Goal: Task Accomplishment & Management: Use online tool/utility

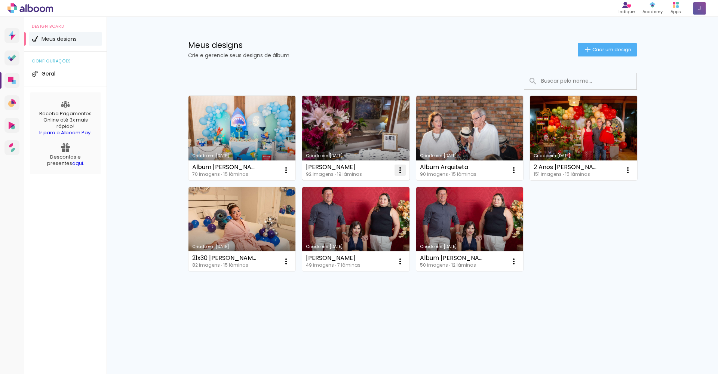
click at [399, 171] on iron-icon at bounding box center [400, 170] width 9 height 9
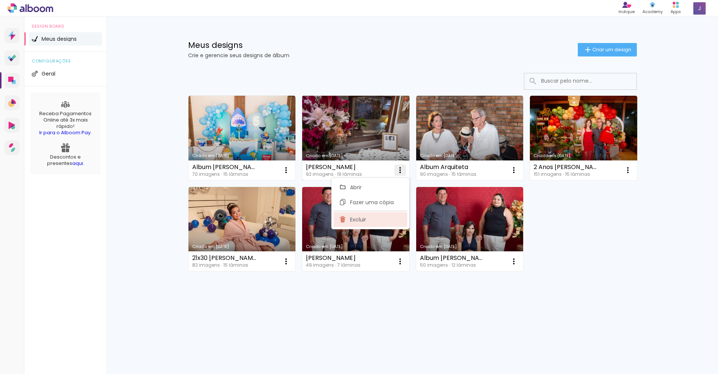
click at [364, 222] on span "Excluir" at bounding box center [358, 219] width 16 height 5
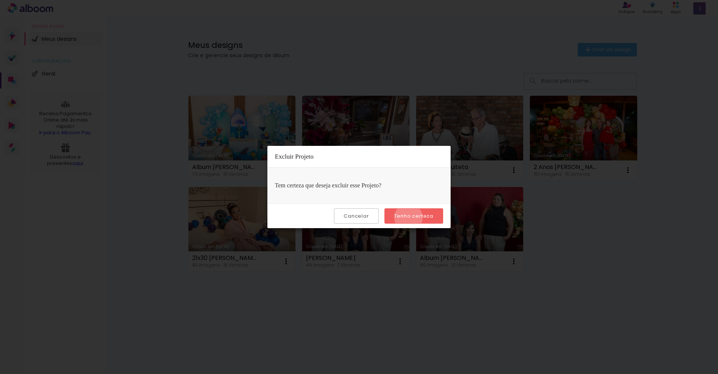
click at [0, 0] on slot "Tenho certeza" at bounding box center [0, 0] width 0 height 0
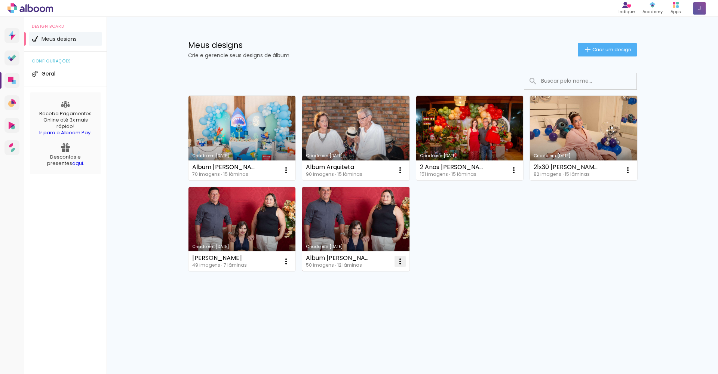
click at [396, 259] on iron-icon at bounding box center [400, 261] width 9 height 9
click at [364, 308] on span "Excluir" at bounding box center [358, 310] width 16 height 5
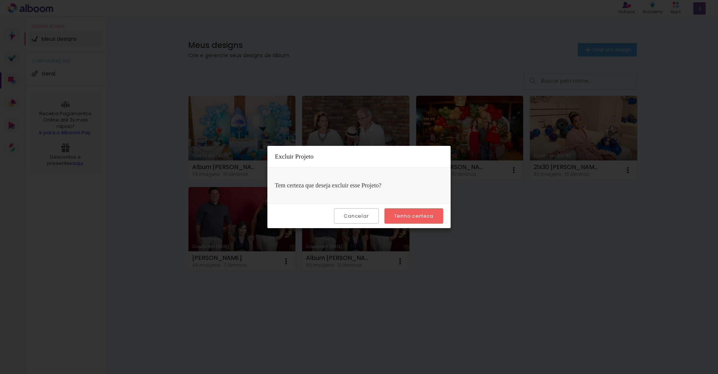
click at [0, 0] on slot "Cancelar" at bounding box center [0, 0] width 0 height 0
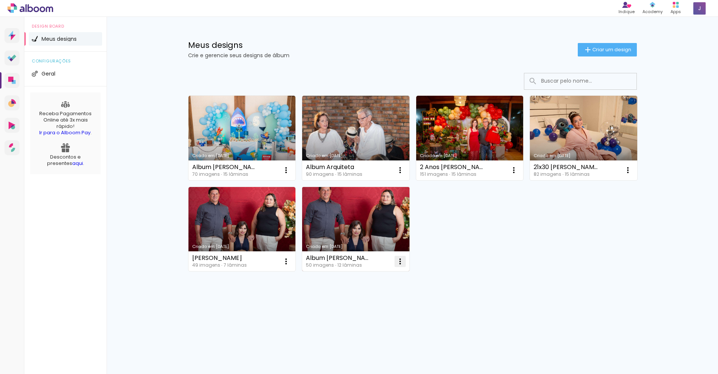
click at [401, 262] on iron-icon at bounding box center [400, 261] width 9 height 9
click at [372, 311] on paper-item "Excluir" at bounding box center [371, 310] width 74 height 15
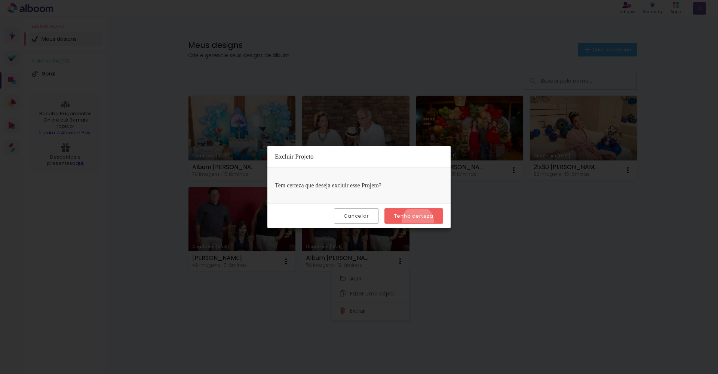
click at [419, 222] on paper-button "Tenho certeza" at bounding box center [414, 215] width 59 height 15
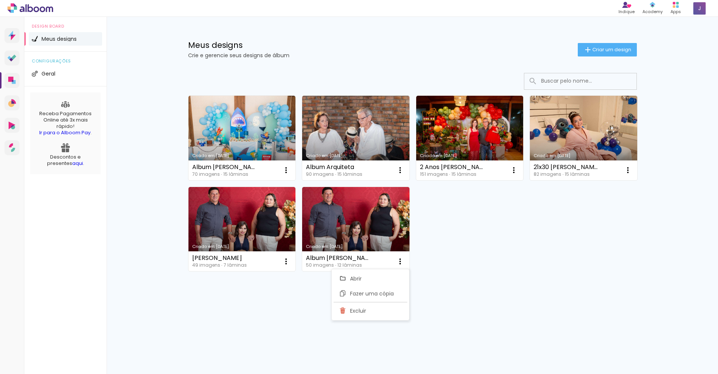
click at [419, 218] on div "Criado em 28/01/25 Album Gustavo 70 imagens ∙ 15 lâminas Abrir Fazer uma cópia …" at bounding box center [413, 183] width 456 height 182
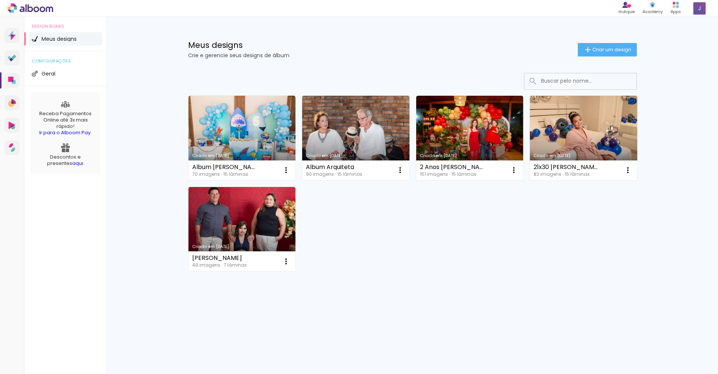
click at [420, 216] on div "Criado em 28/01/25 Album Gustavo 70 imagens ∙ 15 lâminas Abrir Fazer uma cópia …" at bounding box center [413, 183] width 456 height 182
click at [607, 51] on span "Criar um design" at bounding box center [612, 49] width 39 height 5
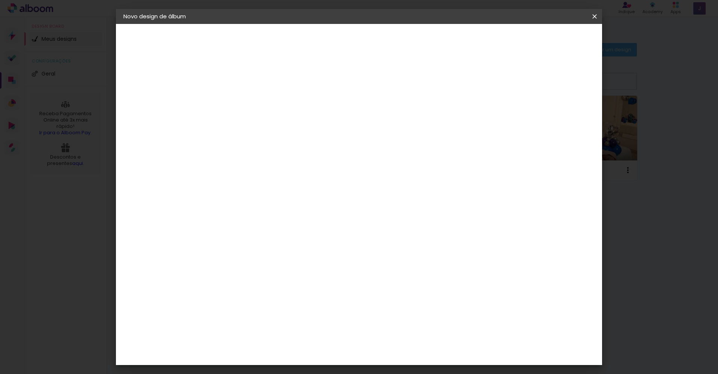
click at [246, 99] on input at bounding box center [246, 101] width 0 height 12
type input "Allbum casamento"
type paper-input "Allbum casamento"
click at [0, 0] on slot "Avançar" at bounding box center [0, 0] width 0 height 0
click at [303, 144] on input at bounding box center [265, 142] width 76 height 9
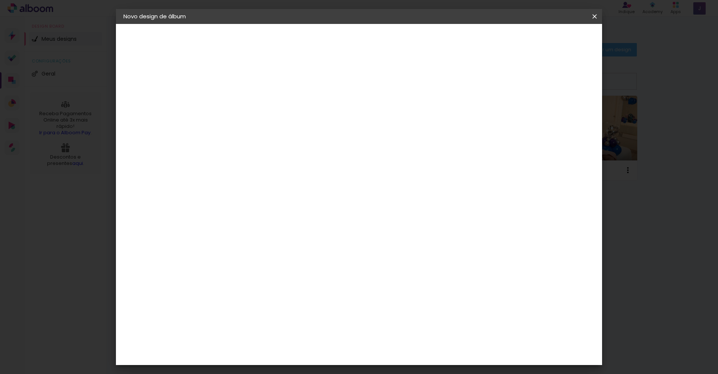
click at [303, 124] on div at bounding box center [265, 124] width 76 height 1
click at [297, 120] on input "[GEOGRAPHIC_DATA]" at bounding box center [262, 119] width 70 height 9
type input "ni"
type paper-input "ni"
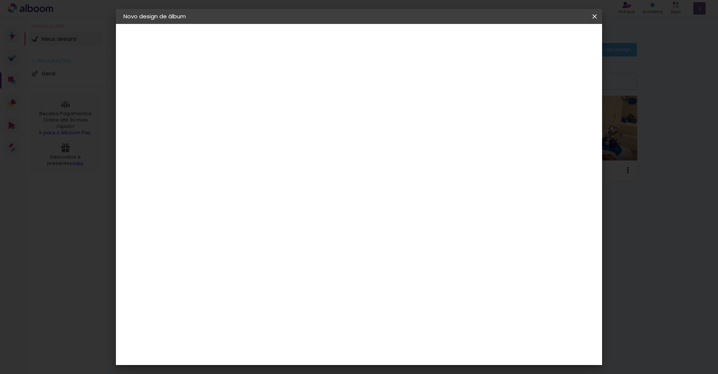
click at [275, 227] on div "Nicephotos" at bounding box center [258, 230] width 34 height 6
click at [0, 0] on slot "Tamanho Livre" at bounding box center [0, 0] width 0 height 0
click at [275, 227] on div "Nicephotos" at bounding box center [258, 230] width 34 height 6
click at [279, 227] on paper-item "Nicephotos" at bounding box center [257, 230] width 66 height 16
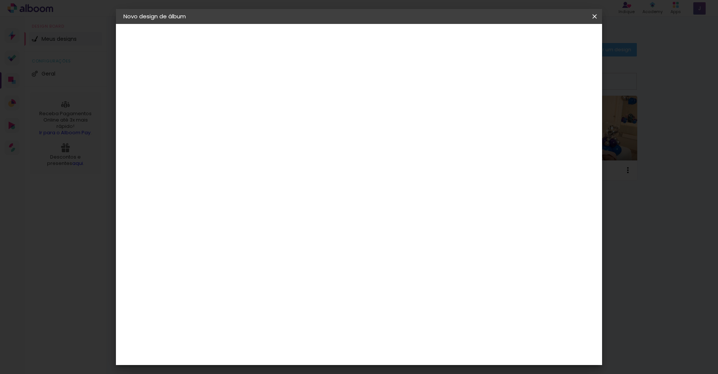
click at [279, 227] on paper-item "Nicephotos" at bounding box center [257, 230] width 66 height 16
click at [272, 141] on input "ni" at bounding box center [257, 142] width 61 height 9
type input "nic"
type paper-input "nic"
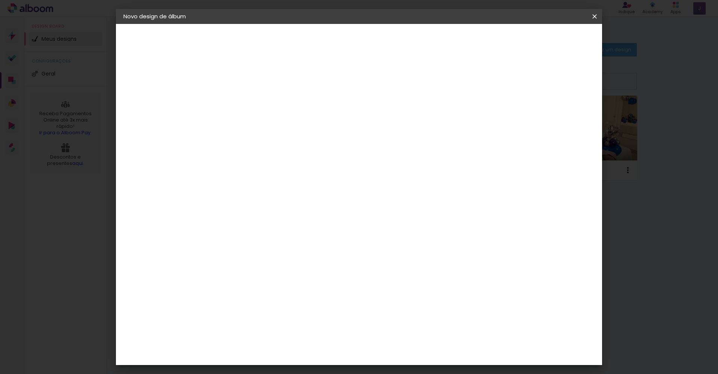
click at [278, 174] on paper-item "Nicephotos" at bounding box center [257, 169] width 66 height 16
click at [275, 172] on div "Nicephotos" at bounding box center [258, 169] width 34 height 6
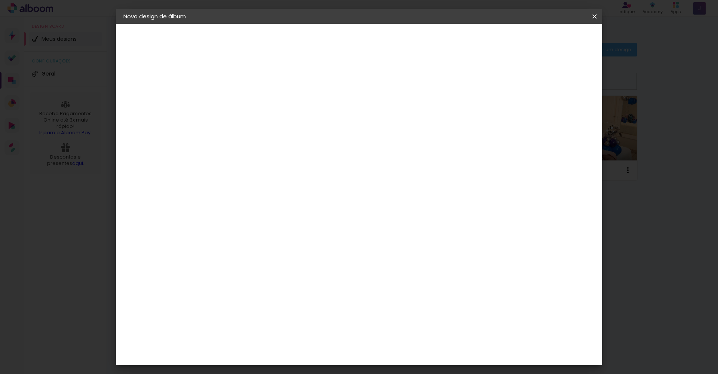
click at [275, 172] on div "Nicephotos" at bounding box center [258, 169] width 34 height 6
drag, startPoint x: 269, startPoint y: 170, endPoint x: 272, endPoint y: 150, distance: 20.1
click at [0, 0] on slot "N Nicephotos" at bounding box center [0, 0] width 0 height 0
click at [272, 149] on paper-input-container "nic" at bounding box center [257, 142] width 66 height 17
drag, startPoint x: 272, startPoint y: 149, endPoint x: 246, endPoint y: 144, distance: 26.0
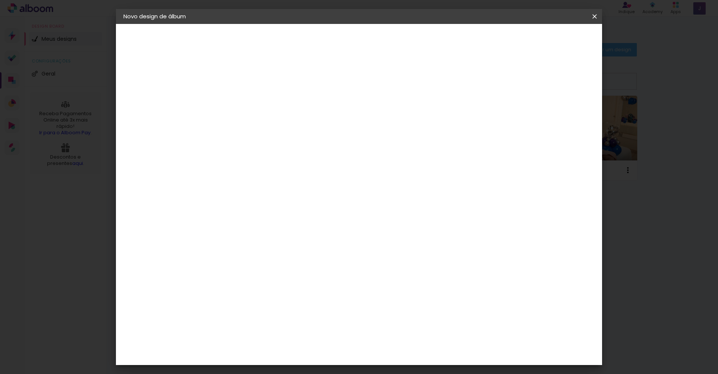
click at [246, 144] on paper-input-container "nic" at bounding box center [257, 142] width 66 height 17
click at [246, 144] on input "nic" at bounding box center [257, 142] width 61 height 9
paste input "Nicephotos"
type input "Nicephotos"
type paper-input "Nicephotos"
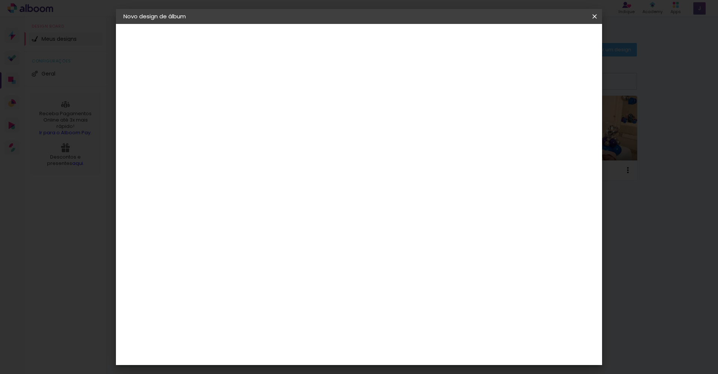
click at [377, 88] on div "Fornecedor Escolha um fornecedor ou avance com o tamanho livre. Voltar Avançar" at bounding box center [295, 56] width 164 height 64
click at [0, 0] on slot "Avançar" at bounding box center [0, 0] width 0 height 0
click at [275, 125] on input "text" at bounding box center [260, 131] width 29 height 12
click at [0, 0] on slot "Fotográfico" at bounding box center [0, 0] width 0 height 0
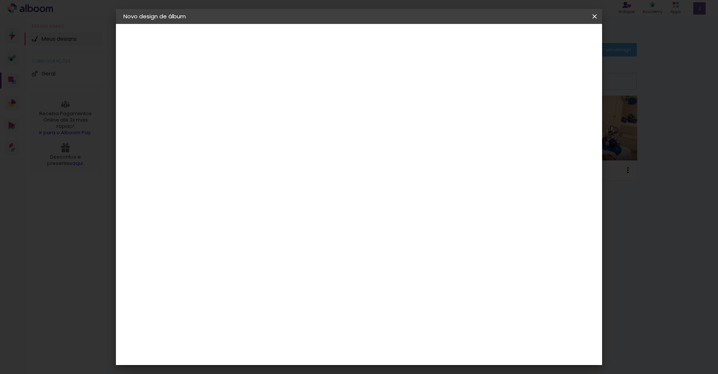
click at [337, 125] on input "Fotográfico" at bounding box center [292, 123] width 92 height 12
click at [461, 125] on paper-item "Premium" at bounding box center [408, 124] width 150 height 15
click at [346, 117] on div "Linha Premium" at bounding box center [296, 123] width 101 height 12
click at [395, 156] on paper-item "Fotográfico" at bounding box center [408, 154] width 150 height 15
click at [337, 122] on input "Fotográfico" at bounding box center [292, 123] width 92 height 12
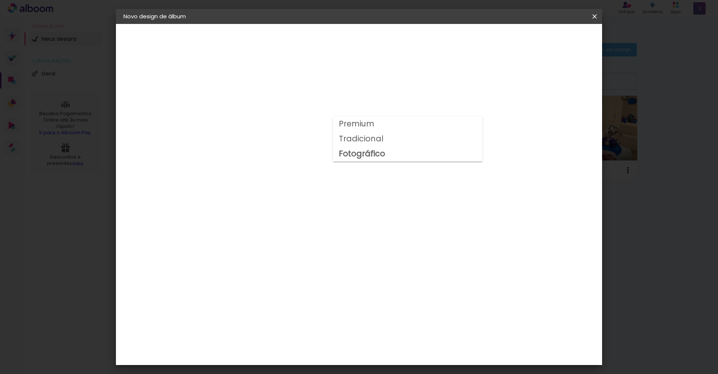
click at [0, 0] on slot "Tradicional" at bounding box center [0, 0] width 0 height 0
type input "Tradicional"
click at [337, 117] on input "Tradicional" at bounding box center [292, 123] width 92 height 12
click at [379, 88] on div "Opções disponíveis Premium Tradicional Fotográfico Tamanho Escolha o tamanho Ho…" at bounding box center [296, 56] width 166 height 64
click at [379, 81] on div "Opções disponíveis Premium Tradicional Fotográfico Tamanho Escolha o tamanho Ho…" at bounding box center [296, 56] width 166 height 64
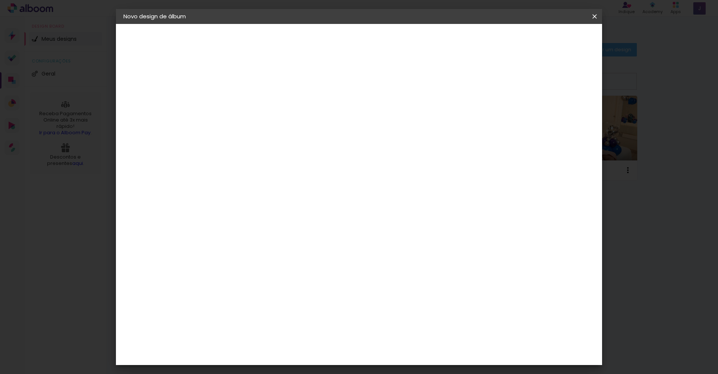
click at [160, 95] on div "Nicephotos" at bounding box center [154, 92] width 30 height 5
click at [366, 115] on paper-item "Tamanho Livre" at bounding box center [332, 113] width 67 height 16
click at [0, 0] on slot "Avançar" at bounding box center [0, 0] width 0 height 0
drag, startPoint x: 231, startPoint y: 213, endPoint x: 224, endPoint y: 213, distance: 7.5
click at [224, 213] on input "30" at bounding box center [221, 212] width 19 height 11
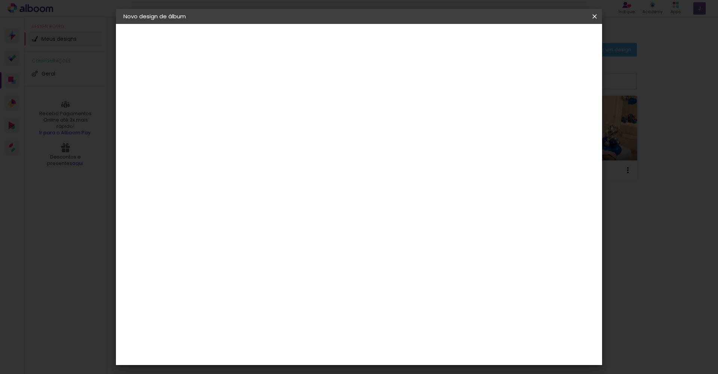
click at [263, 174] on quentale-layouter at bounding box center [390, 213] width 294 height 147
drag, startPoint x: 323, startPoint y: 117, endPoint x: 333, endPoint y: 116, distance: 9.4
click at [333, 116] on span "30" at bounding box center [327, 116] width 12 height 11
click at [405, 316] on input "60" at bounding box center [400, 311] width 19 height 11
drag, startPoint x: 409, startPoint y: 315, endPoint x: 401, endPoint y: 313, distance: 8.3
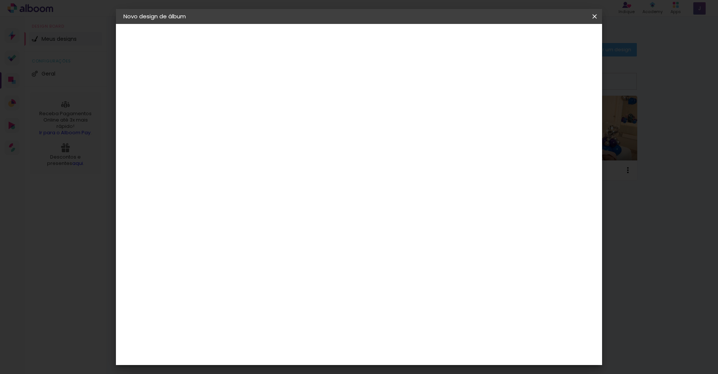
click at [401, 313] on input "60" at bounding box center [400, 311] width 19 height 11
type input "42"
type paper-input "42"
click at [567, 61] on div "21 cm cm cm mm A maioria das encadernadoras sugere 5mm de sangria." at bounding box center [389, 31] width 353 height 60
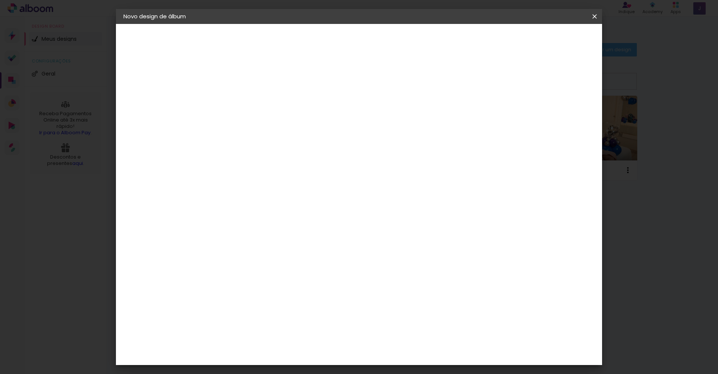
click at [567, 61] on div "21 cm cm cm mm A maioria das encadernadoras sugere 5mm de sangria." at bounding box center [389, 31] width 353 height 60
type input "4"
type paper-input "4"
click at [555, 119] on input "4" at bounding box center [555, 112] width 13 height 11
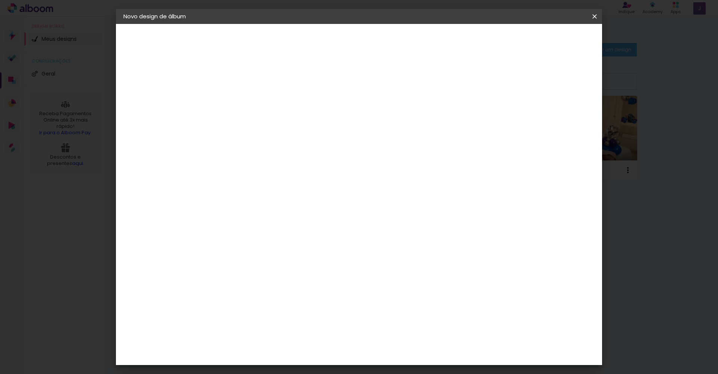
type input "3"
type paper-input "3"
click at [558, 114] on input "3" at bounding box center [556, 112] width 13 height 11
type input "2"
type paper-input "2"
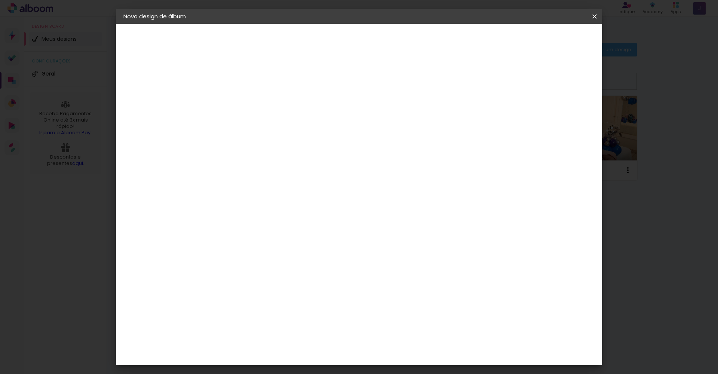
click at [559, 116] on input "2" at bounding box center [556, 112] width 13 height 11
type input "1"
type paper-input "1"
click at [559, 116] on input "1" at bounding box center [558, 112] width 13 height 11
type input "2"
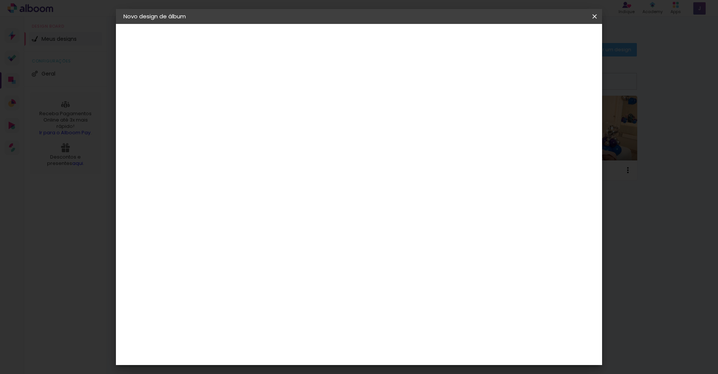
type paper-input "2"
click at [561, 111] on input "2" at bounding box center [559, 112] width 13 height 11
click at [567, 111] on div "21 cm cm cm mm A maioria das encadernadoras sugere 5mm de sangria." at bounding box center [389, 82] width 353 height 60
click at [548, 41] on span "Iniciar design" at bounding box center [531, 39] width 34 height 5
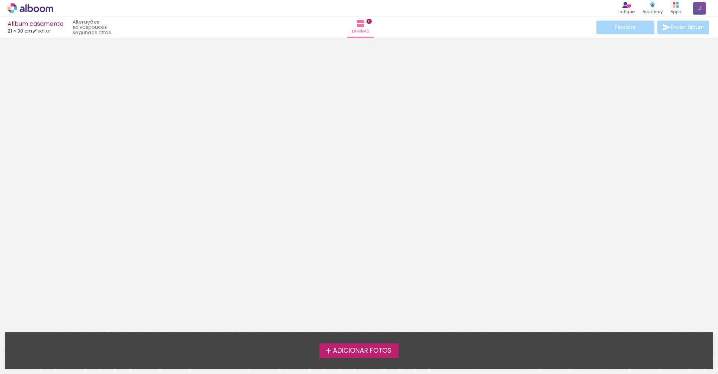
click at [348, 350] on span "Adicionar Fotos" at bounding box center [362, 351] width 59 height 7
click at [0, 0] on input "file" at bounding box center [0, 0] width 0 height 0
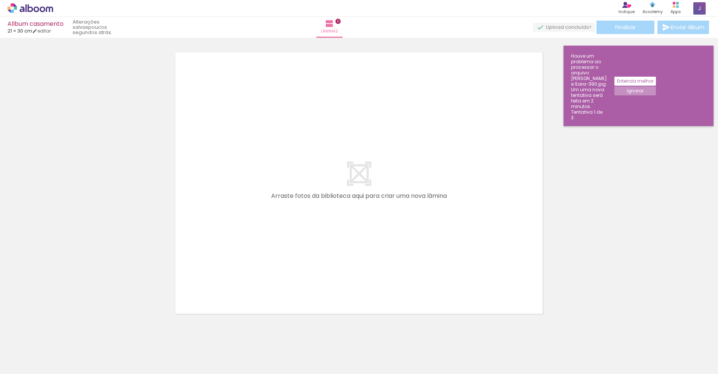
scroll to position [9, 0]
click at [0, 0] on slot "Entenda melhor" at bounding box center [0, 0] width 0 height 0
click at [23, 366] on span "Adicionar Fotos" at bounding box center [26, 364] width 22 height 8
click at [0, 0] on input "file" at bounding box center [0, 0] width 0 height 0
click at [0, 0] on slot "Ignorar" at bounding box center [0, 0] width 0 height 0
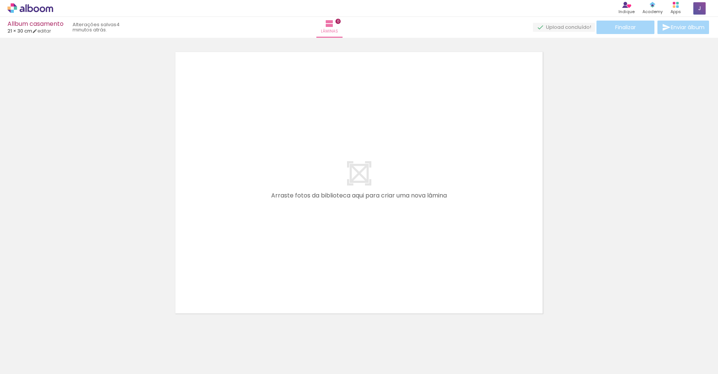
click at [38, 353] on iron-icon at bounding box center [38, 352] width 6 height 6
click at [0, 0] on slot "Todas as fotos" at bounding box center [0, 0] width 0 height 0
click at [61, 340] on iron-horizontal-list at bounding box center [53, 350] width 15 height 47
click at [61, 342] on iron-horizontal-list at bounding box center [53, 350] width 15 height 47
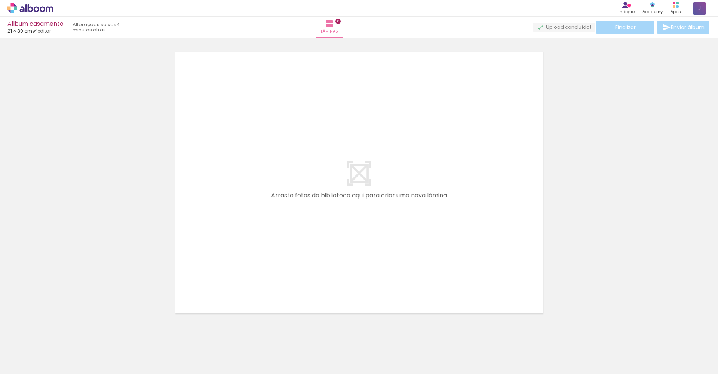
click at [61, 345] on iron-horizontal-list at bounding box center [53, 350] width 15 height 47
click at [61, 357] on iron-horizontal-list at bounding box center [53, 350] width 15 height 47
click at [28, 367] on span "Adicionar Fotos" at bounding box center [26, 364] width 22 height 8
click at [0, 0] on input "file" at bounding box center [0, 0] width 0 height 0
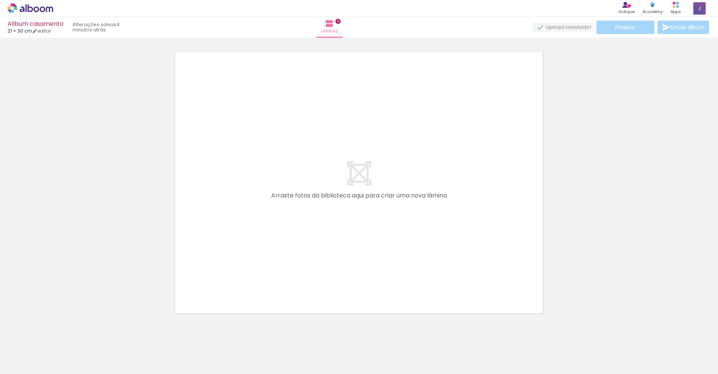
drag, startPoint x: 103, startPoint y: 373, endPoint x: 483, endPoint y: 345, distance: 381.1
click at [61, 345] on iron-horizontal-list at bounding box center [53, 350] width 15 height 47
click at [567, 177] on div at bounding box center [359, 173] width 718 height 284
click at [99, 227] on div at bounding box center [359, 173] width 718 height 284
click at [48, 31] on link "editar" at bounding box center [41, 31] width 19 height 6
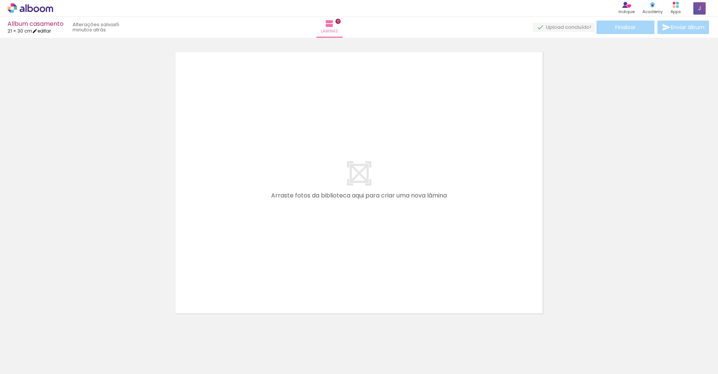
type input "30"
type input "42"
type input "2"
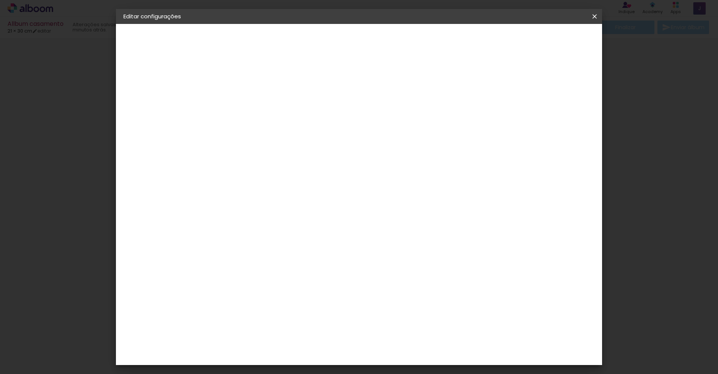
click at [527, 41] on span "Salvar configurações" at bounding box center [498, 39] width 55 height 5
click at [595, 17] on iron-icon at bounding box center [594, 16] width 9 height 7
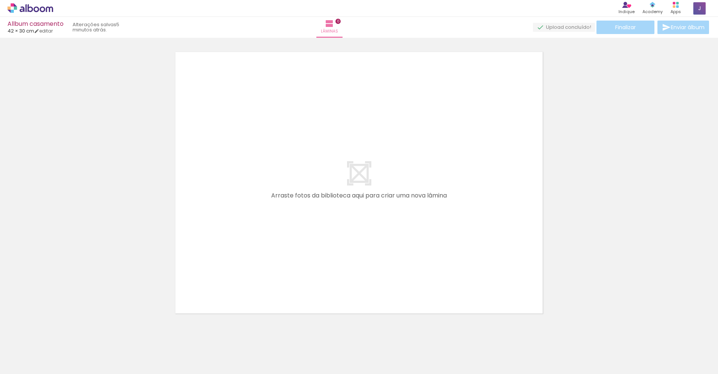
click at [21, 352] on input "Todas as fotos" at bounding box center [21, 351] width 28 height 6
click at [0, 0] on slot "Não utilizadas" at bounding box center [0, 0] width 0 height 0
type input "Não utilizadas"
click at [24, 368] on span "Adicionar Fotos" at bounding box center [26, 370] width 22 height 8
click at [0, 0] on input "file" at bounding box center [0, 0] width 0 height 0
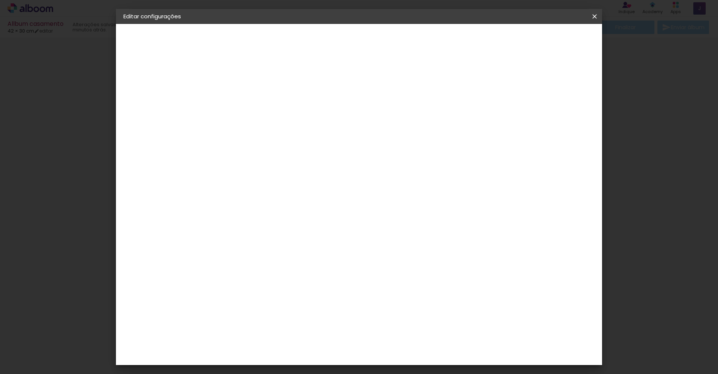
click at [0, 0] on slot "Voltar" at bounding box center [0, 0] width 0 height 0
click at [246, 104] on input "Allbum casamento" at bounding box center [246, 101] width 0 height 12
type input "Allbum casamento ok"
type paper-input "Allbum casamento ok"
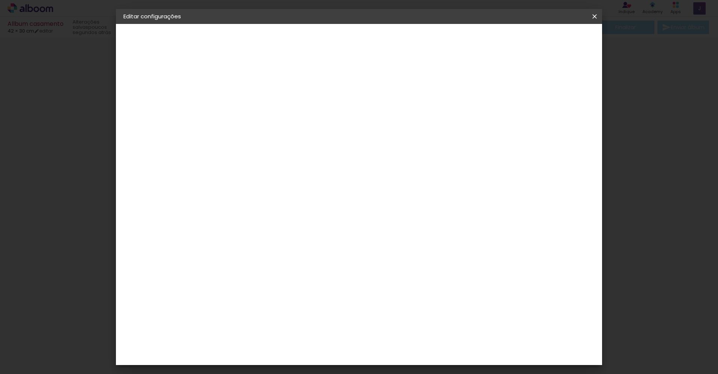
click at [0, 0] on slot "Avançar" at bounding box center [0, 0] width 0 height 0
click at [386, 119] on paper-item "Tamanho Livre" at bounding box center [350, 113] width 72 height 16
click at [0, 0] on slot "Avançar" at bounding box center [0, 0] width 0 height 0
click at [527, 40] on span "Salvar configurações" at bounding box center [498, 39] width 55 height 5
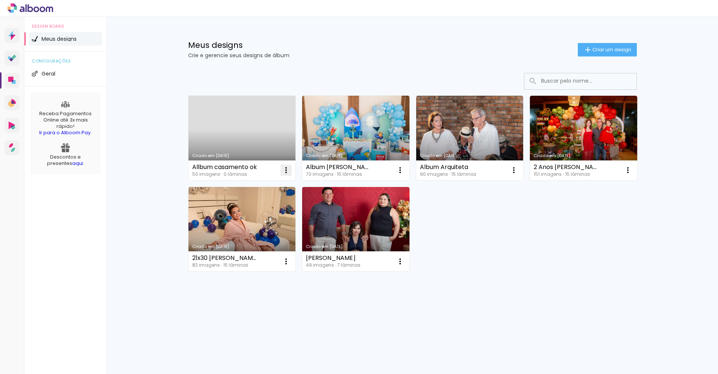
click at [287, 170] on iron-icon at bounding box center [286, 170] width 9 height 9
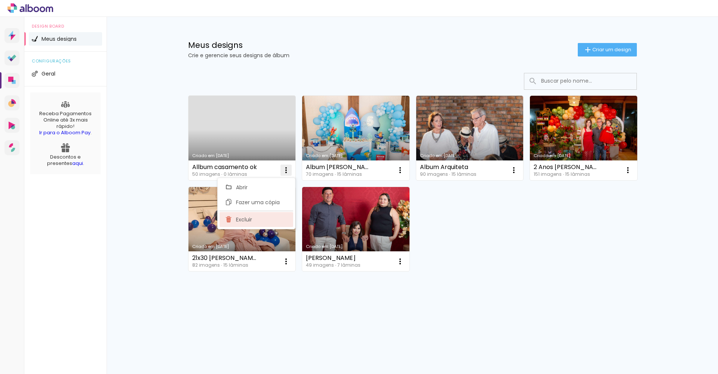
click at [251, 221] on span "Excluir" at bounding box center [244, 219] width 16 height 5
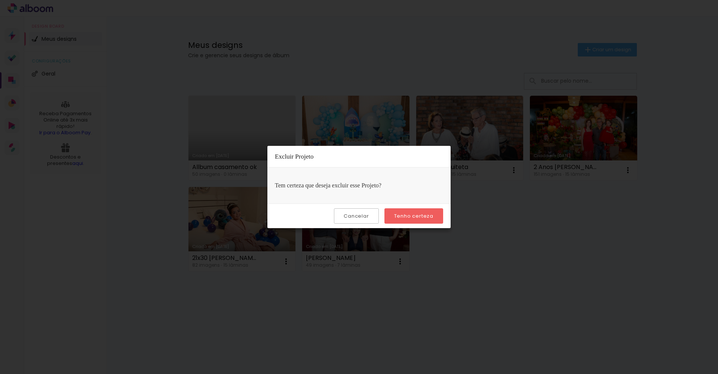
click at [0, 0] on slot "Tenho certeza" at bounding box center [0, 0] width 0 height 0
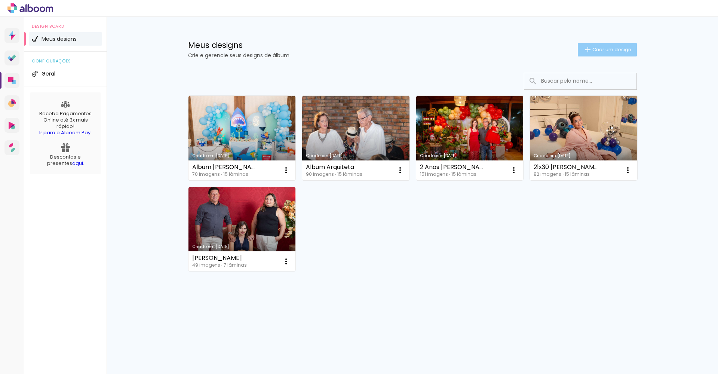
click at [608, 54] on paper-button "Criar um design" at bounding box center [607, 49] width 59 height 13
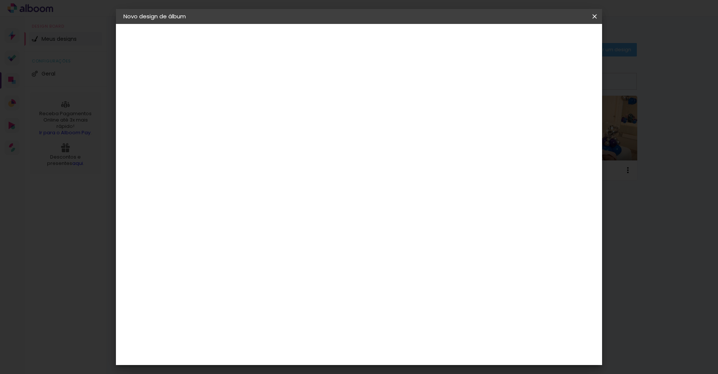
click at [246, 102] on input at bounding box center [246, 101] width 0 height 12
type input "Album Casamento"
type paper-input "Album Casamento"
click at [0, 0] on slot "Avançar" at bounding box center [0, 0] width 0 height 0
click at [0, 0] on slot "Tamanho Livre" at bounding box center [0, 0] width 0 height 0
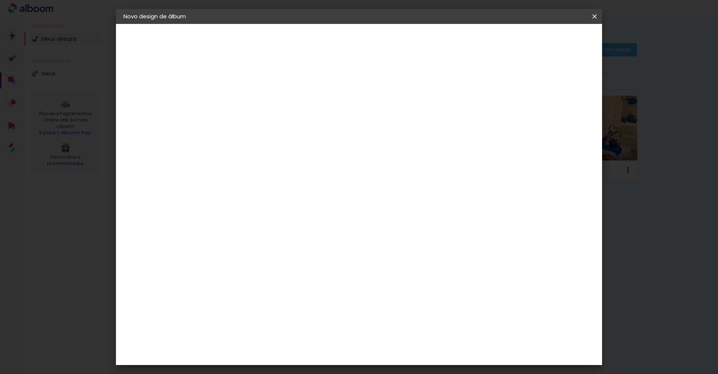
click at [0, 0] on slot "Avançar" at bounding box center [0, 0] width 0 height 0
click at [402, 309] on input "60" at bounding box center [400, 311] width 19 height 11
type input "42"
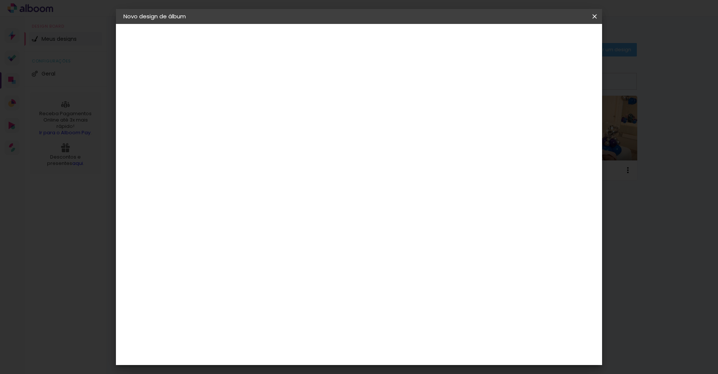
type paper-input "42"
click at [226, 220] on input "30" at bounding box center [221, 220] width 19 height 11
type input "4"
type paper-input "4"
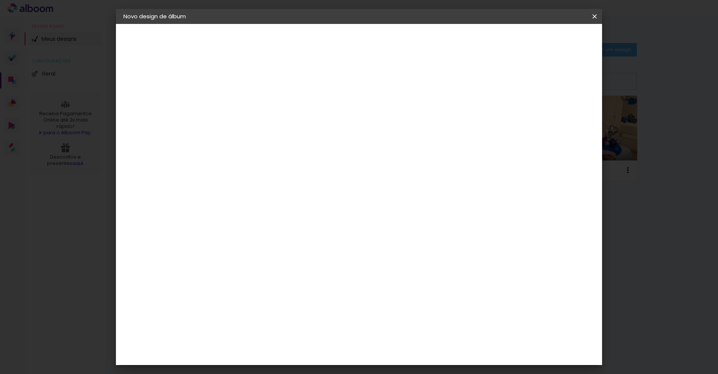
click at [557, 119] on input "4" at bounding box center [555, 112] width 13 height 11
type input "3"
type paper-input "3"
click at [557, 116] on input "3" at bounding box center [556, 112] width 13 height 11
type input "2"
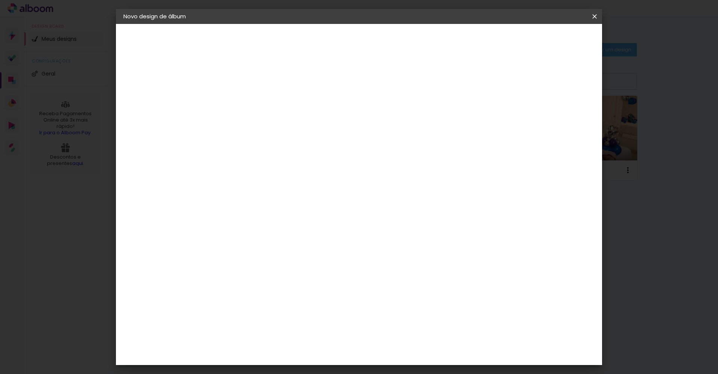
type paper-input "2"
click at [557, 116] on input "2" at bounding box center [558, 112] width 13 height 11
click at [548, 40] on span "Iniciar design" at bounding box center [531, 39] width 34 height 5
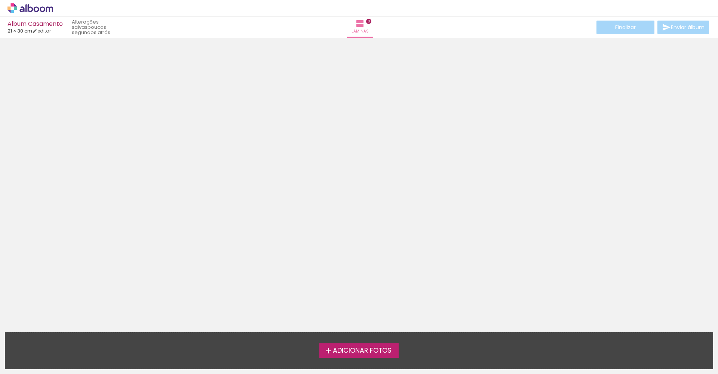
click at [368, 354] on span "Adicionar Fotos" at bounding box center [362, 351] width 59 height 7
click at [0, 0] on input "file" at bounding box center [0, 0] width 0 height 0
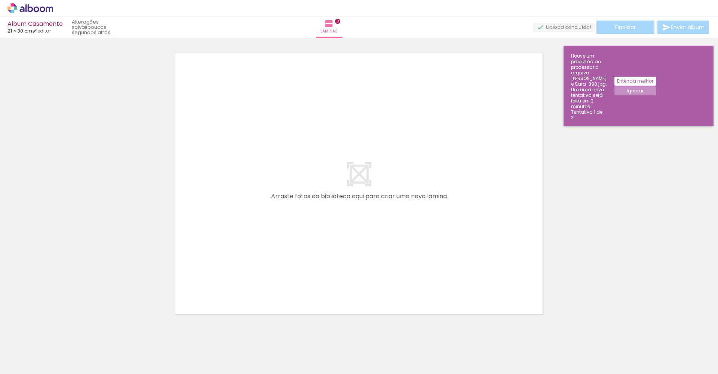
scroll to position [9, 0]
click at [0, 0] on slot "Ignorar" at bounding box center [0, 0] width 0 height 0
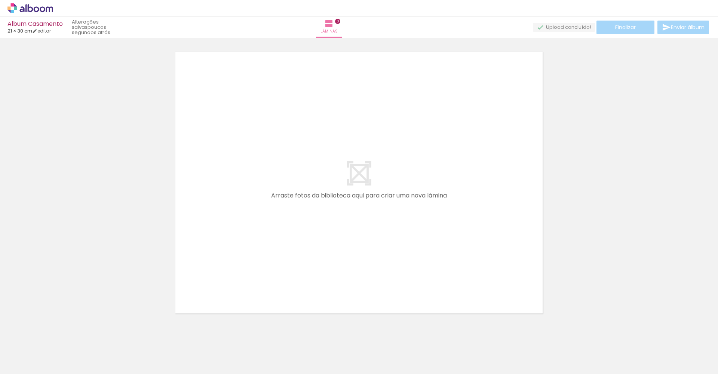
click at [39, 353] on iron-icon at bounding box center [38, 352] width 6 height 6
click at [69, 234] on div at bounding box center [359, 173] width 718 height 284
click at [49, 32] on link "editar" at bounding box center [41, 31] width 19 height 6
type input "30"
type input "42"
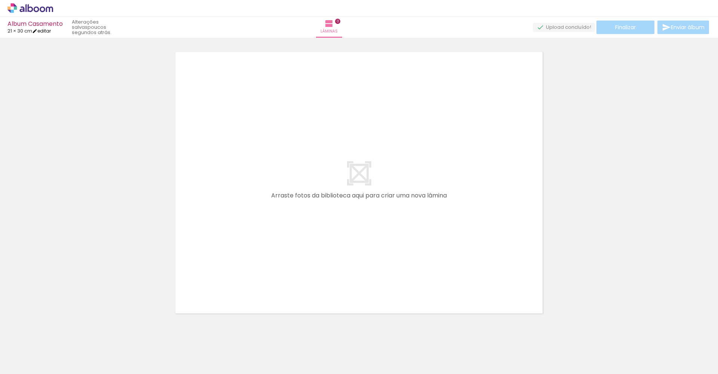
type input "2"
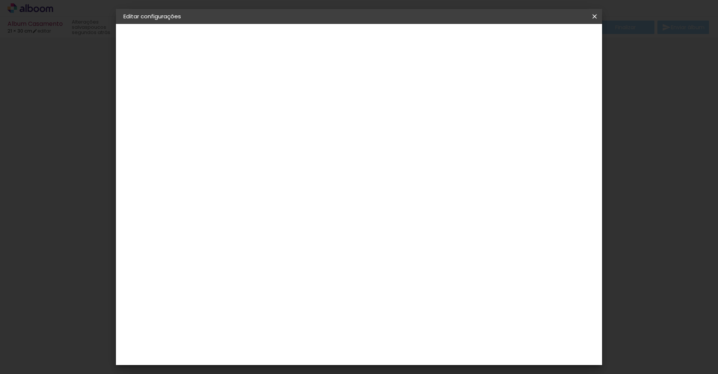
click at [490, 86] on div at bounding box center [486, 86] width 7 height 7
type paper-checkbox "on"
type input "1"
type paper-input "1"
click at [551, 114] on input "1" at bounding box center [547, 112] width 13 height 11
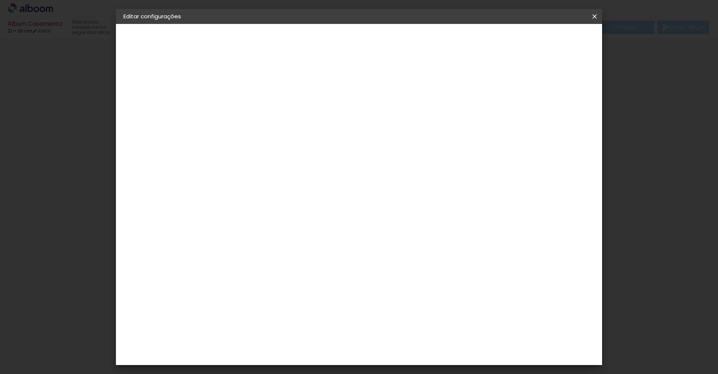
type input "2"
type paper-input "2"
click at [552, 110] on input "2" at bounding box center [547, 112] width 13 height 11
type input "3"
type paper-input "3"
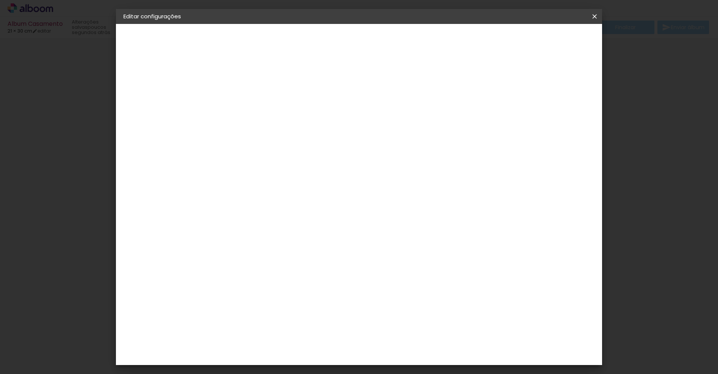
click at [552, 110] on input "3" at bounding box center [546, 112] width 13 height 11
click at [545, 102] on div "21 cm cm cm mm A maioria das encadernadoras sugere 5mm de sangria." at bounding box center [379, 125] width 332 height 60
click at [527, 39] on span "Salvar configurações" at bounding box center [498, 39] width 55 height 5
click at [527, 40] on span "Salvar configurações" at bounding box center [498, 39] width 55 height 5
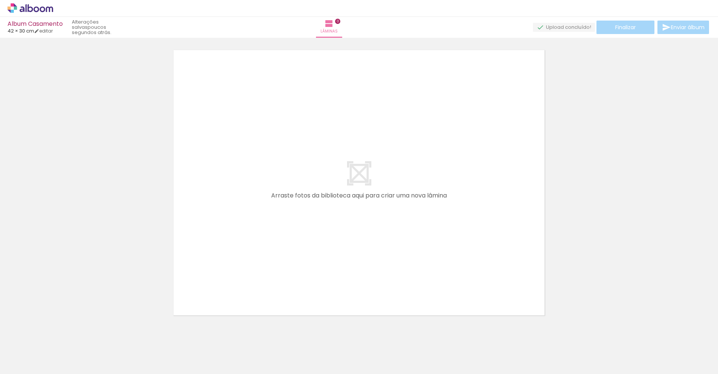
click at [130, 119] on div at bounding box center [359, 173] width 718 height 284
click at [22, 364] on span "Adicionar Fotos" at bounding box center [26, 364] width 22 height 8
click at [0, 0] on input "file" at bounding box center [0, 0] width 0 height 0
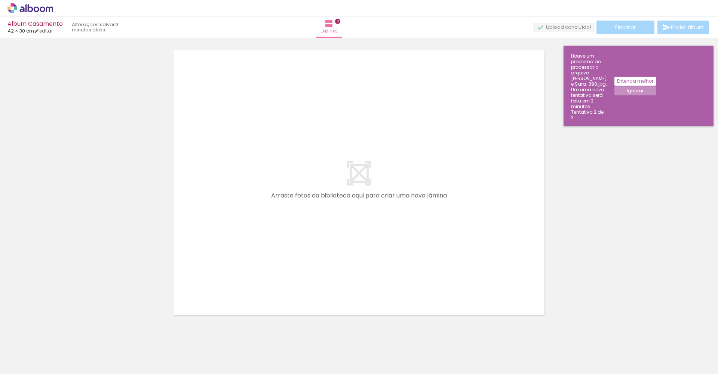
click at [0, 0] on slot "Entenda melhor" at bounding box center [0, 0] width 0 height 0
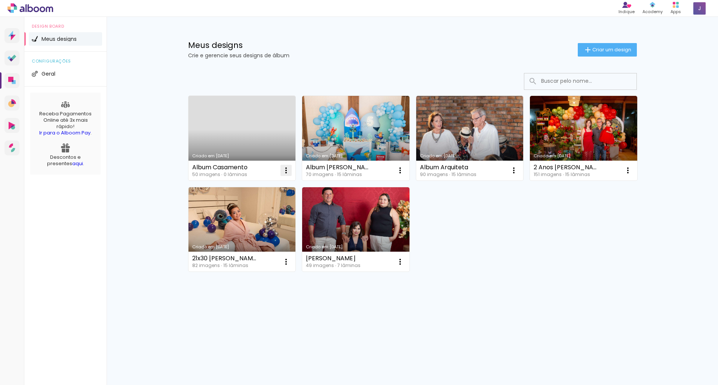
click at [285, 170] on iron-icon at bounding box center [286, 170] width 9 height 9
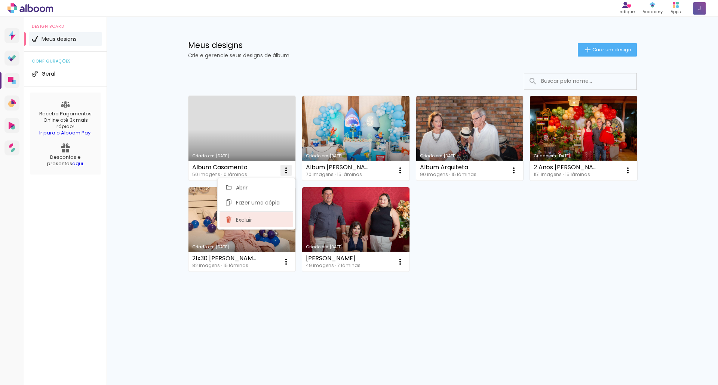
click at [248, 222] on span "Excluir" at bounding box center [244, 219] width 16 height 5
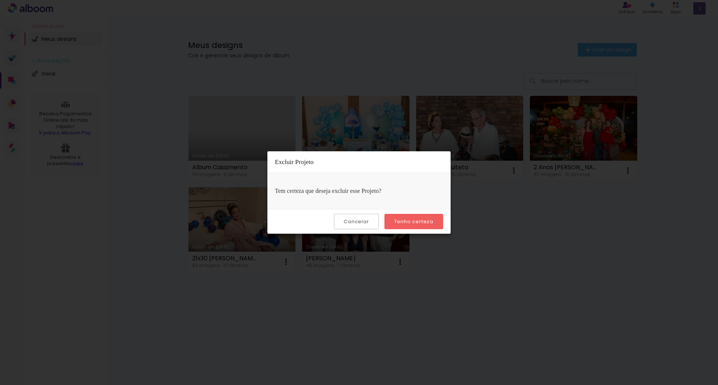
click at [0, 0] on slot "Tenho certeza" at bounding box center [0, 0] width 0 height 0
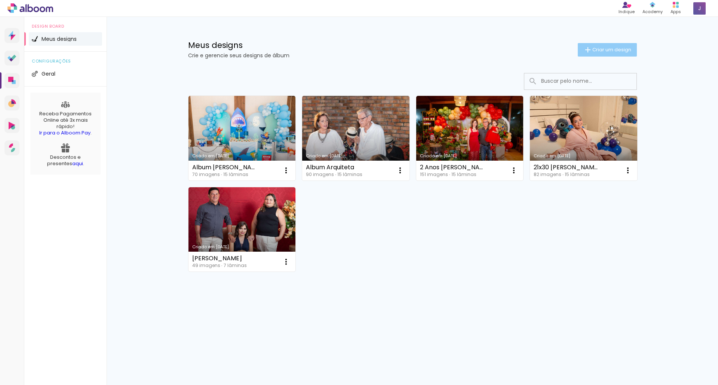
click at [622, 46] on paper-button "Criar um design" at bounding box center [607, 49] width 59 height 13
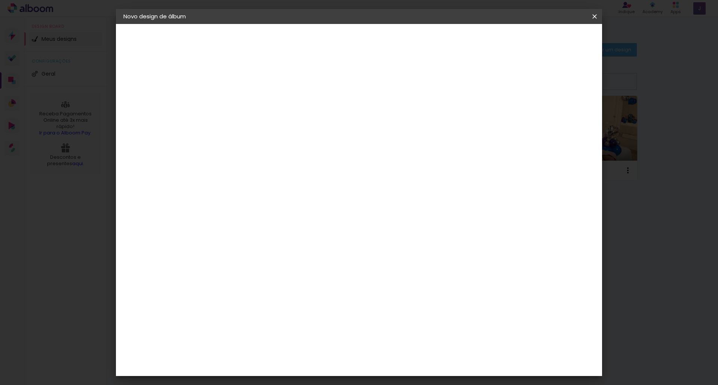
click at [246, 98] on input at bounding box center [246, 101] width 0 height 12
type input "Album Casamento"
type paper-input "Album Casamento"
click at [278, 88] on div "Informações Dê um título ao seu álbum. Avançar" at bounding box center [245, 56] width 65 height 64
click at [246, 97] on input "Album Casamento" at bounding box center [246, 101] width 0 height 12
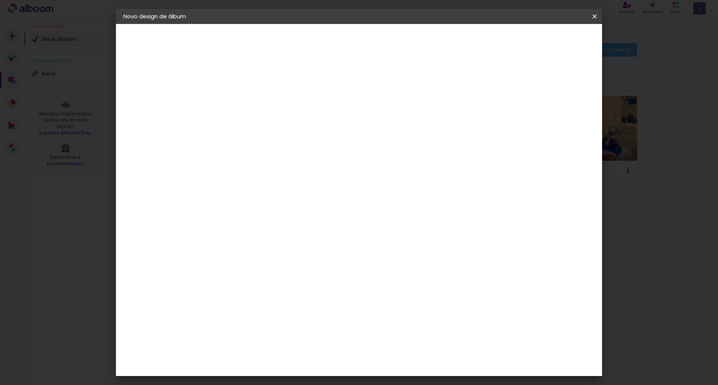
type input "Album Casamento 2"
type paper-input "Album Casamento 2"
click at [278, 88] on div "Informações Dê um título ao seu álbum. Avançar" at bounding box center [245, 56] width 65 height 64
click at [278, 48] on header "Informações Dê um título ao seu álbum. Avançar" at bounding box center [245, 46] width 65 height 45
click at [278, 32] on header "Informações Dê um título ao seu álbum. Avançar" at bounding box center [245, 46] width 65 height 45
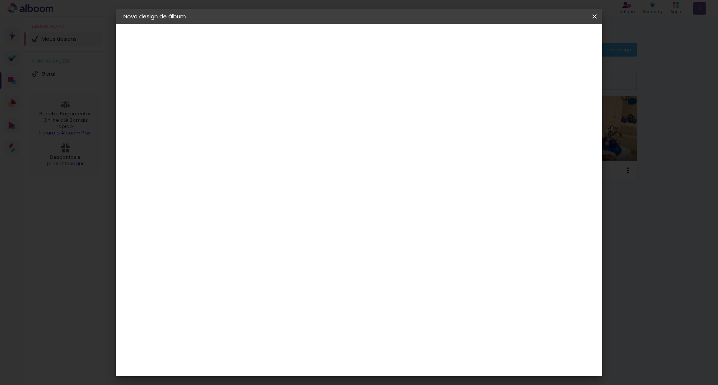
click at [0, 0] on slot "Avançar" at bounding box center [0, 0] width 0 height 0
click at [386, 111] on paper-item "Tamanho Livre" at bounding box center [350, 113] width 72 height 16
click at [386, 116] on paper-item "Tamanho Livre" at bounding box center [350, 113] width 72 height 16
click at [386, 117] on paper-item "Tamanho Livre" at bounding box center [350, 113] width 72 height 16
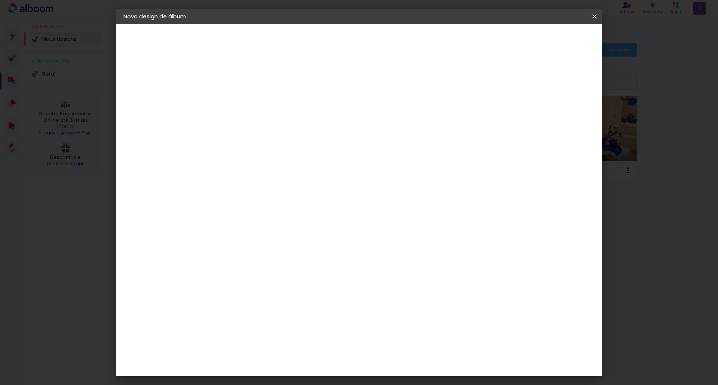
click at [386, 35] on paper-button "Avançar" at bounding box center [367, 39] width 37 height 13
click at [412, 311] on div "cm" at bounding box center [414, 311] width 9 height 11
drag, startPoint x: 408, startPoint y: 313, endPoint x: 401, endPoint y: 313, distance: 7.1
click at [401, 313] on input "60" at bounding box center [400, 311] width 19 height 11
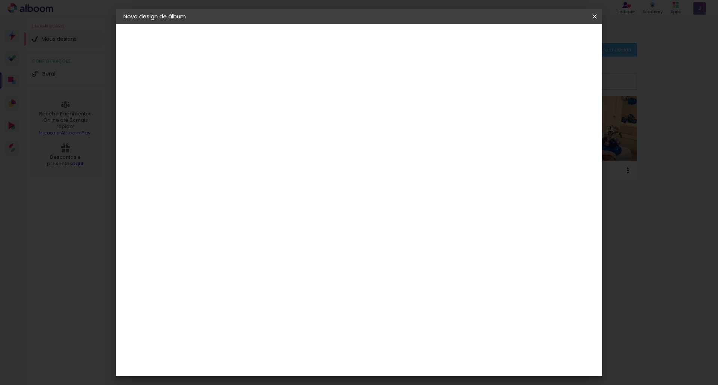
type input "42"
type paper-input "42"
type input "4"
type paper-input "4"
click at [557, 114] on input "4" at bounding box center [555, 112] width 13 height 11
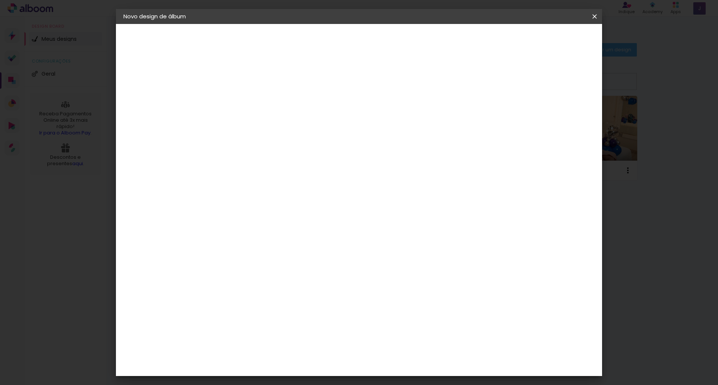
type input "3"
type paper-input "3"
click at [557, 114] on input "3" at bounding box center [556, 112] width 13 height 11
type input "2"
type paper-input "2"
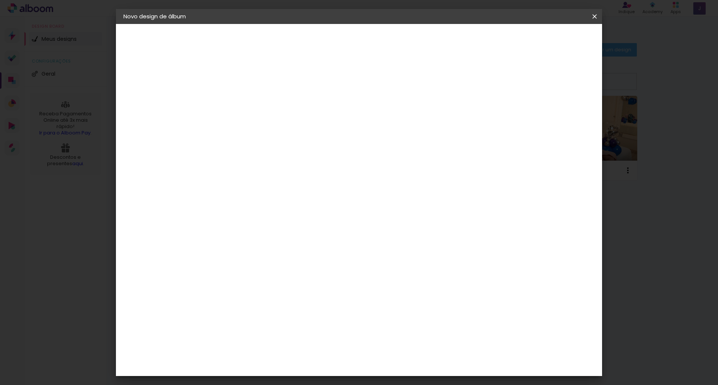
click at [557, 114] on input "2" at bounding box center [556, 112] width 13 height 11
click at [529, 79] on div "21 cm cm cm mm A maioria das encadernadoras sugere 5mm de sangria." at bounding box center [389, 85] width 353 height 60
click at [548, 42] on span "Iniciar design" at bounding box center [531, 39] width 34 height 5
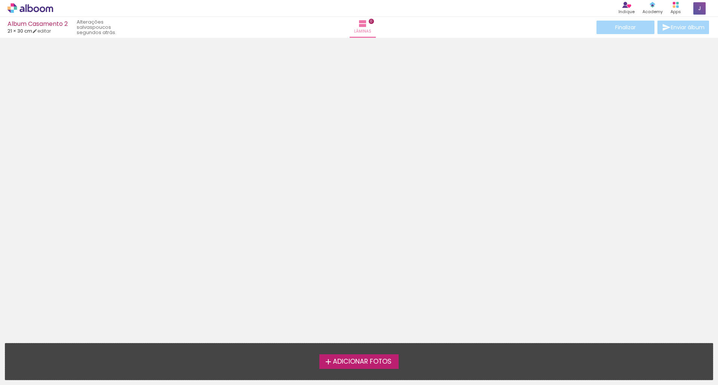
click at [337, 362] on span "Adicionar Fotos" at bounding box center [362, 361] width 59 height 7
click at [0, 0] on input "file" at bounding box center [0, 0] width 0 height 0
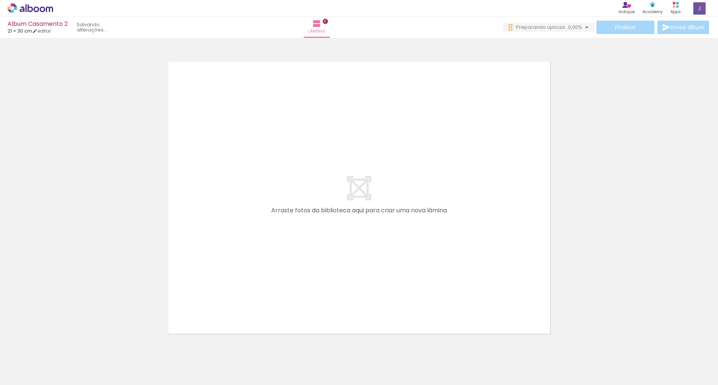
scroll to position [24, 0]
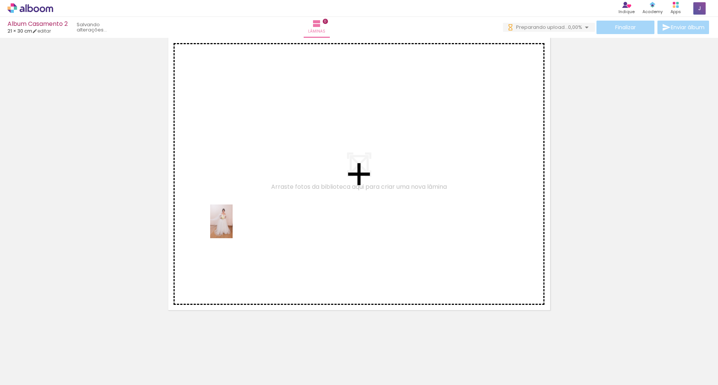
drag, startPoint x: 78, startPoint y: 355, endPoint x: 233, endPoint y: 227, distance: 200.8
click at [233, 227] on quentale-workspace at bounding box center [359, 192] width 718 height 385
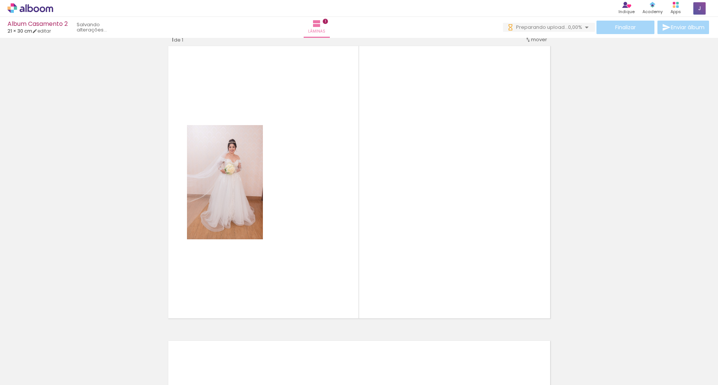
scroll to position [9, 0]
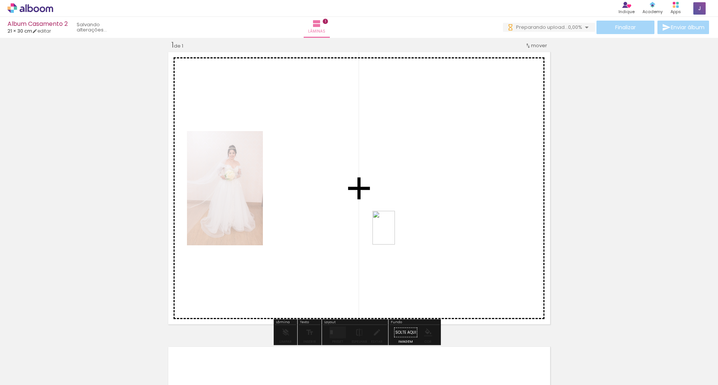
drag, startPoint x: 121, startPoint y: 365, endPoint x: 399, endPoint y: 232, distance: 308.5
click at [399, 232] on quentale-workspace at bounding box center [359, 192] width 718 height 385
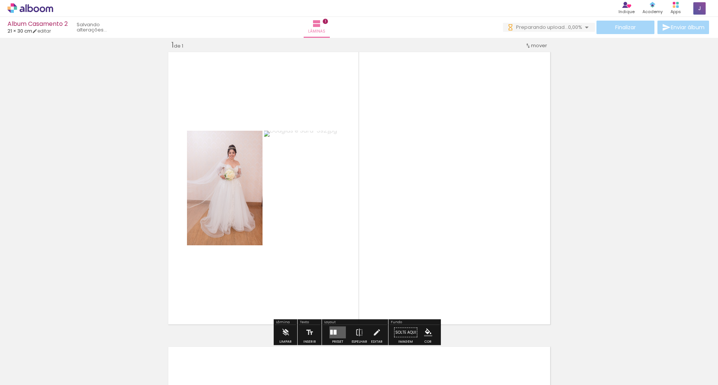
click at [338, 330] on quentale-layouter at bounding box center [338, 332] width 16 height 12
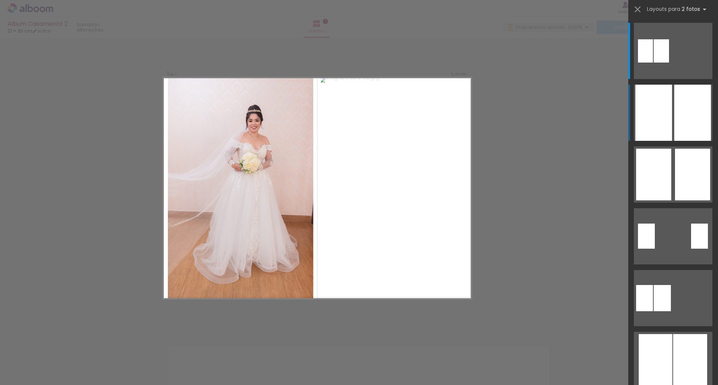
click at [659, 124] on div at bounding box center [654, 113] width 37 height 56
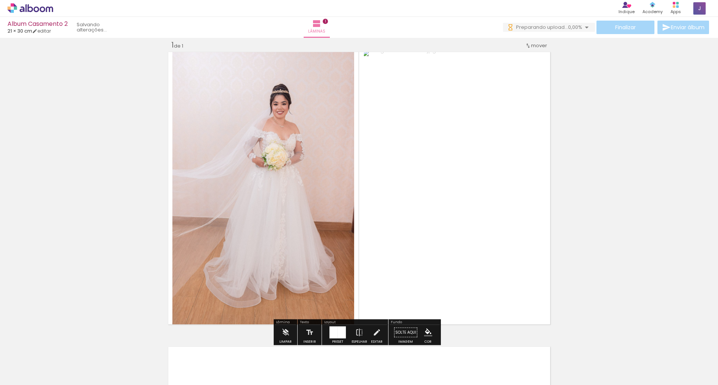
click at [334, 331] on div at bounding box center [334, 332] width 8 height 12
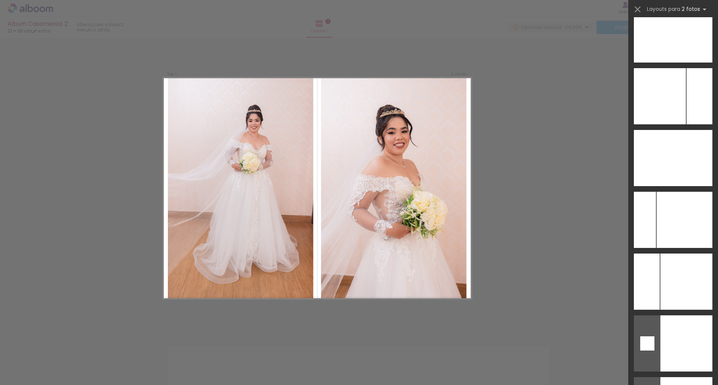
scroll to position [2987, 0]
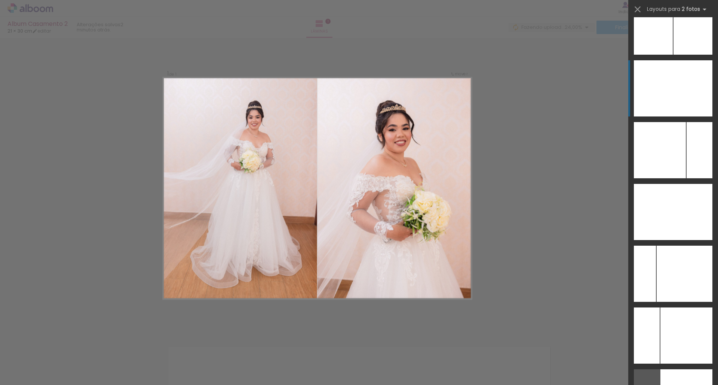
click at [685, 102] on div at bounding box center [692, 88] width 39 height 56
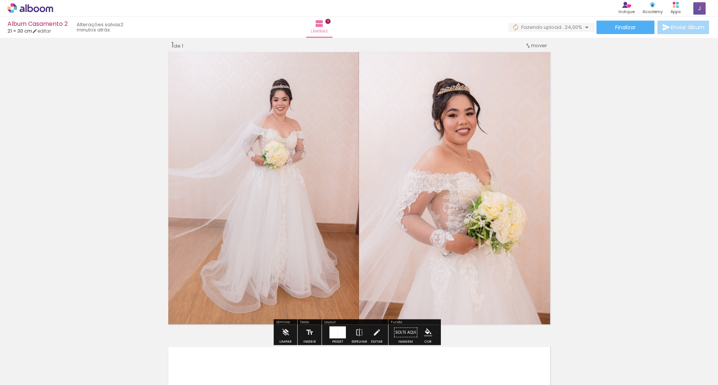
click at [317, 193] on quentale-photo at bounding box center [262, 188] width 193 height 276
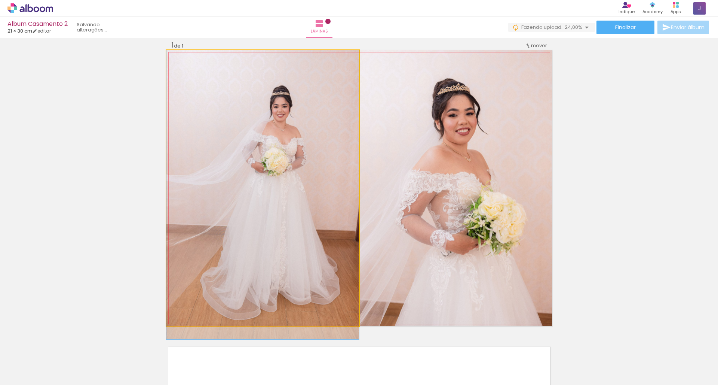
drag, startPoint x: 317, startPoint y: 193, endPoint x: 323, endPoint y: 203, distance: 11.7
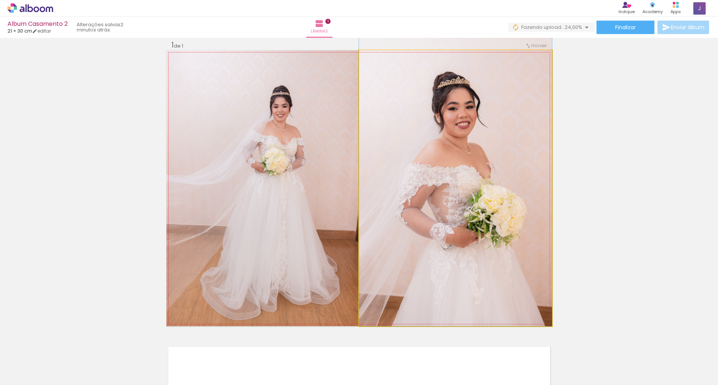
drag, startPoint x: 419, startPoint y: 215, endPoint x: 422, endPoint y: 202, distance: 13.9
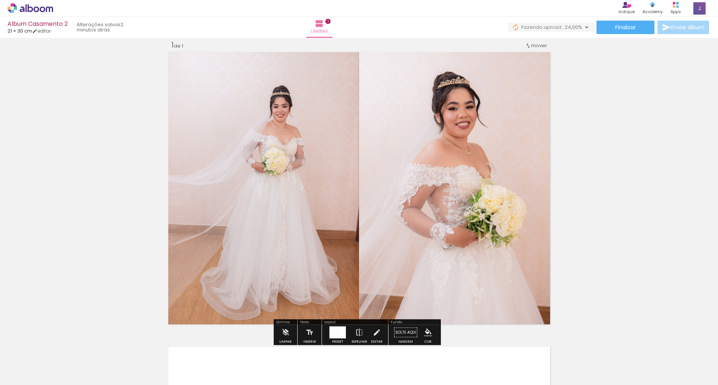
click at [656, 216] on div "Inserir lâmina 1 de 1" at bounding box center [359, 325] width 718 height 589
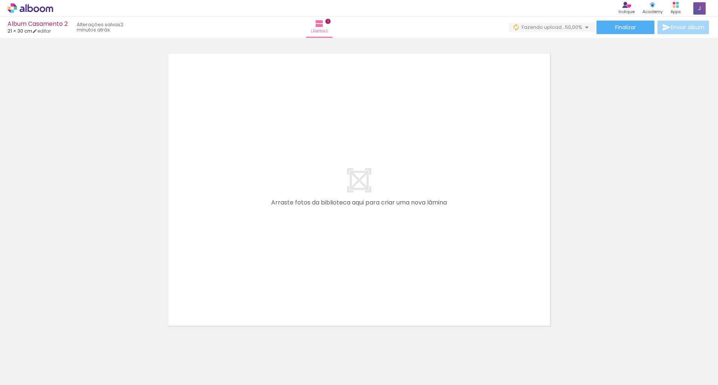
scroll to position [318, 0]
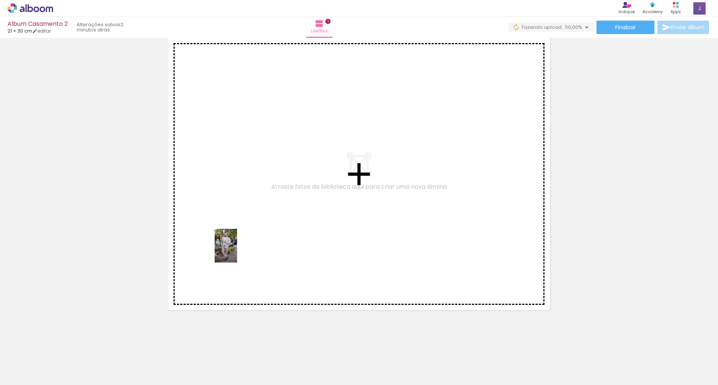
drag, startPoint x: 162, startPoint y: 359, endPoint x: 237, endPoint y: 251, distance: 131.9
click at [237, 251] on quentale-workspace at bounding box center [359, 192] width 718 height 385
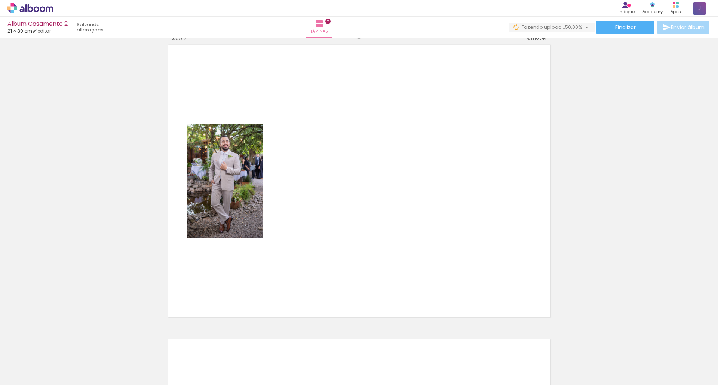
scroll to position [304, 0]
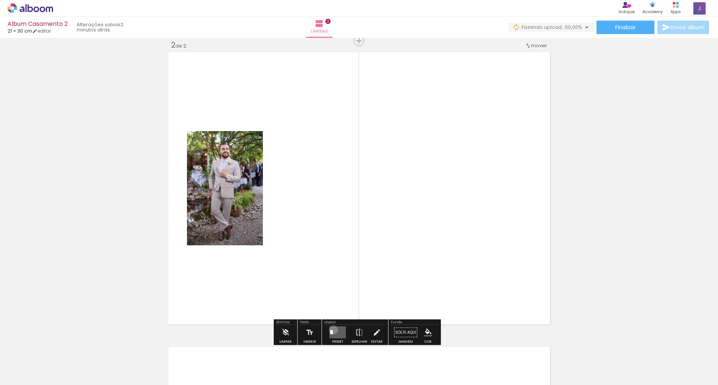
click at [332, 329] on quentale-layouter at bounding box center [338, 332] width 16 height 12
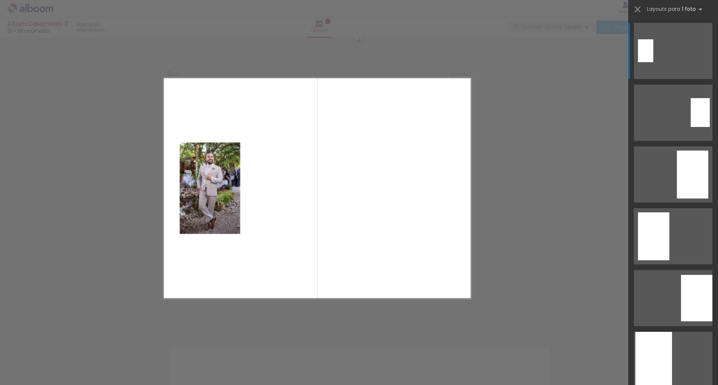
click at [537, 250] on div "Confirmar Cancelar" at bounding box center [359, 184] width 718 height 901
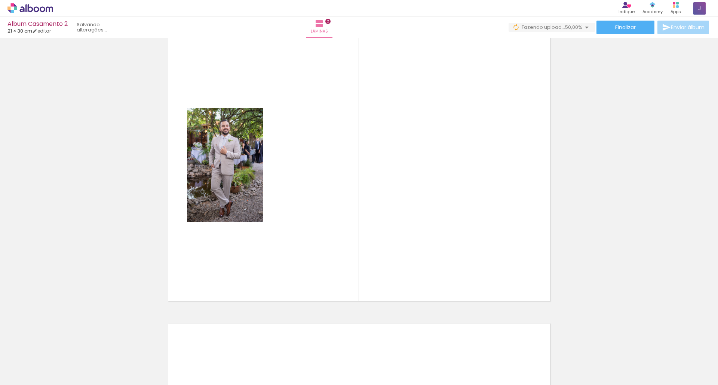
scroll to position [0, 568]
drag, startPoint x: 123, startPoint y: 382, endPoint x: 427, endPoint y: 376, distance: 303.4
click at [61, 376] on iron-horizontal-list at bounding box center [53, 361] width 15 height 47
drag, startPoint x: 417, startPoint y: 383, endPoint x: 555, endPoint y: 378, distance: 138.5
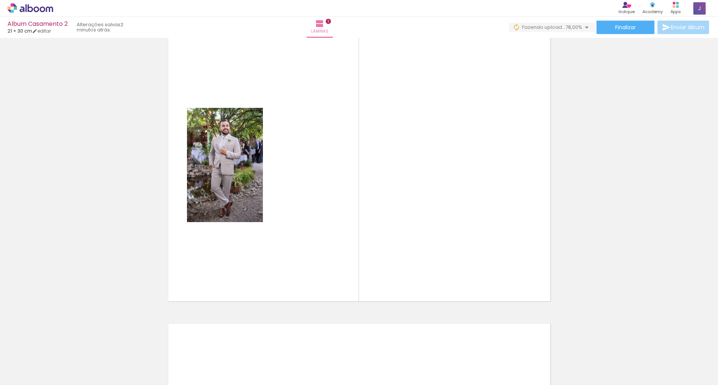
click at [61, 378] on iron-horizontal-list at bounding box center [53, 361] width 15 height 47
drag, startPoint x: 420, startPoint y: 382, endPoint x: 533, endPoint y: 376, distance: 112.8
click at [61, 376] on iron-horizontal-list at bounding box center [53, 361] width 15 height 47
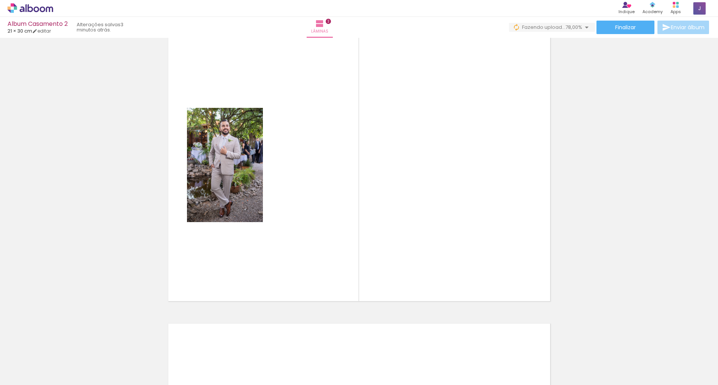
drag, startPoint x: 263, startPoint y: 382, endPoint x: 405, endPoint y: 372, distance: 143.3
click at [61, 372] on iron-horizontal-list at bounding box center [53, 361] width 15 height 47
drag, startPoint x: 398, startPoint y: 382, endPoint x: 509, endPoint y: 376, distance: 111.6
click at [61, 376] on iron-horizontal-list at bounding box center [53, 361] width 15 height 47
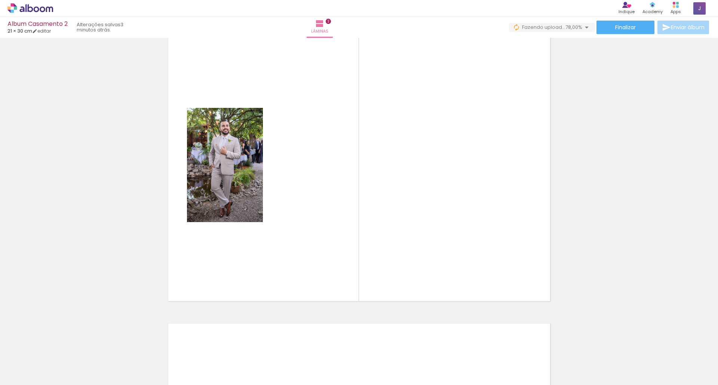
scroll to position [0, 778]
drag, startPoint x: 473, startPoint y: 381, endPoint x: 530, endPoint y: 383, distance: 57.3
click at [61, 383] on iron-horizontal-list at bounding box center [53, 361] width 15 height 47
drag, startPoint x: 394, startPoint y: 382, endPoint x: 440, endPoint y: 384, distance: 46.0
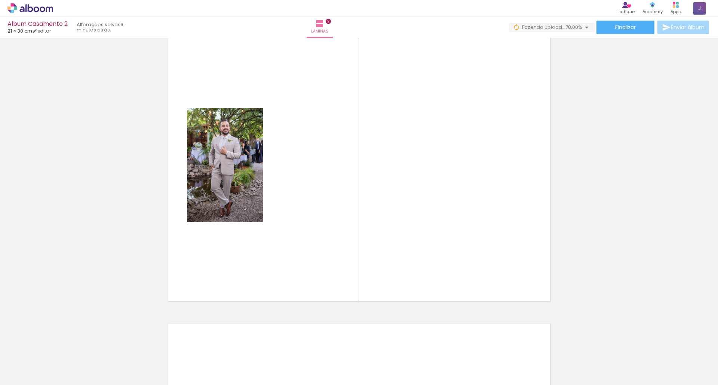
click at [61, 384] on iron-horizontal-list at bounding box center [53, 361] width 15 height 47
drag, startPoint x: 440, startPoint y: 383, endPoint x: 483, endPoint y: 380, distance: 42.7
click at [61, 380] on iron-horizontal-list at bounding box center [53, 361] width 15 height 47
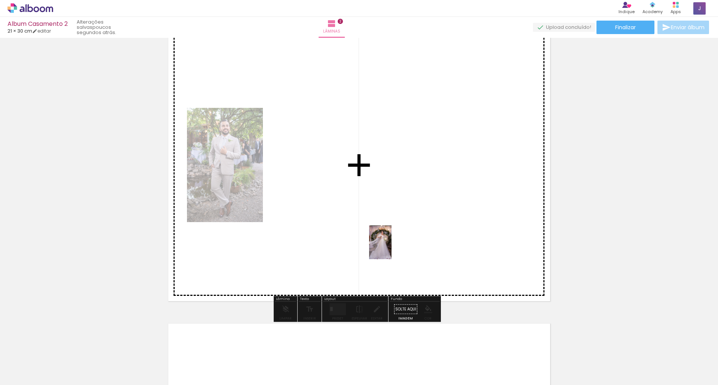
drag, startPoint x: 378, startPoint y: 368, endPoint x: 394, endPoint y: 244, distance: 125.9
click at [394, 244] on quentale-workspace at bounding box center [359, 192] width 718 height 385
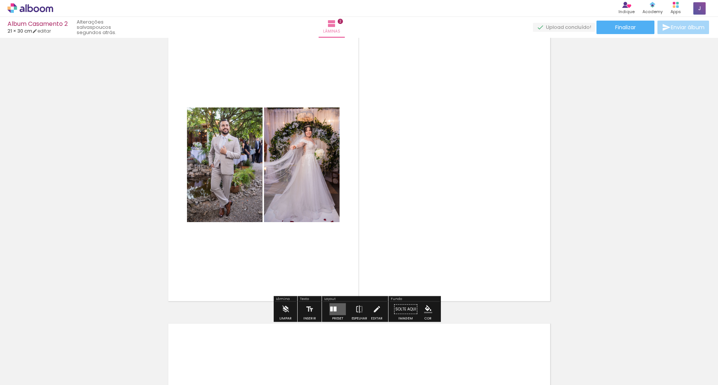
click at [334, 305] on quentale-layouter at bounding box center [338, 309] width 16 height 12
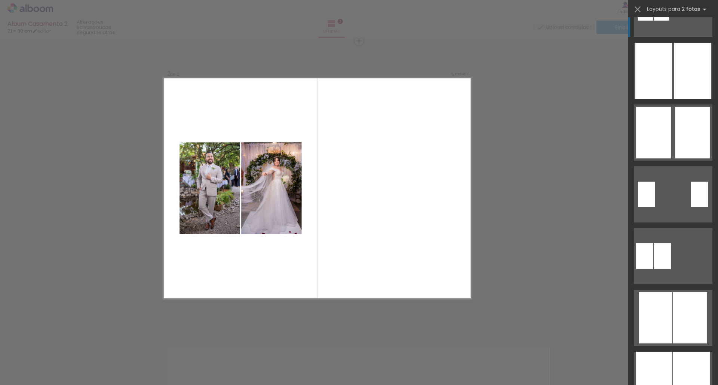
scroll to position [0, 0]
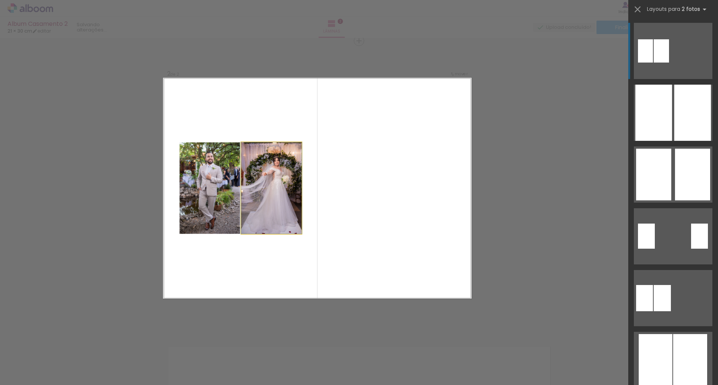
click at [447, 147] on quentale-layouter at bounding box center [317, 188] width 309 height 221
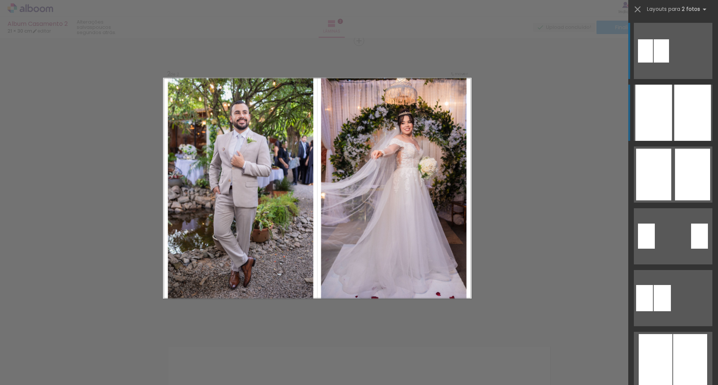
click at [656, 108] on div at bounding box center [654, 113] width 37 height 56
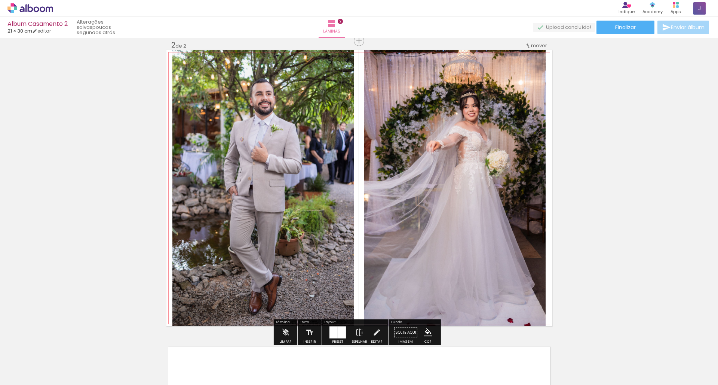
click at [486, 142] on quentale-photo at bounding box center [455, 188] width 182 height 276
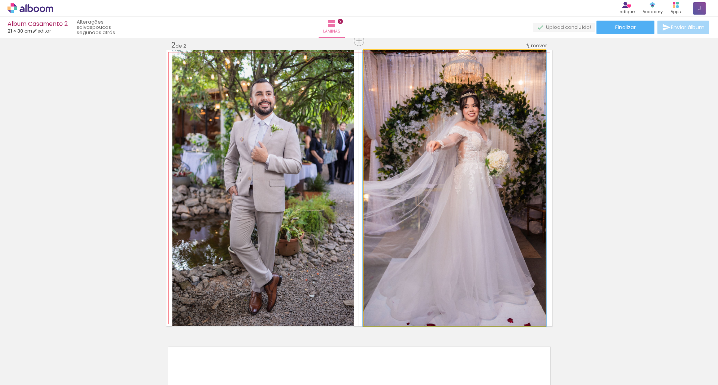
click at [486, 142] on quentale-photo at bounding box center [455, 188] width 182 height 276
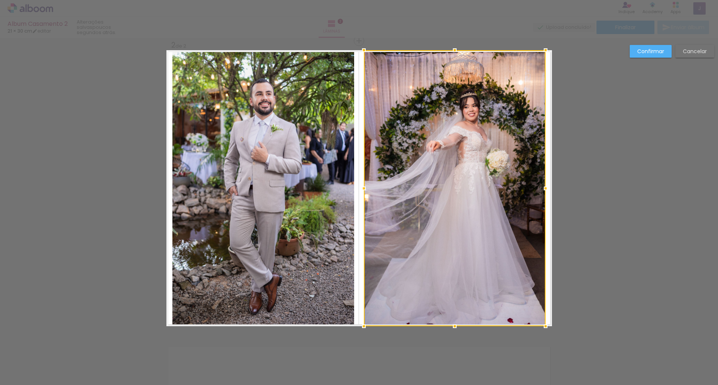
click at [486, 142] on div at bounding box center [455, 188] width 182 height 276
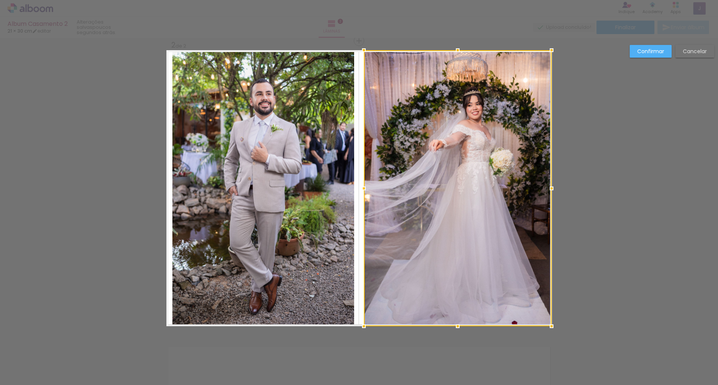
drag, startPoint x: 543, startPoint y: 187, endPoint x: 548, endPoint y: 186, distance: 5.4
click at [548, 186] on div at bounding box center [551, 188] width 15 height 15
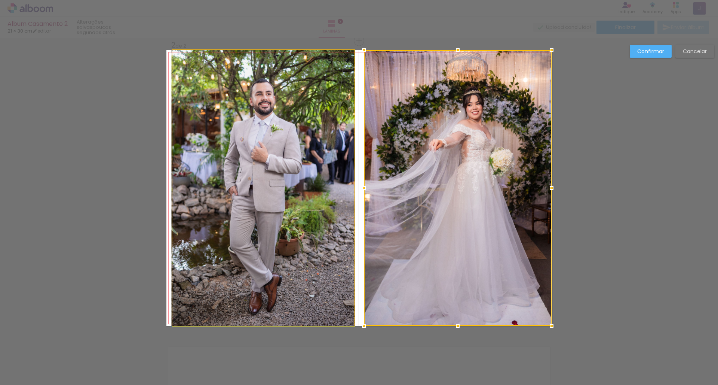
click at [241, 191] on quentale-photo at bounding box center [263, 188] width 182 height 276
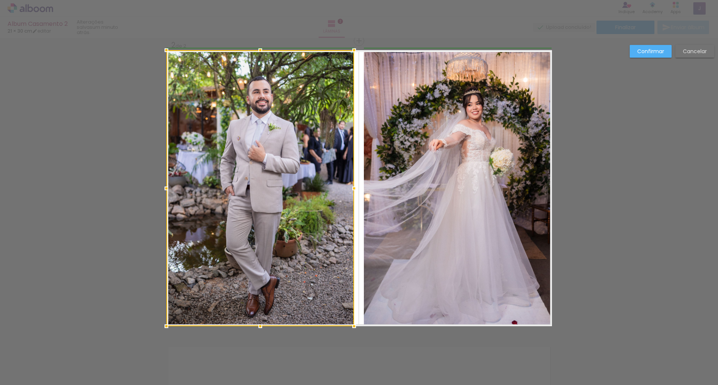
drag, startPoint x: 169, startPoint y: 189, endPoint x: 162, endPoint y: 189, distance: 6.4
click at [162, 189] on div at bounding box center [166, 188] width 15 height 15
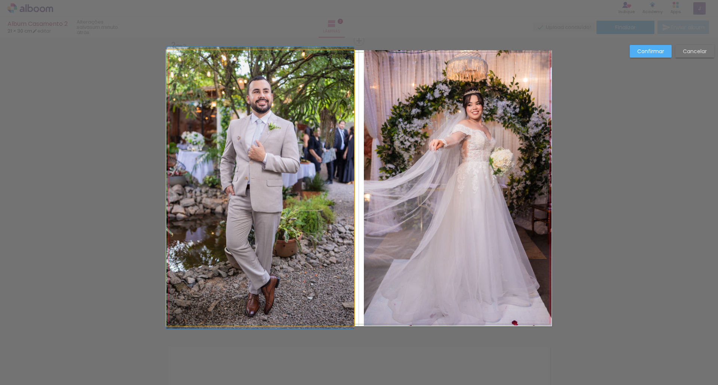
click at [333, 181] on quentale-photo at bounding box center [260, 187] width 188 height 275
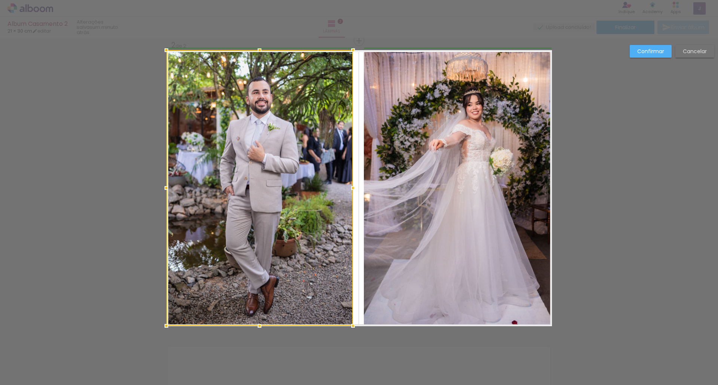
click at [353, 187] on div at bounding box center [353, 187] width 15 height 15
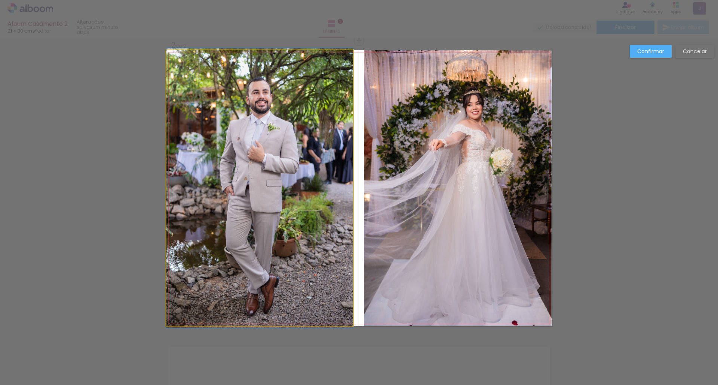
click at [347, 188] on quentale-photo at bounding box center [259, 187] width 187 height 275
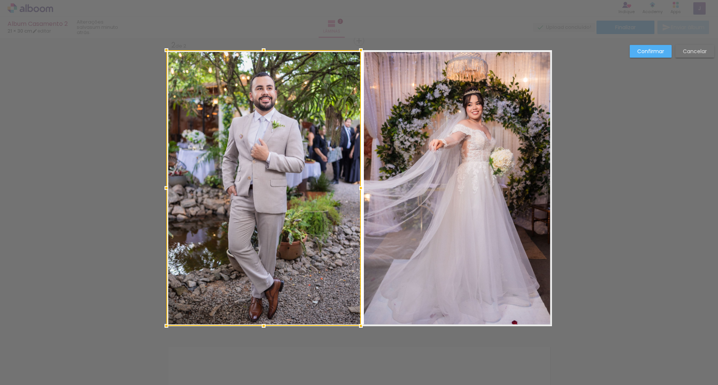
drag, startPoint x: 349, startPoint y: 187, endPoint x: 354, endPoint y: 187, distance: 5.3
click at [354, 187] on div at bounding box center [360, 187] width 15 height 15
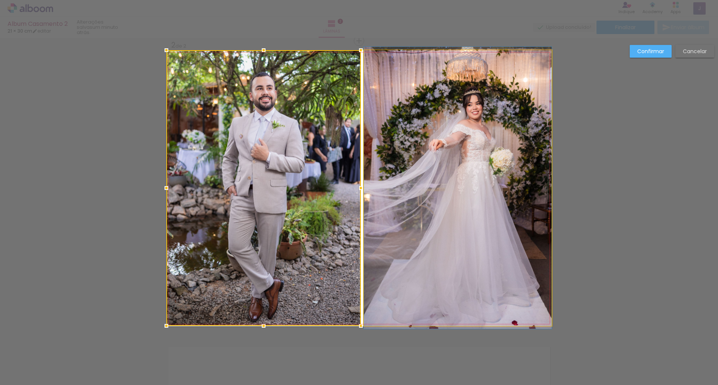
click at [371, 185] on quentale-photo at bounding box center [458, 187] width 188 height 275
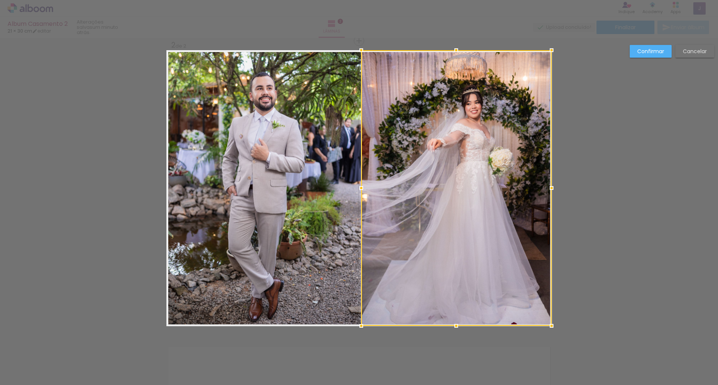
click at [361, 187] on div at bounding box center [361, 187] width 15 height 15
click at [148, 175] on div "Confirmar Cancelar" at bounding box center [359, 184] width 718 height 901
click at [576, 157] on div "Confirmar Cancelar" at bounding box center [359, 184] width 718 height 901
click at [493, 126] on div at bounding box center [456, 187] width 190 height 275
click at [344, 138] on quentale-photo at bounding box center [263, 187] width 195 height 275
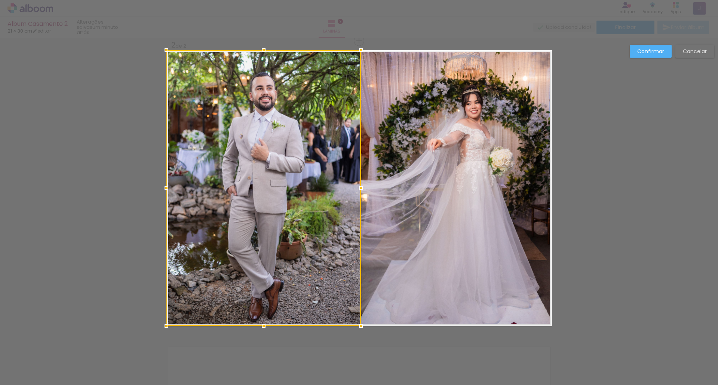
click at [447, 30] on div at bounding box center [359, 19] width 718 height 38
click at [0, 0] on slot "Confirmar" at bounding box center [0, 0] width 0 height 0
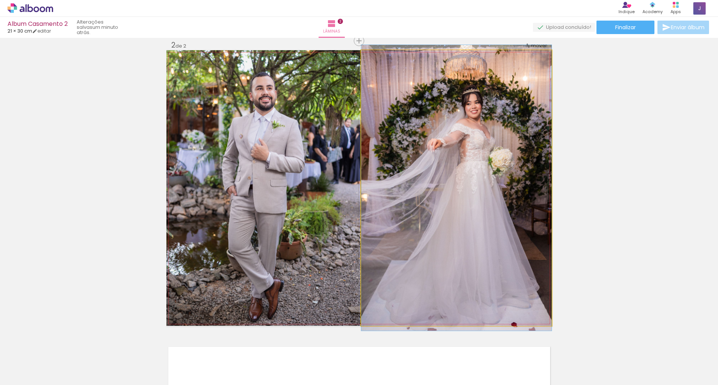
click at [443, 177] on quentale-photo at bounding box center [456, 187] width 190 height 275
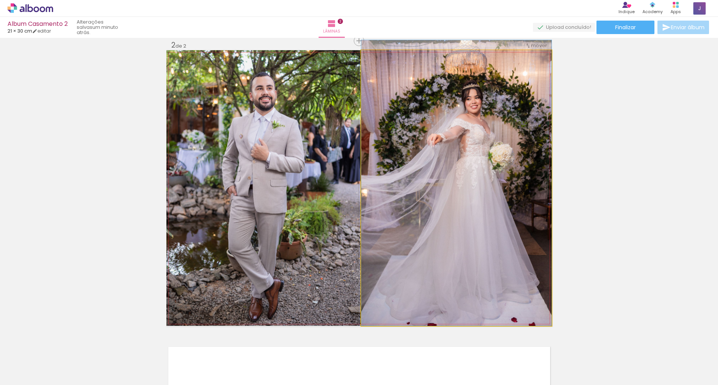
drag, startPoint x: 443, startPoint y: 177, endPoint x: 453, endPoint y: 165, distance: 15.4
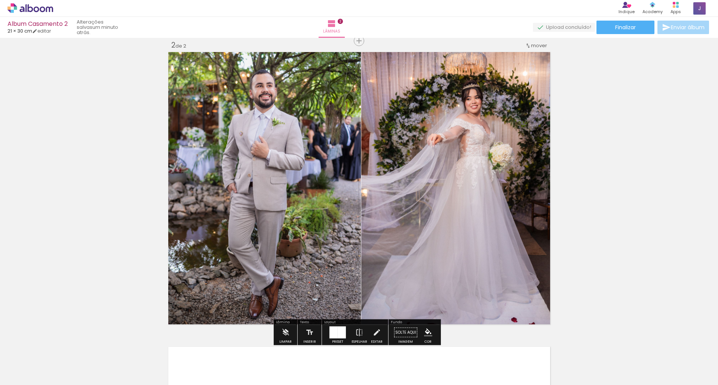
click at [616, 146] on div "Inserir lâmina 1 de 2 Inserir lâmina 2 de 2" at bounding box center [359, 179] width 718 height 884
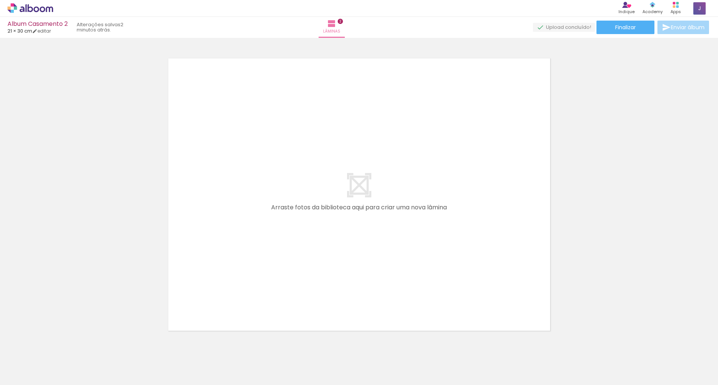
scroll to position [612, 0]
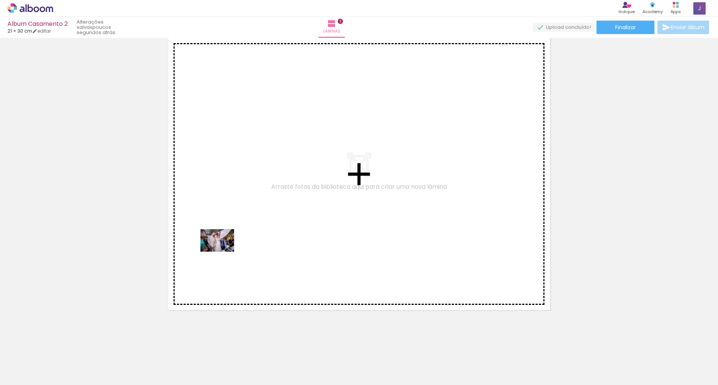
drag, startPoint x: 58, startPoint y: 365, endPoint x: 223, endPoint y: 251, distance: 201.0
click at [223, 251] on quentale-workspace at bounding box center [359, 192] width 718 height 385
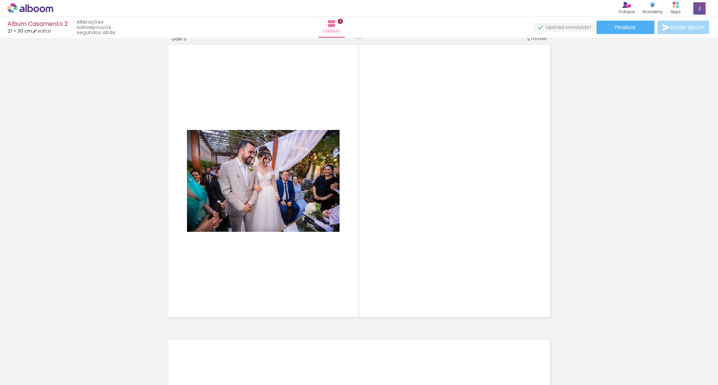
scroll to position [598, 0]
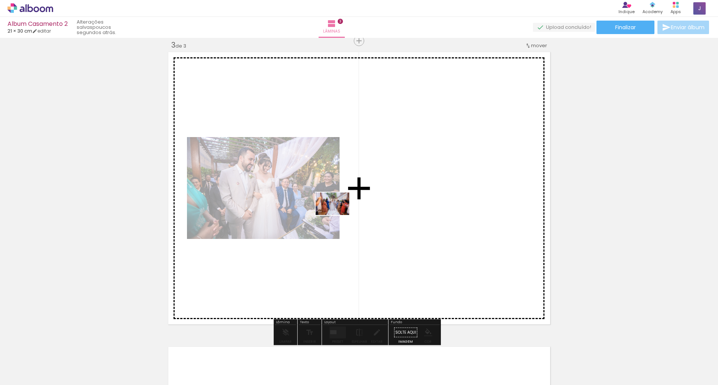
drag, startPoint x: 142, startPoint y: 323, endPoint x: 338, endPoint y: 215, distance: 224.0
click at [338, 215] on quentale-workspace at bounding box center [359, 192] width 718 height 385
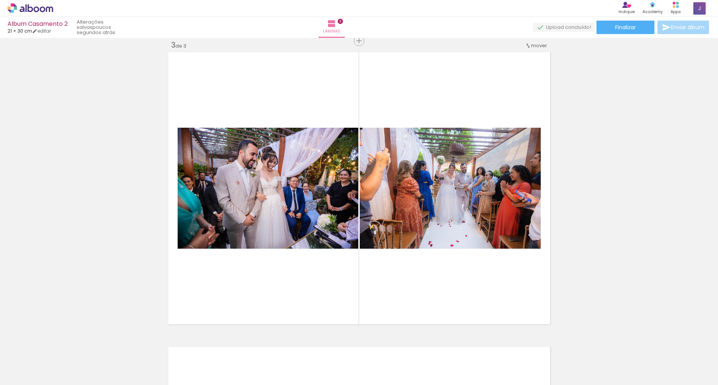
scroll to position [0, 0]
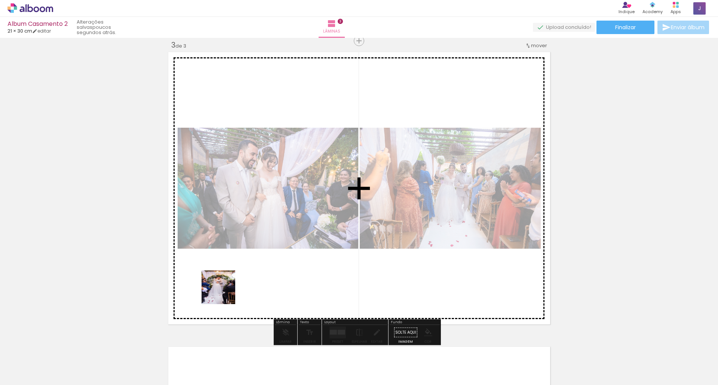
drag, startPoint x: 196, startPoint y: 364, endPoint x: 243, endPoint y: 251, distance: 122.8
click at [243, 251] on quentale-workspace at bounding box center [359, 192] width 718 height 385
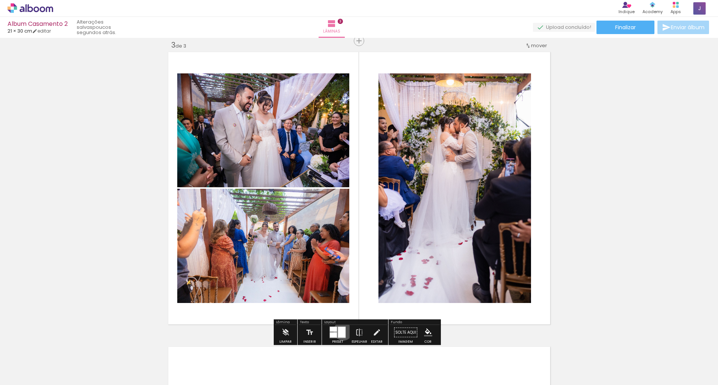
click at [342, 330] on div at bounding box center [341, 332] width 7 height 11
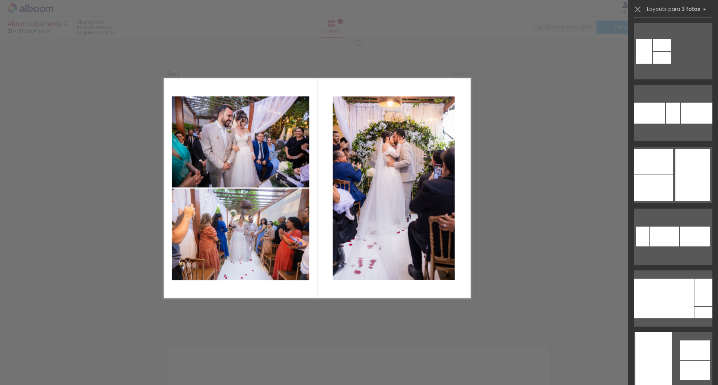
scroll to position [288, 0]
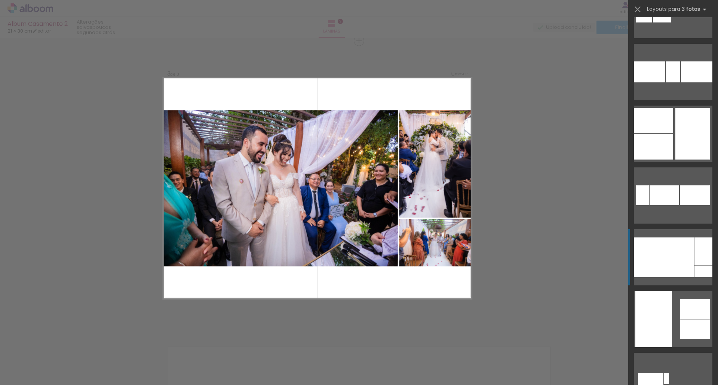
click at [675, 268] on div at bounding box center [664, 257] width 60 height 40
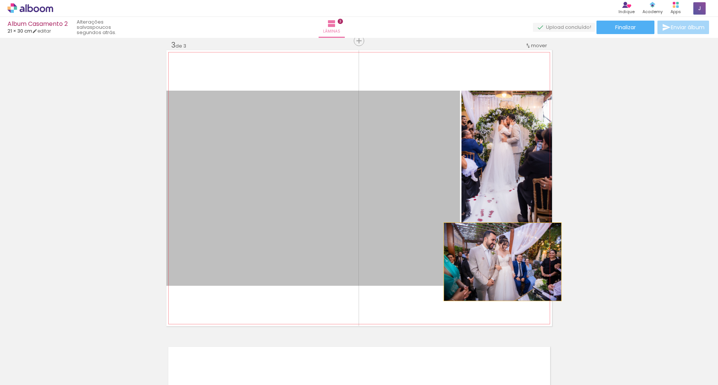
drag, startPoint x: 401, startPoint y: 251, endPoint x: 500, endPoint y: 261, distance: 99.3
click at [0, 0] on slot at bounding box center [0, 0] width 0 height 0
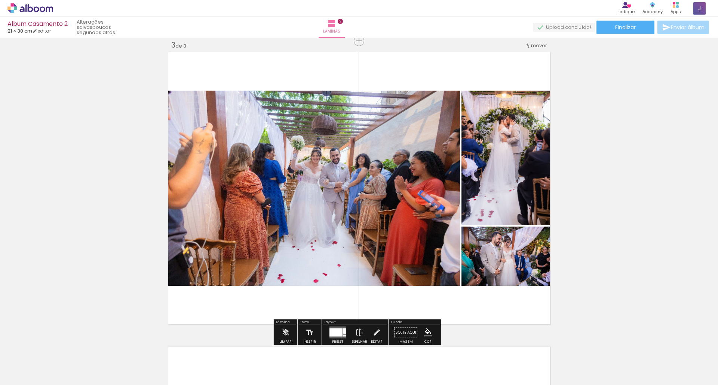
click at [340, 330] on div at bounding box center [336, 332] width 13 height 8
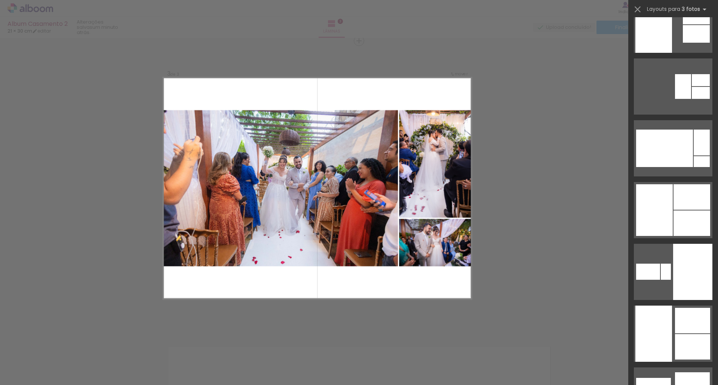
scroll to position [1521, 0]
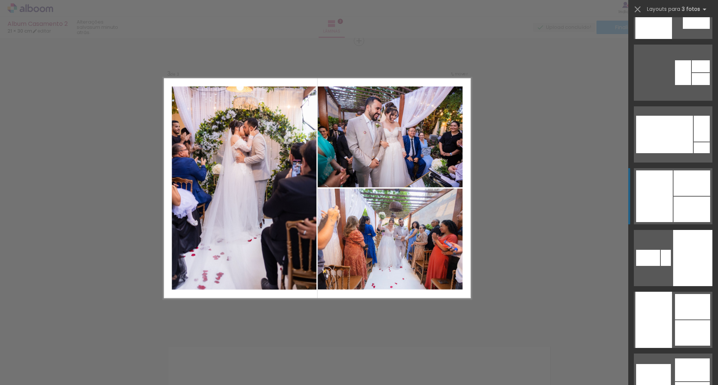
click at [686, 184] on div at bounding box center [692, 182] width 37 height 25
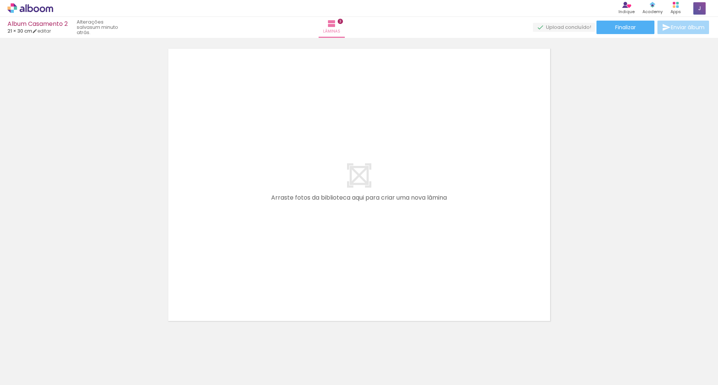
scroll to position [897, 0]
click at [460, 252] on quentale-layouter at bounding box center [359, 183] width 386 height 276
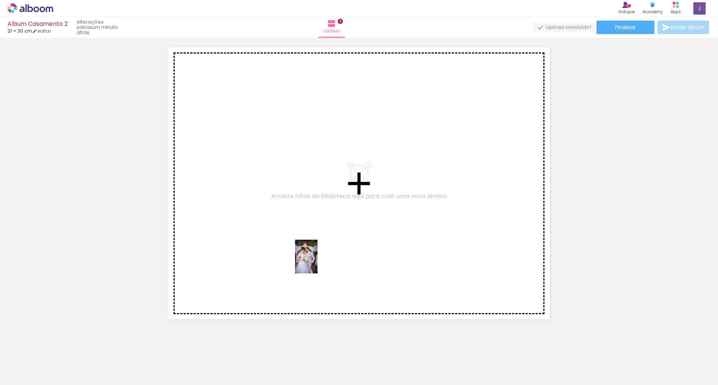
drag, startPoint x: 329, startPoint y: 355, endPoint x: 318, endPoint y: 262, distance: 94.2
click at [318, 262] on quentale-workspace at bounding box center [359, 192] width 718 height 385
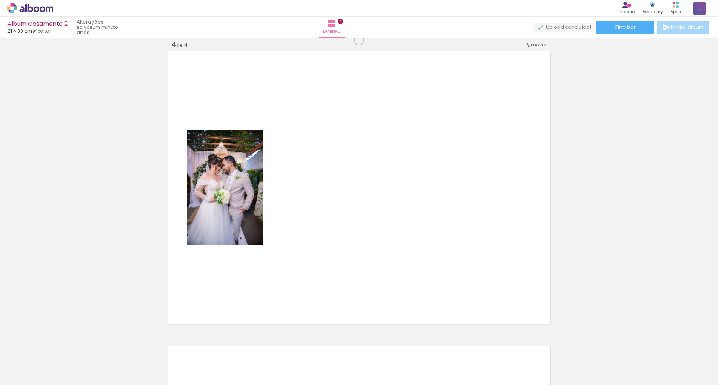
scroll to position [893, 0]
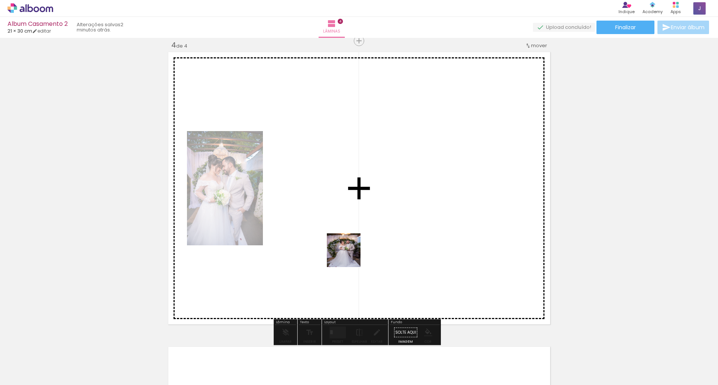
drag, startPoint x: 370, startPoint y: 366, endPoint x: 349, endPoint y: 253, distance: 115.0
click at [349, 253] on quentale-workspace at bounding box center [359, 192] width 718 height 385
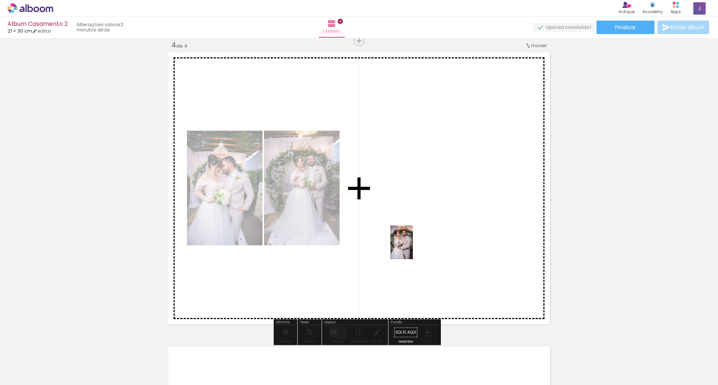
drag, startPoint x: 453, startPoint y: 372, endPoint x: 413, endPoint y: 248, distance: 130.6
click at [413, 248] on quentale-workspace at bounding box center [359, 192] width 718 height 385
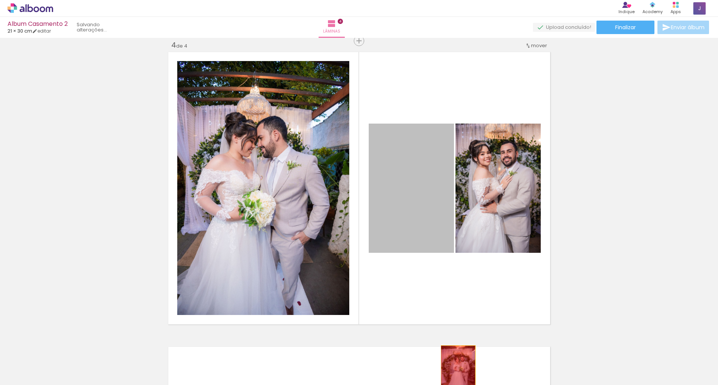
drag, startPoint x: 419, startPoint y: 220, endPoint x: 455, endPoint y: 371, distance: 155.7
click at [455, 371] on quentale-workspace at bounding box center [359, 192] width 718 height 385
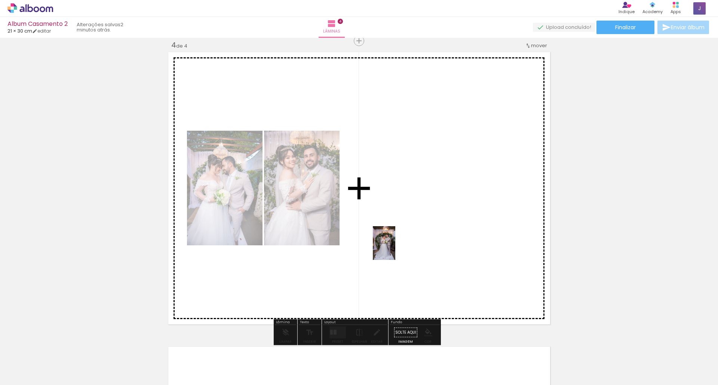
drag, startPoint x: 415, startPoint y: 366, endPoint x: 395, endPoint y: 248, distance: 119.5
click at [395, 248] on quentale-workspace at bounding box center [359, 192] width 718 height 385
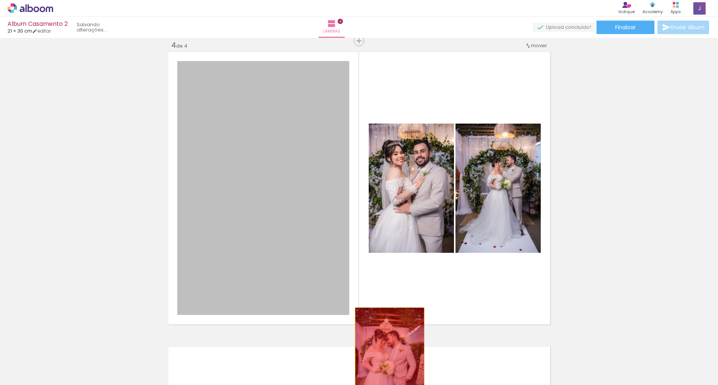
drag, startPoint x: 278, startPoint y: 201, endPoint x: 387, endPoint y: 358, distance: 191.2
click at [387, 358] on quentale-workspace at bounding box center [359, 192] width 718 height 385
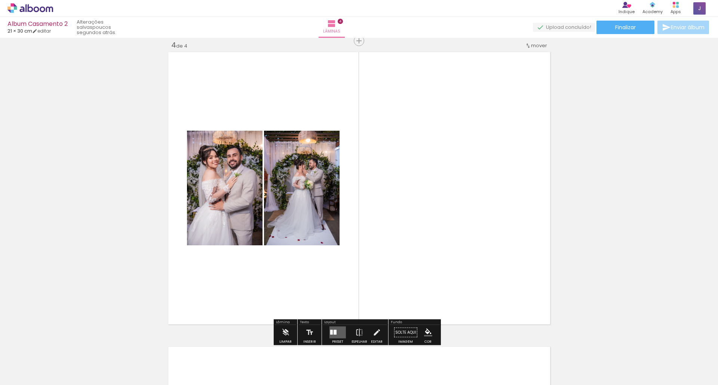
click at [335, 332] on div at bounding box center [335, 332] width 3 height 5
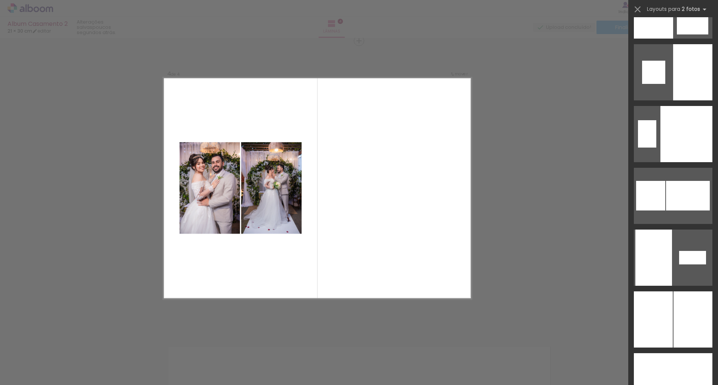
scroll to position [2802, 0]
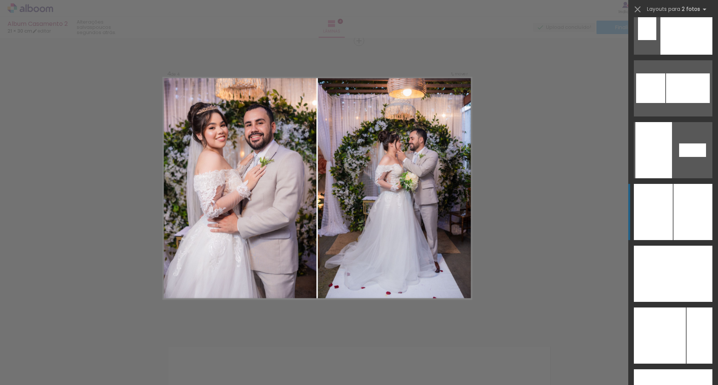
click at [674, 210] on div at bounding box center [693, 212] width 39 height 56
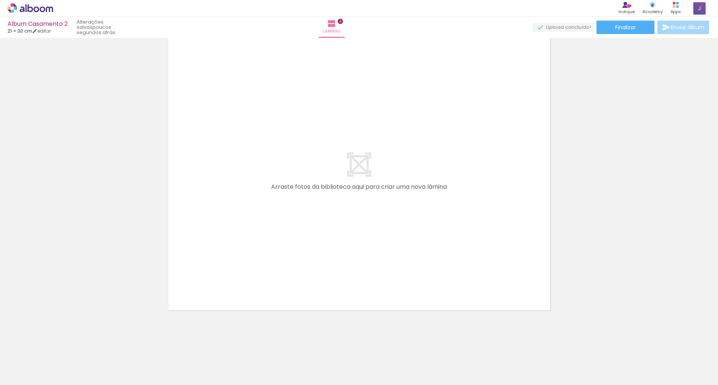
scroll to position [1184, 0]
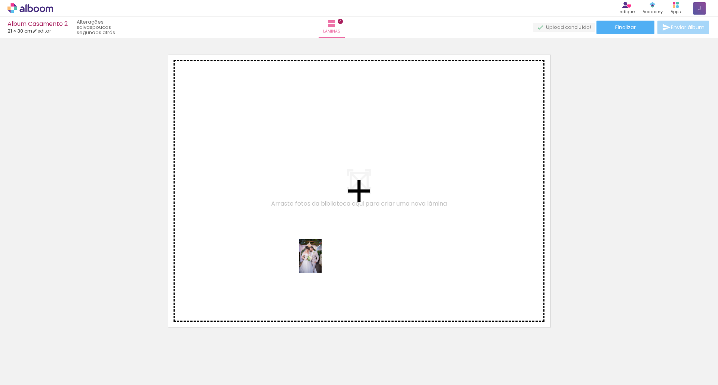
drag, startPoint x: 327, startPoint y: 364, endPoint x: 322, endPoint y: 261, distance: 103.0
click at [322, 261] on quentale-workspace at bounding box center [359, 192] width 718 height 385
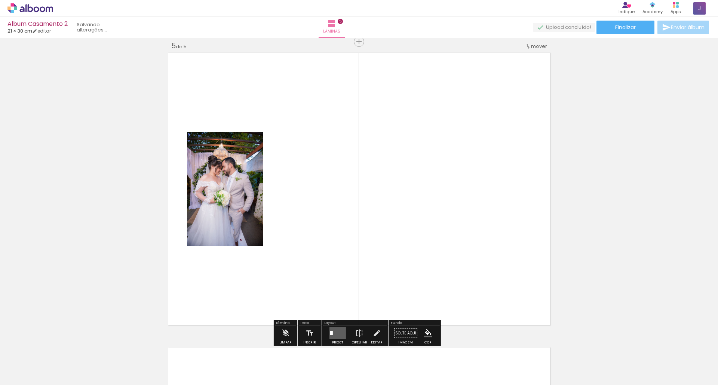
scroll to position [1187, 0]
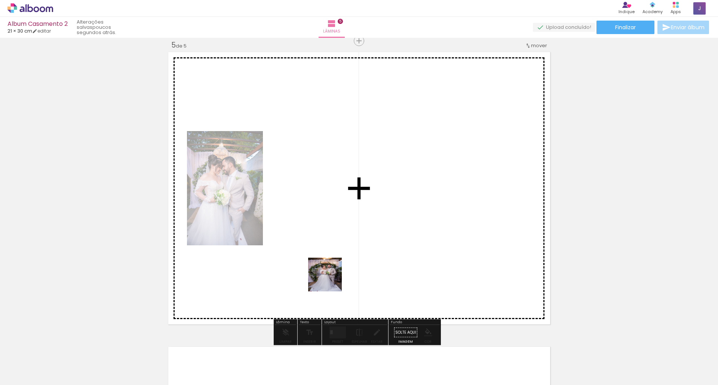
drag, startPoint x: 362, startPoint y: 357, endPoint x: 321, endPoint y: 257, distance: 107.9
click at [321, 257] on quentale-workspace at bounding box center [359, 192] width 718 height 385
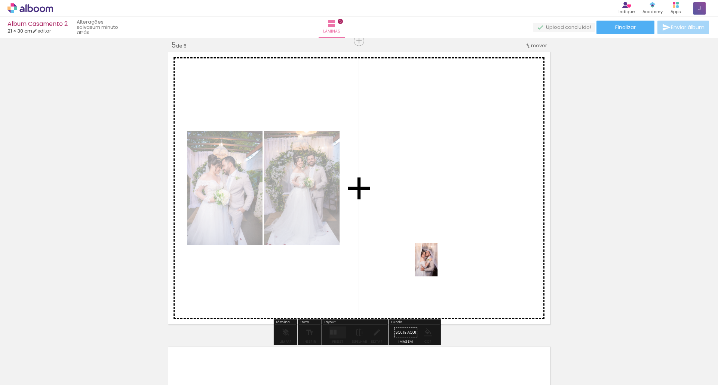
drag, startPoint x: 606, startPoint y: 345, endPoint x: 438, endPoint y: 265, distance: 186.2
click at [438, 265] on quentale-workspace at bounding box center [359, 192] width 718 height 385
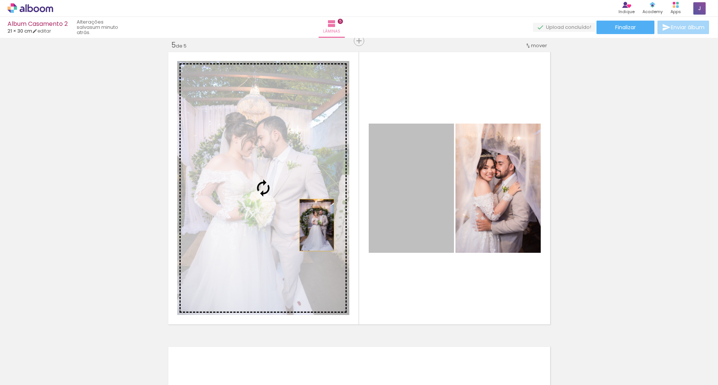
drag, startPoint x: 424, startPoint y: 216, endPoint x: 314, endPoint y: 225, distance: 110.7
click at [0, 0] on slot at bounding box center [0, 0] width 0 height 0
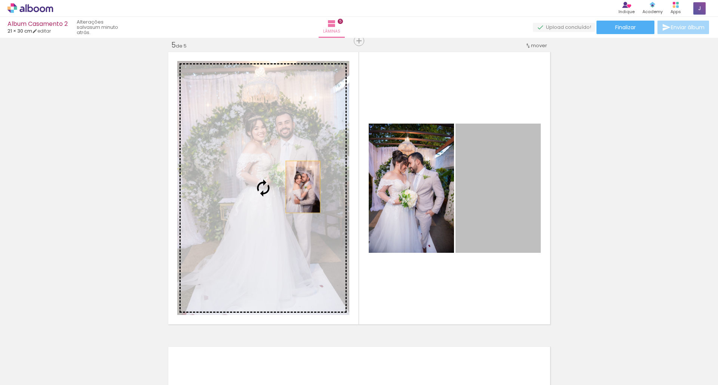
drag, startPoint x: 520, startPoint y: 190, endPoint x: 300, endPoint y: 187, distance: 220.4
click at [0, 0] on slot at bounding box center [0, 0] width 0 height 0
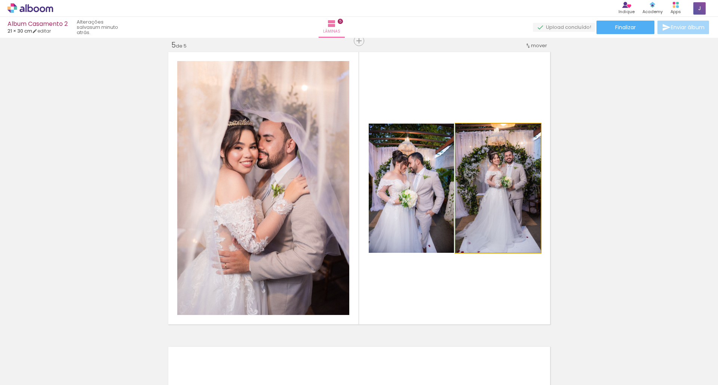
click at [490, 200] on quentale-photo at bounding box center [498, 187] width 85 height 129
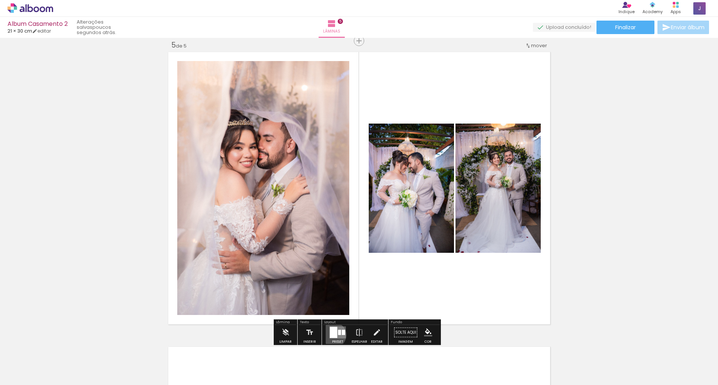
click at [332, 334] on div at bounding box center [333, 332] width 7 height 11
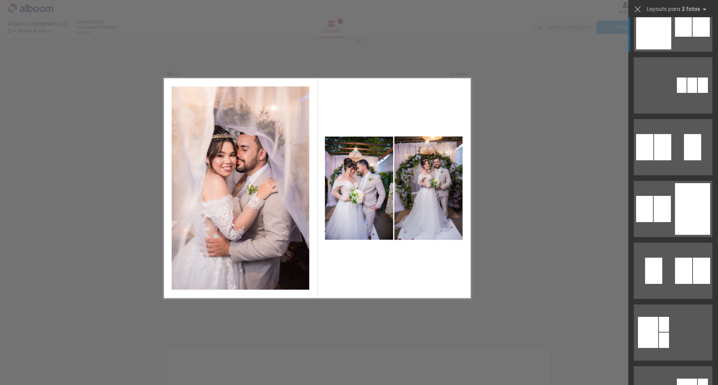
scroll to position [0, 0]
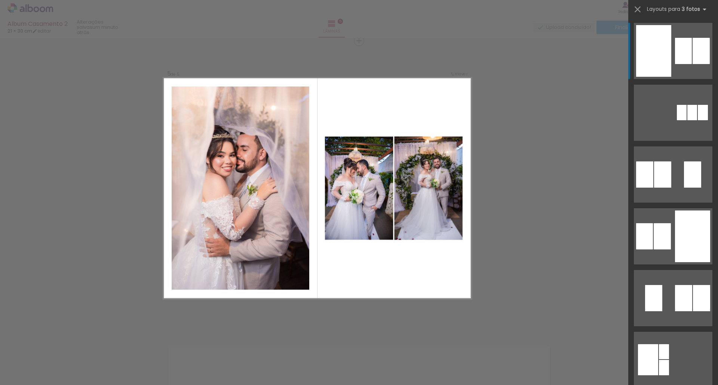
click at [415, 201] on quentale-photo at bounding box center [428, 188] width 68 height 103
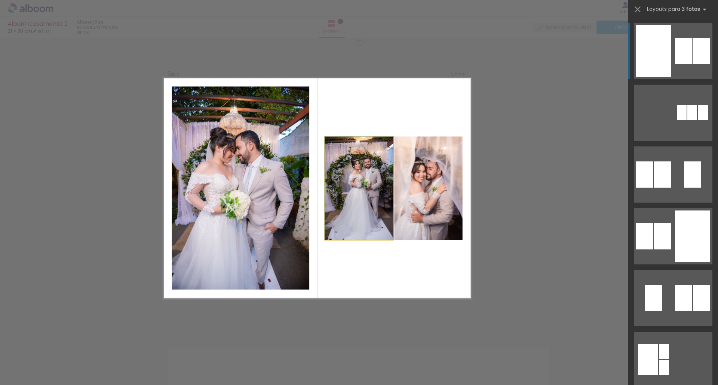
click at [365, 202] on quentale-photo at bounding box center [359, 188] width 68 height 103
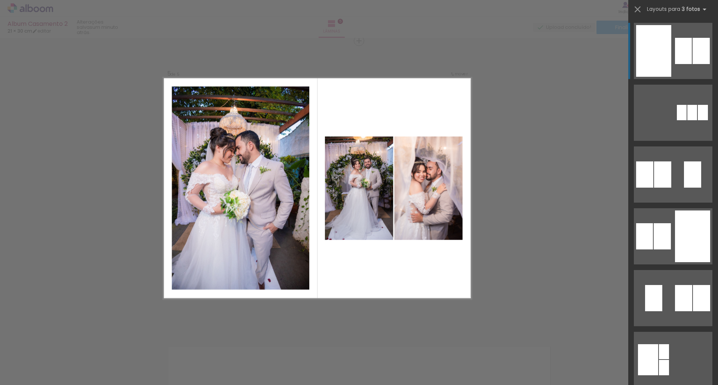
click at [365, 202] on quentale-photo at bounding box center [359, 188] width 68 height 103
click at [415, 199] on quentale-photo at bounding box center [428, 188] width 68 height 103
click at [361, 198] on quentale-photo at bounding box center [359, 188] width 68 height 103
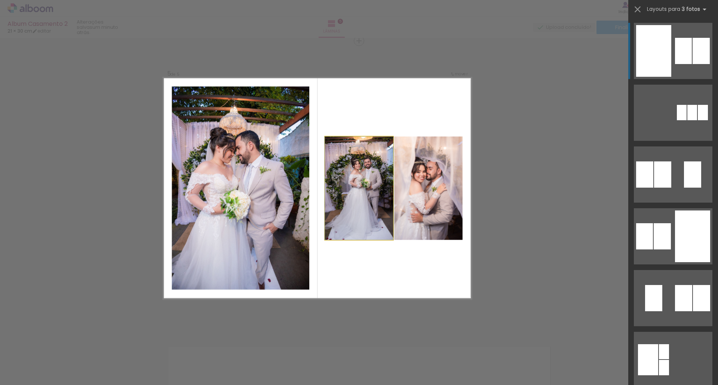
click at [361, 198] on quentale-photo at bounding box center [359, 188] width 68 height 103
click at [364, 256] on quentale-layouter at bounding box center [317, 188] width 309 height 221
click at [308, 249] on div at bounding box center [241, 188] width 156 height 220
click at [290, 246] on quentale-photo at bounding box center [241, 187] width 138 height 203
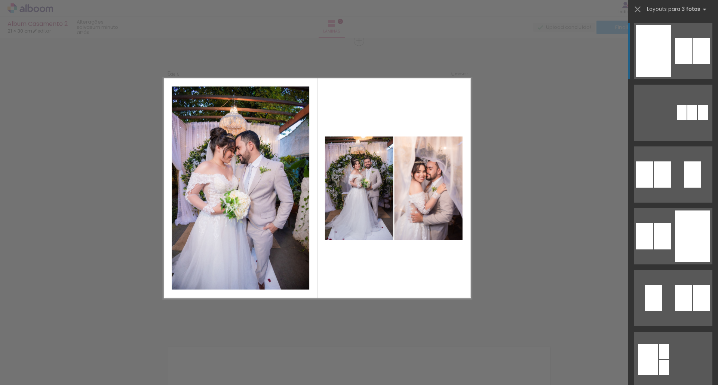
click at [351, 220] on quentale-photo at bounding box center [359, 188] width 68 height 103
click at [435, 198] on quentale-photo at bounding box center [428, 188] width 68 height 103
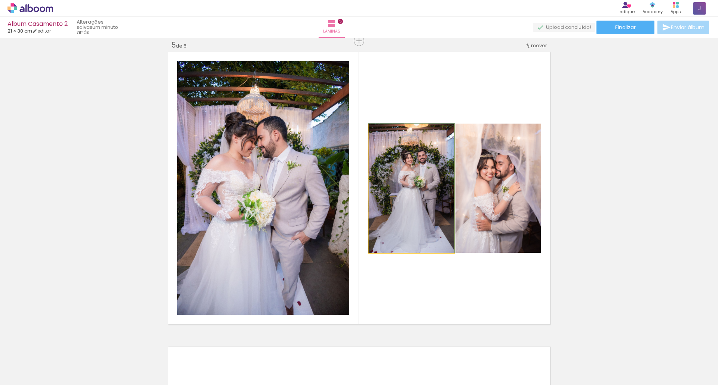
click at [437, 167] on quentale-photo at bounding box center [411, 187] width 85 height 129
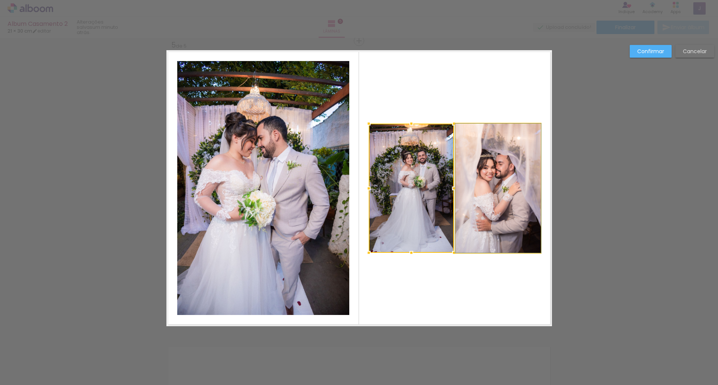
click at [484, 178] on quentale-photo at bounding box center [498, 187] width 85 height 129
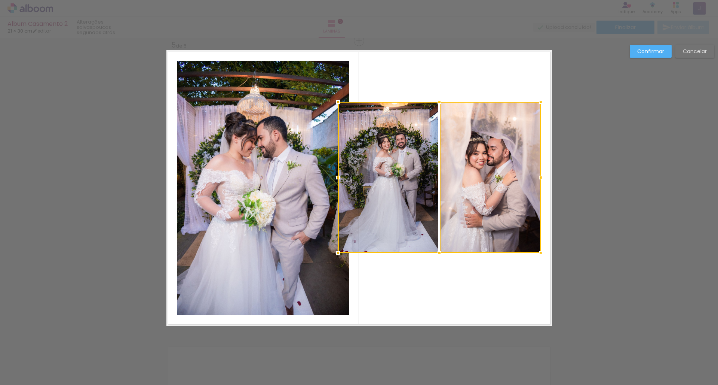
drag, startPoint x: 366, startPoint y: 125, endPoint x: 343, endPoint y: 106, distance: 29.6
click at [335, 103] on div at bounding box center [338, 101] width 15 height 15
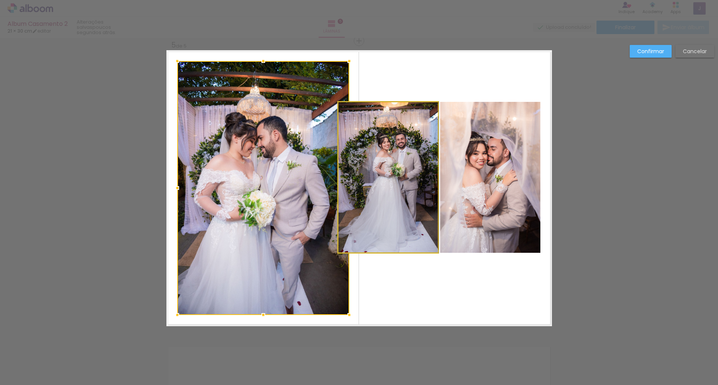
drag, startPoint x: 397, startPoint y: 135, endPoint x: 411, endPoint y: 141, distance: 15.1
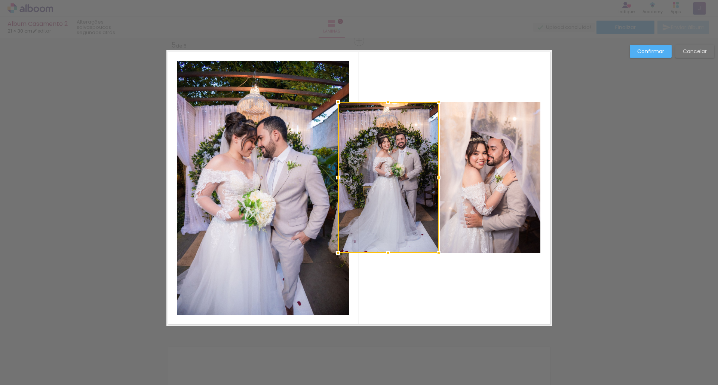
click at [476, 168] on quentale-photo at bounding box center [490, 177] width 101 height 151
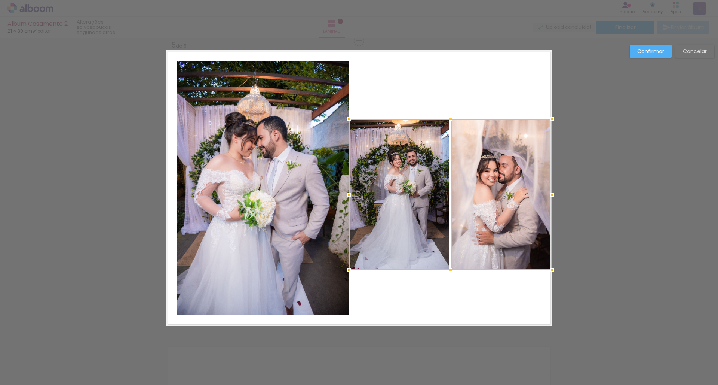
drag, startPoint x: 398, startPoint y: 158, endPoint x: 410, endPoint y: 175, distance: 21.0
click at [410, 175] on div at bounding box center [450, 194] width 203 height 151
click at [451, 82] on quentale-layouter at bounding box center [359, 188] width 386 height 276
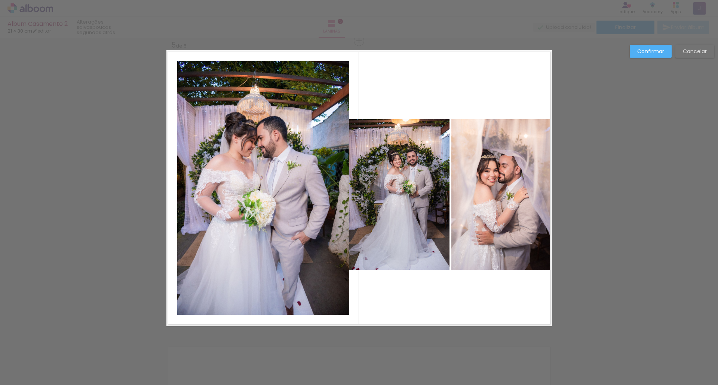
click at [383, 175] on quentale-photo at bounding box center [399, 194] width 101 height 151
click at [486, 186] on quentale-photo at bounding box center [501, 194] width 101 height 151
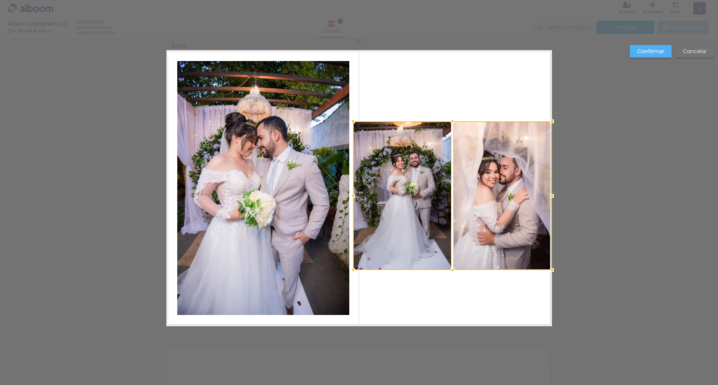
click at [348, 122] on div at bounding box center [353, 121] width 15 height 15
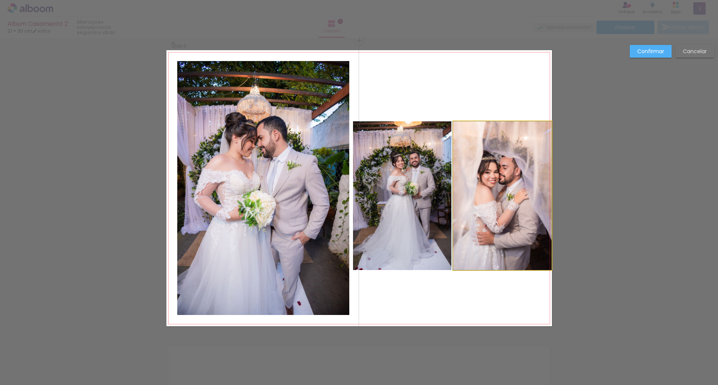
drag, startPoint x: 469, startPoint y: 164, endPoint x: 464, endPoint y: 161, distance: 6.0
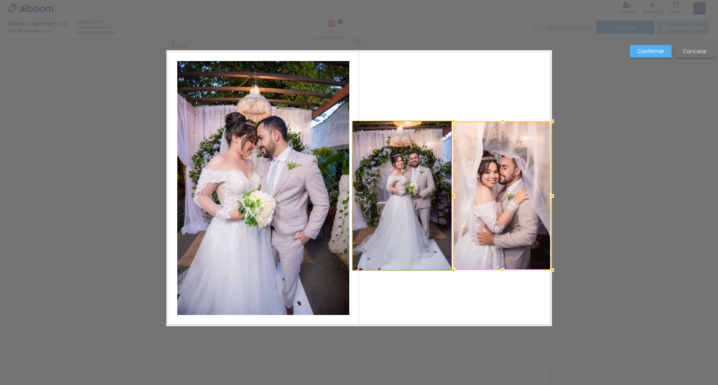
drag, startPoint x: 408, startPoint y: 169, endPoint x: 405, endPoint y: 169, distance: 3.8
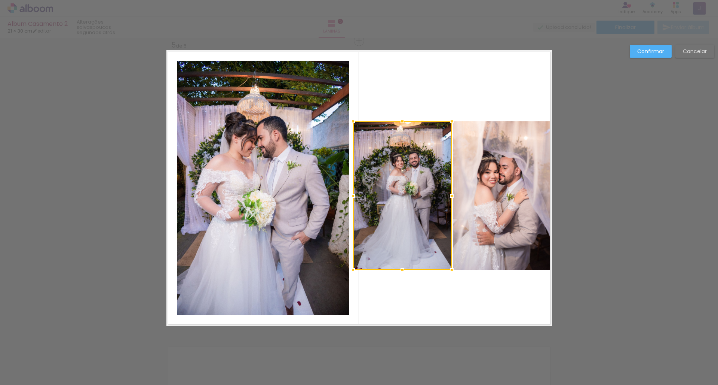
click at [506, 79] on quentale-layouter at bounding box center [359, 188] width 386 height 276
click at [439, 157] on quentale-photo at bounding box center [402, 195] width 99 height 149
click at [472, 162] on quentale-photo at bounding box center [502, 195] width 99 height 149
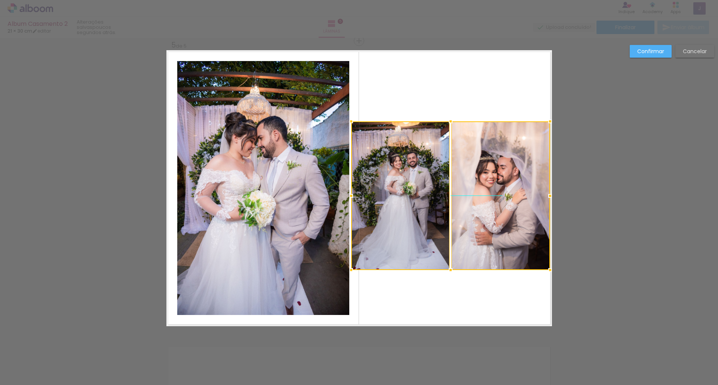
click at [425, 167] on div at bounding box center [450, 195] width 199 height 149
click at [466, 86] on quentale-layouter at bounding box center [359, 188] width 386 height 276
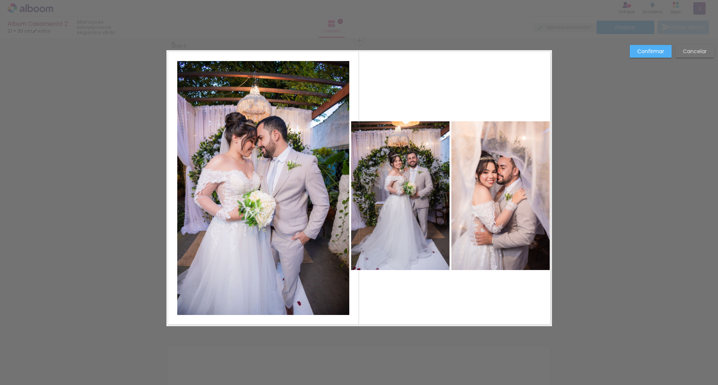
click at [421, 104] on quentale-layouter at bounding box center [359, 188] width 386 height 276
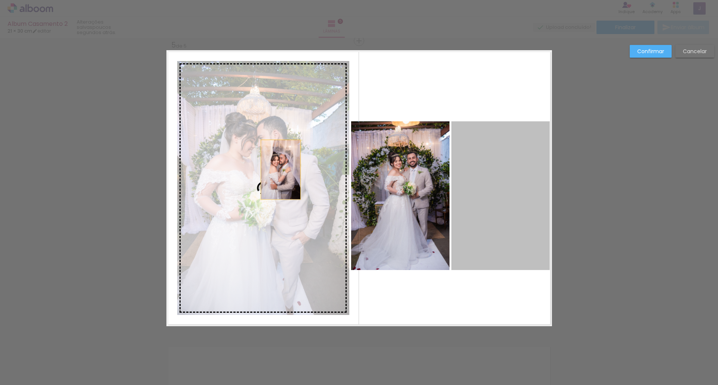
drag, startPoint x: 484, startPoint y: 189, endPoint x: 278, endPoint y: 169, distance: 206.7
click at [0, 0] on slot at bounding box center [0, 0] width 0 height 0
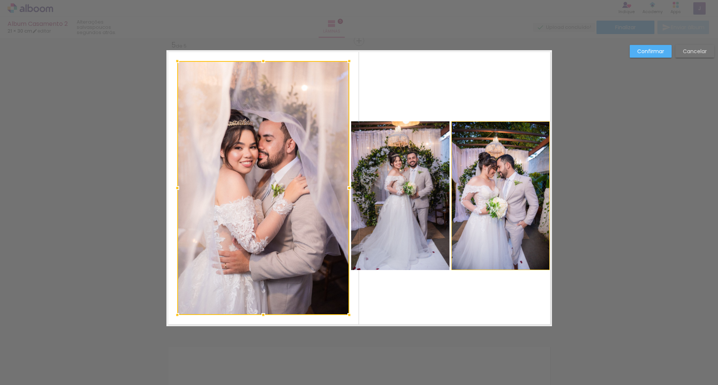
click at [485, 78] on quentale-layouter at bounding box center [359, 188] width 386 height 276
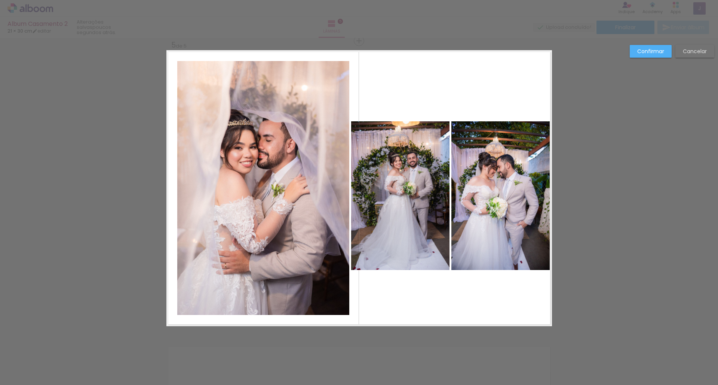
click at [0, 0] on slot "Confirmar" at bounding box center [0, 0] width 0 height 0
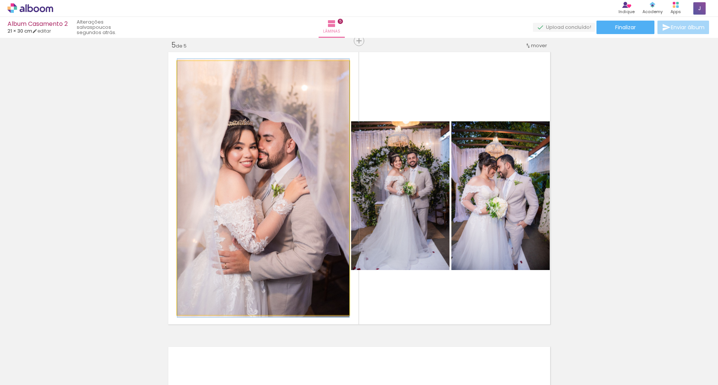
click at [297, 177] on quentale-photo at bounding box center [263, 188] width 172 height 254
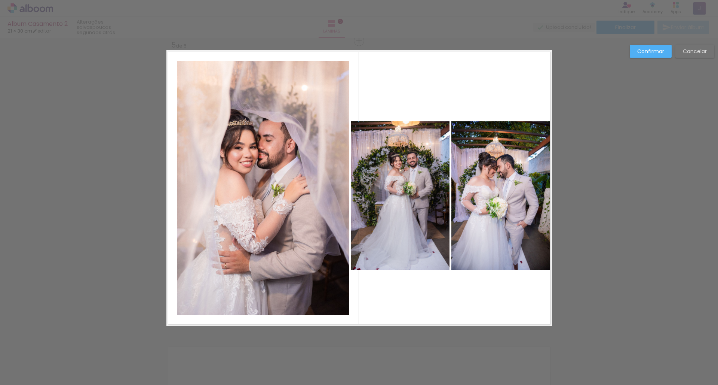
click at [297, 177] on quentale-photo at bounding box center [263, 188] width 172 height 254
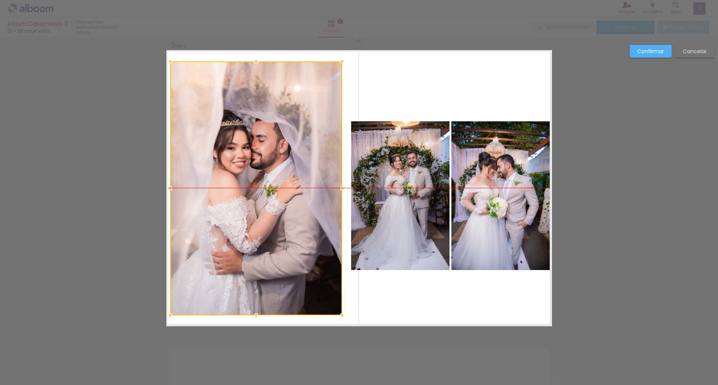
drag, startPoint x: 297, startPoint y: 178, endPoint x: 290, endPoint y: 177, distance: 7.2
click at [290, 177] on div at bounding box center [256, 188] width 172 height 254
click at [290, 177] on div at bounding box center [257, 188] width 172 height 254
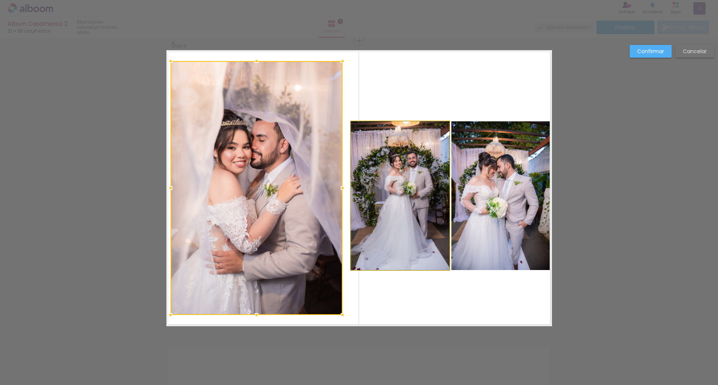
click at [401, 197] on quentale-photo at bounding box center [400, 195] width 99 height 149
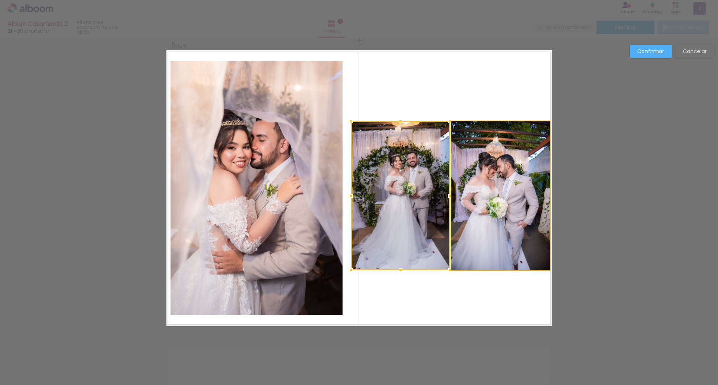
click at [493, 200] on quentale-photo at bounding box center [500, 195] width 99 height 149
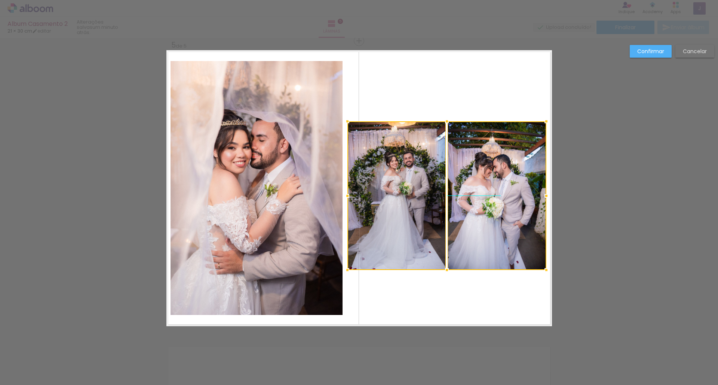
click at [494, 199] on div at bounding box center [447, 195] width 199 height 149
click at [269, 178] on quentale-photo at bounding box center [257, 188] width 172 height 254
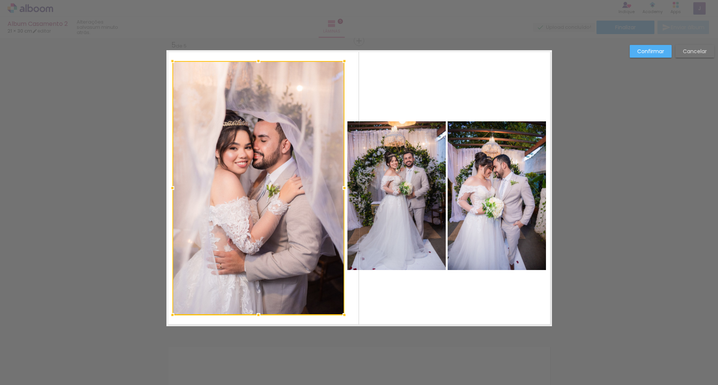
click at [271, 177] on div at bounding box center [258, 188] width 172 height 254
click at [0, 0] on slot "Confirmar" at bounding box center [0, 0] width 0 height 0
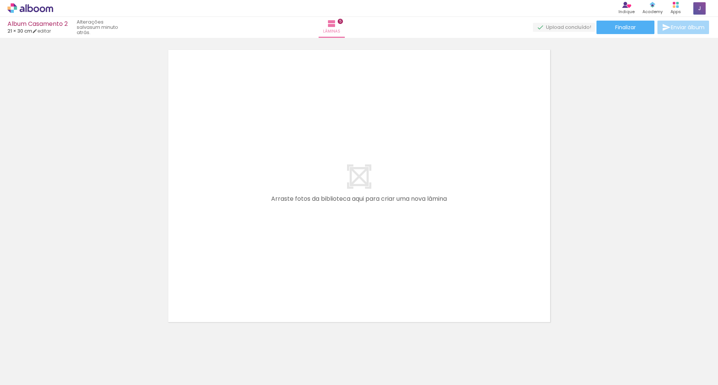
scroll to position [1468, 0]
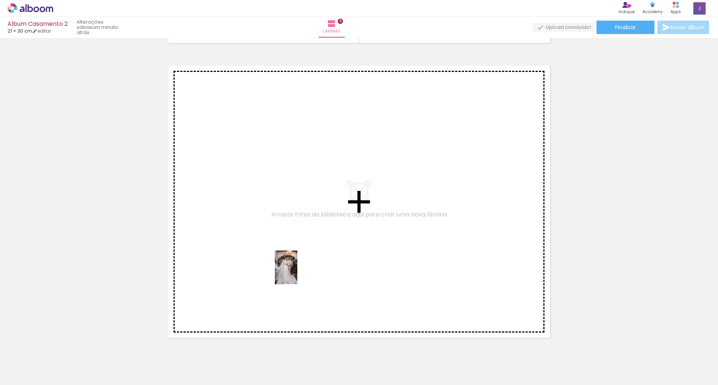
drag, startPoint x: 496, startPoint y: 366, endPoint x: 297, endPoint y: 273, distance: 219.9
click at [297, 273] on quentale-workspace at bounding box center [359, 192] width 718 height 385
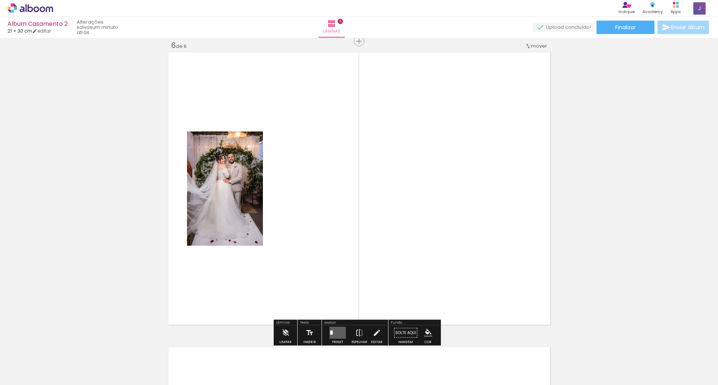
scroll to position [1481, 0]
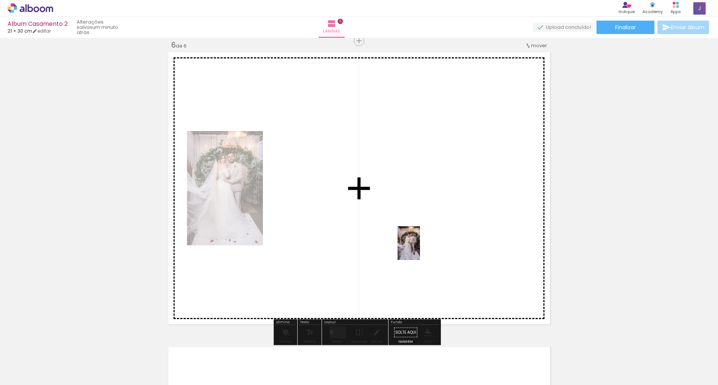
drag, startPoint x: 539, startPoint y: 367, endPoint x: 420, endPoint y: 248, distance: 168.2
click at [420, 248] on quentale-workspace at bounding box center [359, 192] width 718 height 385
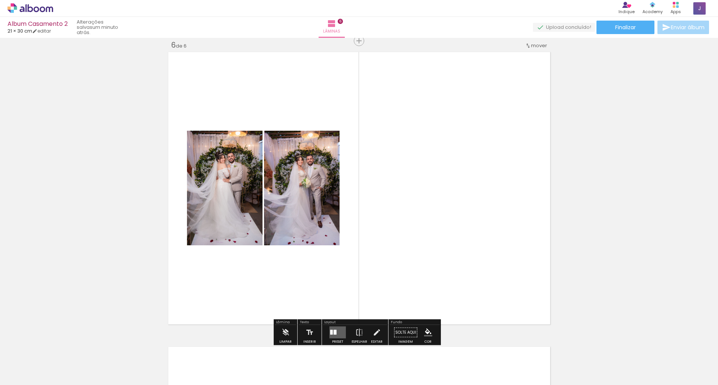
click at [326, 332] on paper-button "Preset" at bounding box center [338, 334] width 24 height 19
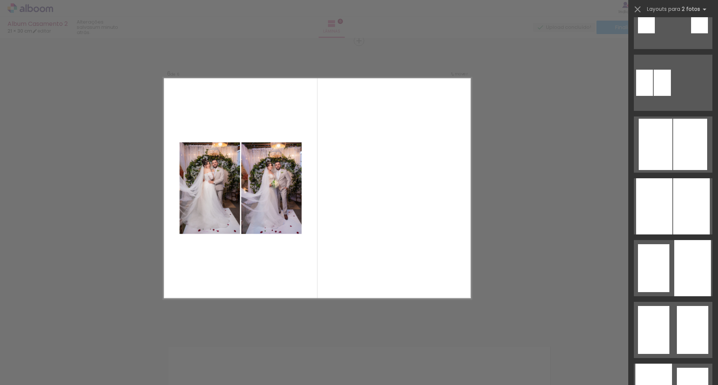
scroll to position [269, 0]
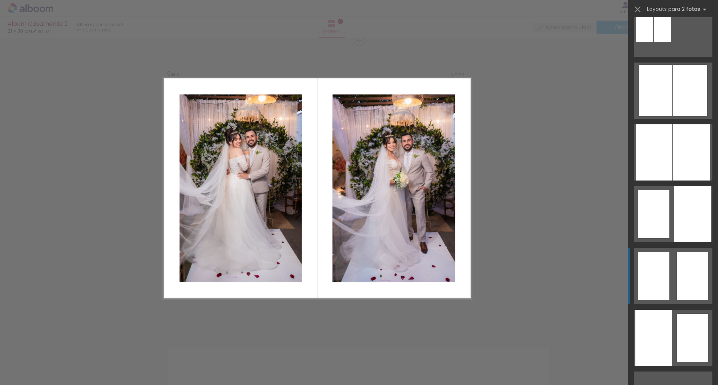
click at [673, 259] on quentale-layouter at bounding box center [673, 276] width 79 height 56
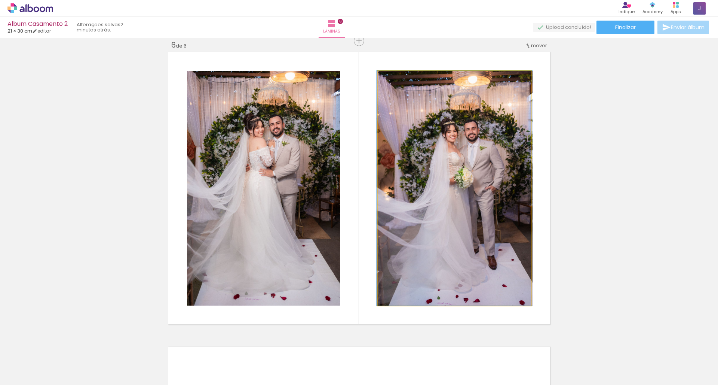
click at [478, 168] on quentale-photo at bounding box center [454, 188] width 153 height 235
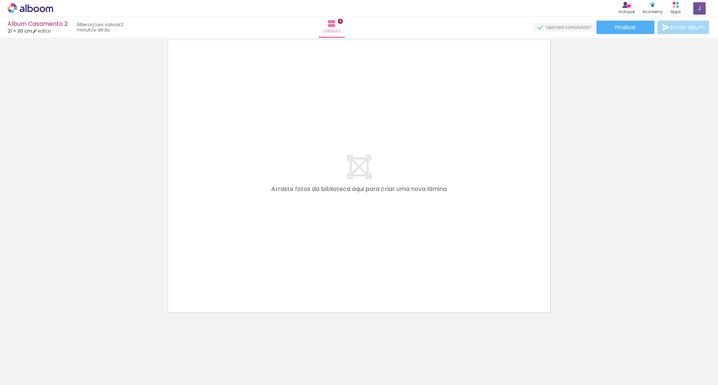
scroll to position [1790, 0]
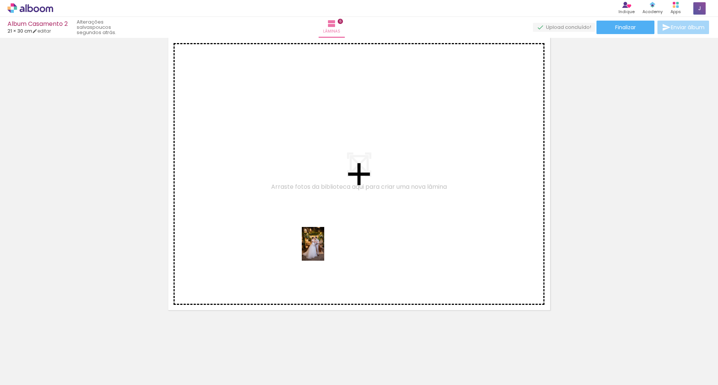
drag, startPoint x: 377, startPoint y: 363, endPoint x: 324, endPoint y: 249, distance: 125.2
click at [324, 249] on quentale-workspace at bounding box center [359, 192] width 718 height 385
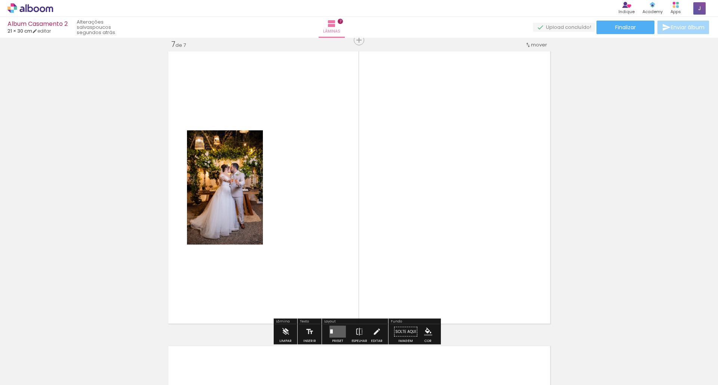
scroll to position [1776, 0]
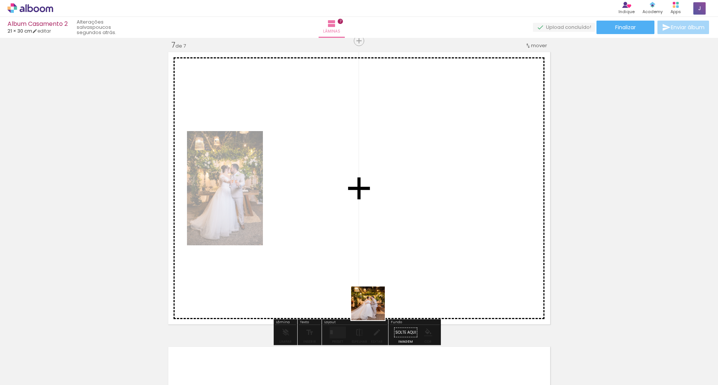
drag, startPoint x: 420, startPoint y: 370, endPoint x: 299, endPoint y: 251, distance: 169.6
click at [299, 251] on quentale-workspace at bounding box center [359, 192] width 718 height 385
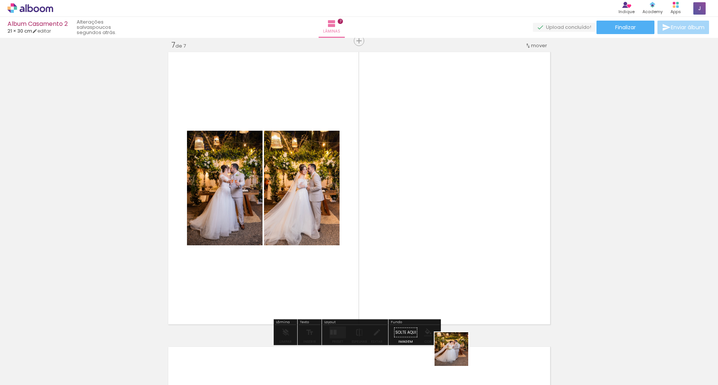
drag, startPoint x: 460, startPoint y: 365, endPoint x: 420, endPoint y: 257, distance: 115.3
click at [420, 257] on quentale-workspace at bounding box center [359, 192] width 718 height 385
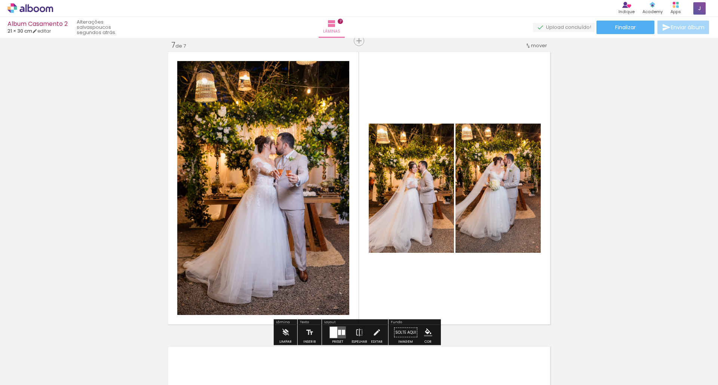
click at [342, 330] on div at bounding box center [343, 332] width 3 height 5
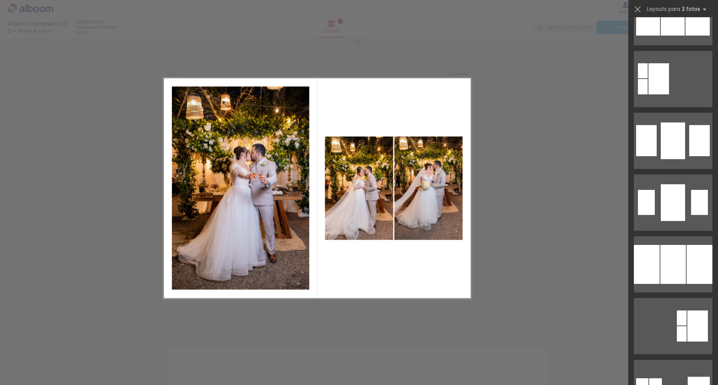
scroll to position [671, 0]
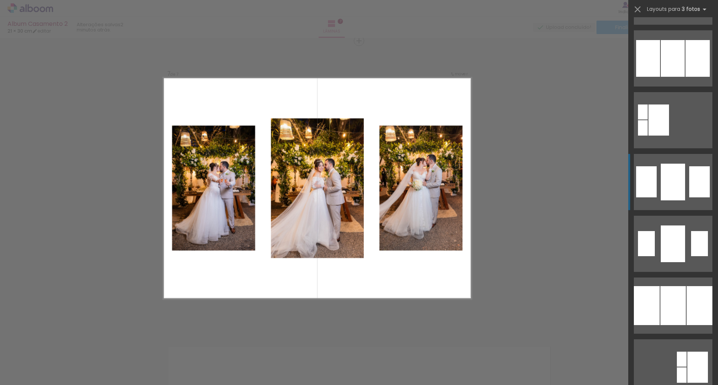
click at [676, 174] on div at bounding box center [673, 181] width 24 height 37
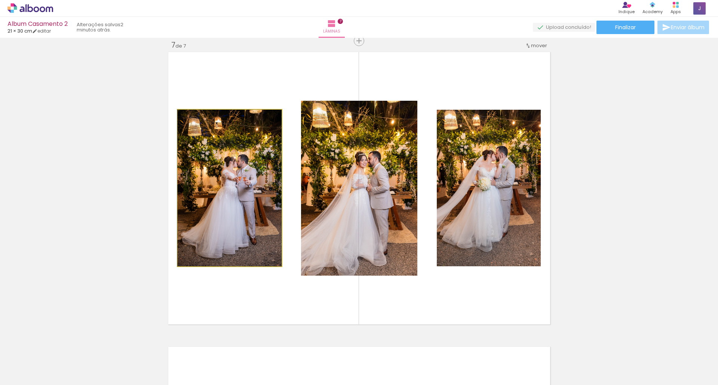
click at [249, 169] on quentale-photo at bounding box center [230, 188] width 104 height 156
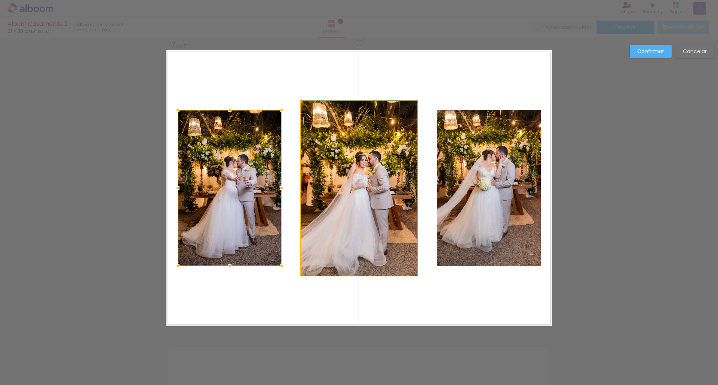
click at [339, 168] on quentale-photo at bounding box center [359, 188] width 116 height 175
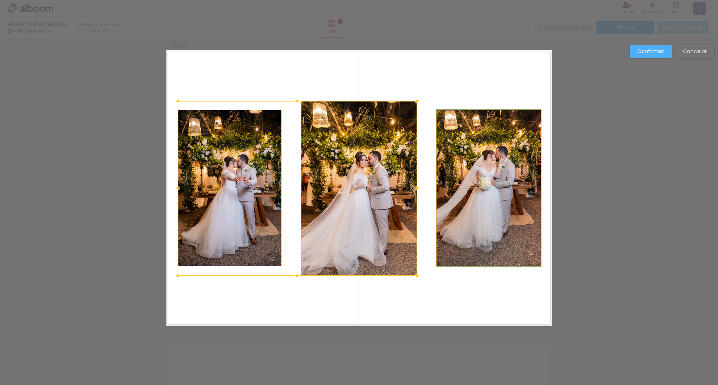
click at [463, 182] on quentale-photo at bounding box center [489, 188] width 104 height 156
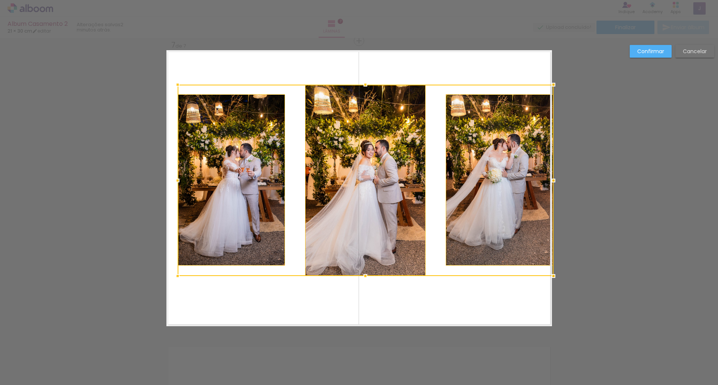
drag, startPoint x: 536, startPoint y: 102, endPoint x: 553, endPoint y: 85, distance: 23.5
click at [553, 85] on div at bounding box center [553, 84] width 15 height 15
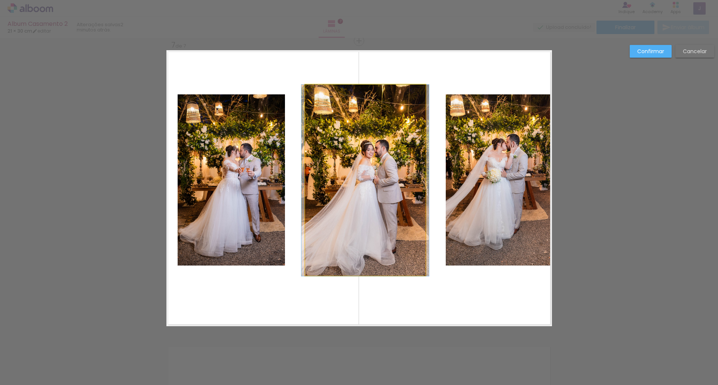
click at [353, 200] on quentale-photo at bounding box center [365, 180] width 120 height 191
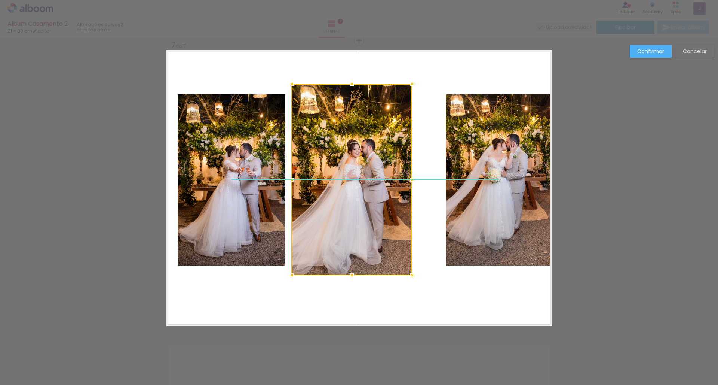
drag, startPoint x: 369, startPoint y: 205, endPoint x: 358, endPoint y: 205, distance: 11.6
click at [358, 205] on div at bounding box center [352, 179] width 120 height 191
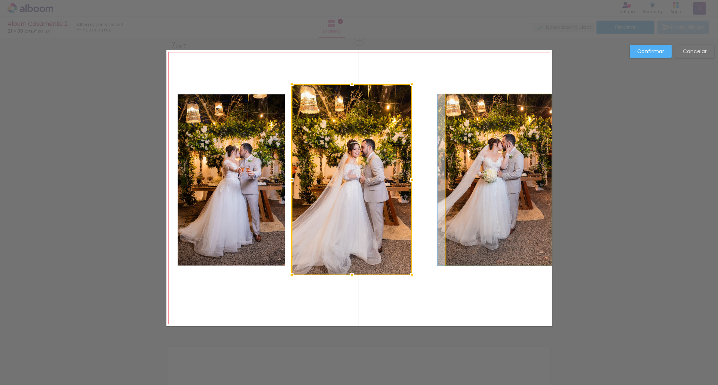
drag, startPoint x: 477, startPoint y: 203, endPoint x: 454, endPoint y: 207, distance: 23.6
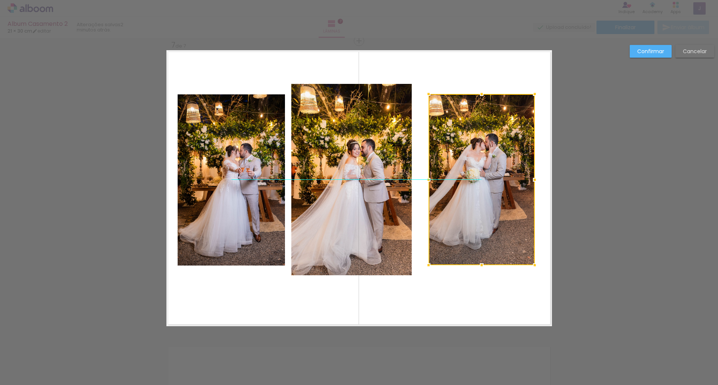
drag, startPoint x: 488, startPoint y: 200, endPoint x: 471, endPoint y: 201, distance: 17.3
click at [471, 201] on div at bounding box center [482, 179] width 106 height 171
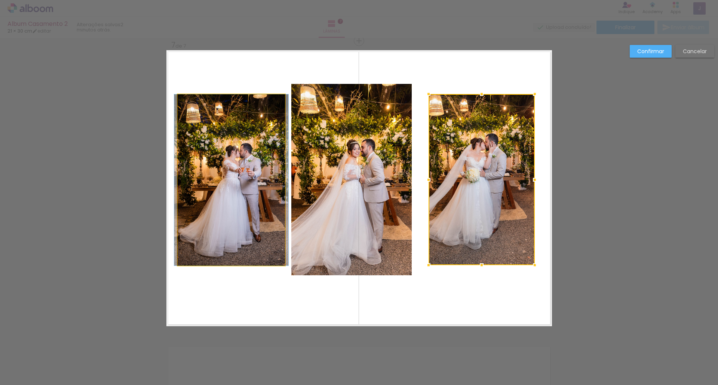
click at [255, 225] on quentale-photo at bounding box center [232, 179] width 108 height 171
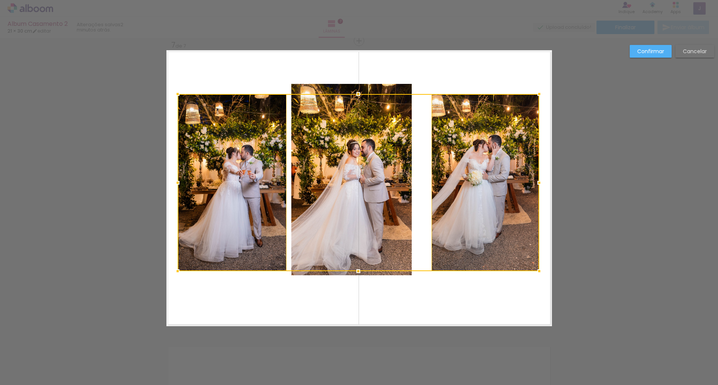
drag, startPoint x: 532, startPoint y: 265, endPoint x: 537, endPoint y: 269, distance: 6.1
click at [537, 269] on div at bounding box center [539, 270] width 15 height 15
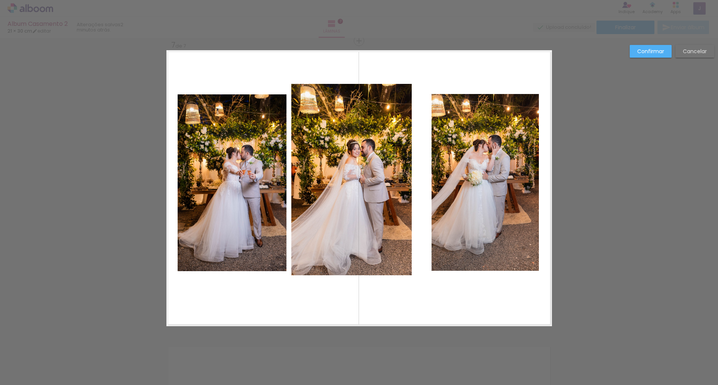
click at [315, 160] on quentale-photo at bounding box center [351, 179] width 120 height 191
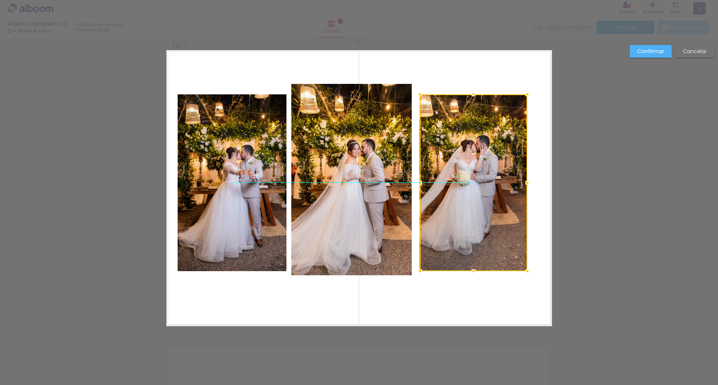
drag, startPoint x: 473, startPoint y: 177, endPoint x: 461, endPoint y: 177, distance: 12.0
click at [461, 177] on div at bounding box center [473, 182] width 107 height 177
click at [336, 198] on quentale-photo at bounding box center [351, 179] width 120 height 191
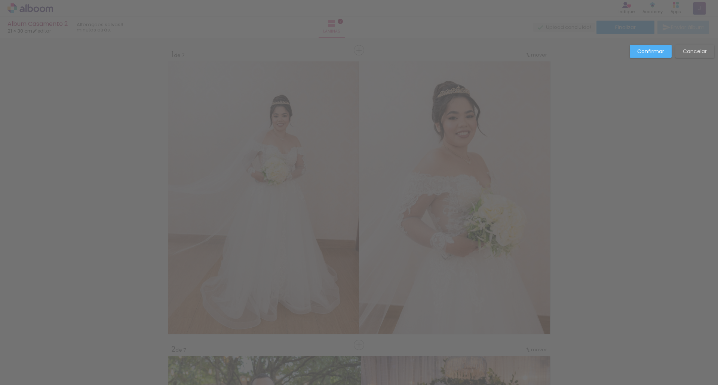
scroll to position [0, 285]
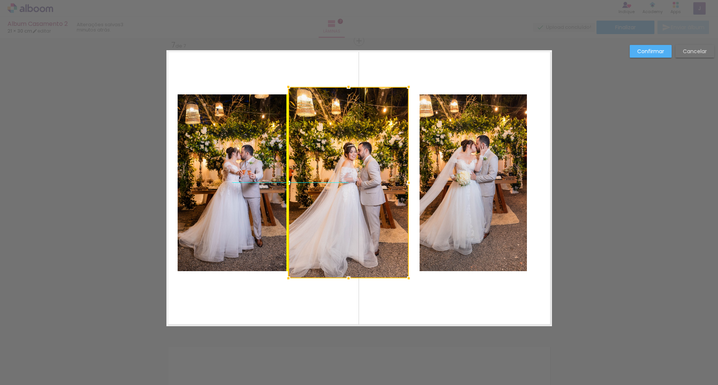
click at [328, 183] on div at bounding box center [348, 182] width 120 height 191
click at [334, 201] on div at bounding box center [348, 182] width 120 height 191
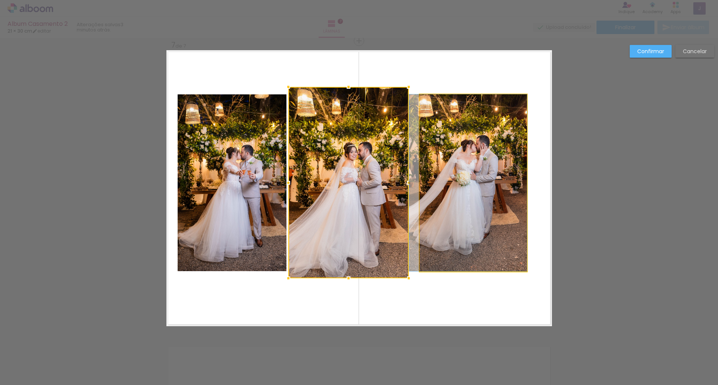
drag, startPoint x: 443, startPoint y: 195, endPoint x: 437, endPoint y: 198, distance: 6.0
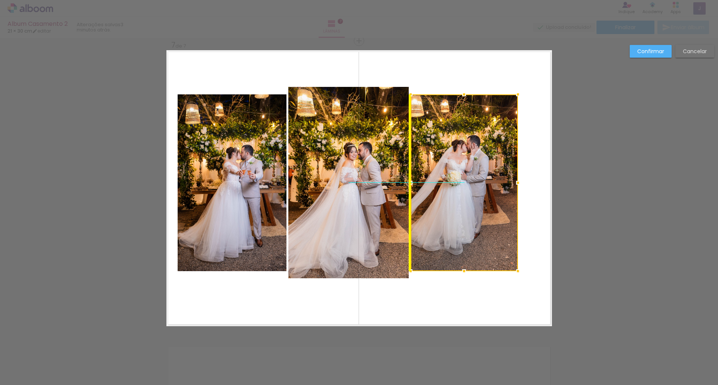
click at [476, 206] on div at bounding box center [464, 182] width 107 height 177
click at [477, 206] on div at bounding box center [464, 182] width 107 height 177
click at [540, 147] on quentale-layouter at bounding box center [359, 188] width 386 height 276
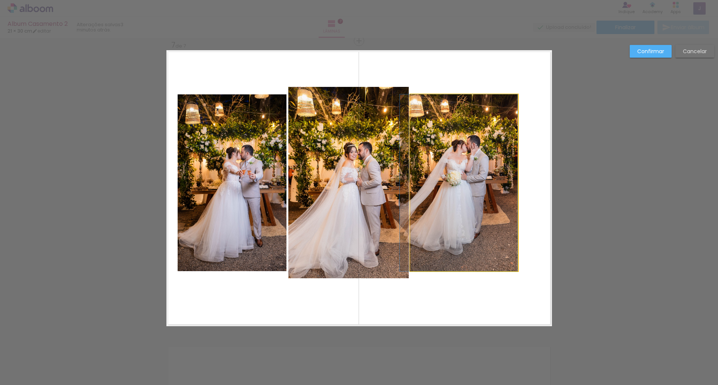
drag, startPoint x: 490, startPoint y: 159, endPoint x: 475, endPoint y: 159, distance: 14.2
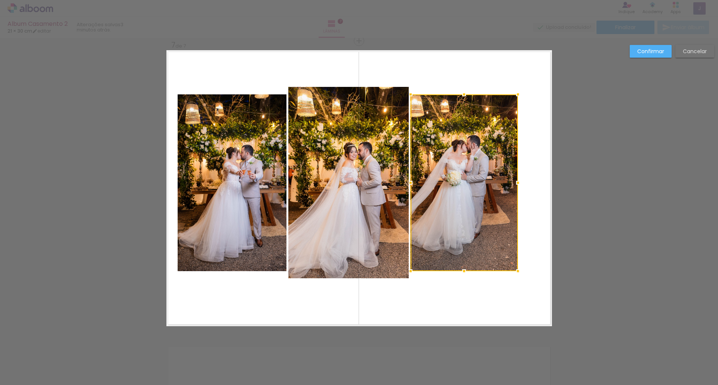
drag, startPoint x: 477, startPoint y: 170, endPoint x: 463, endPoint y: 169, distance: 13.1
click at [463, 169] on div at bounding box center [464, 182] width 107 height 177
drag, startPoint x: 463, startPoint y: 169, endPoint x: 476, endPoint y: 165, distance: 13.4
click at [476, 165] on div at bounding box center [464, 182] width 107 height 177
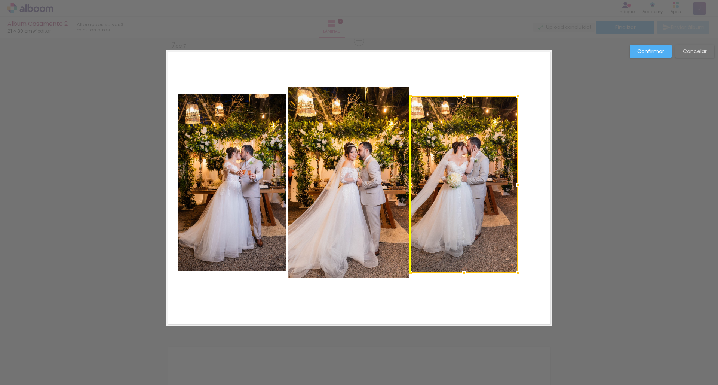
click at [460, 159] on div at bounding box center [464, 184] width 107 height 177
click at [380, 216] on quentale-photo at bounding box center [348, 182] width 120 height 191
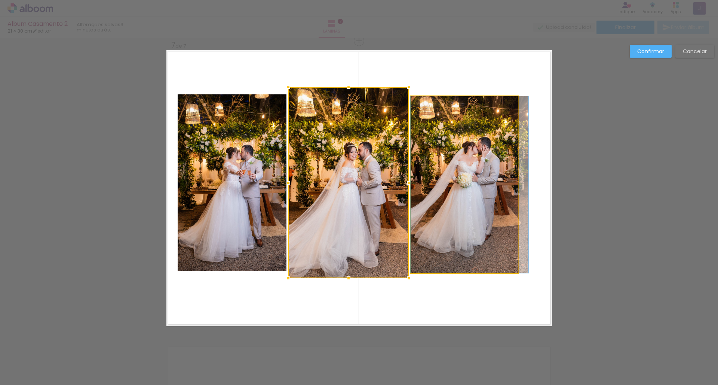
drag, startPoint x: 440, startPoint y: 219, endPoint x: 455, endPoint y: 215, distance: 15.8
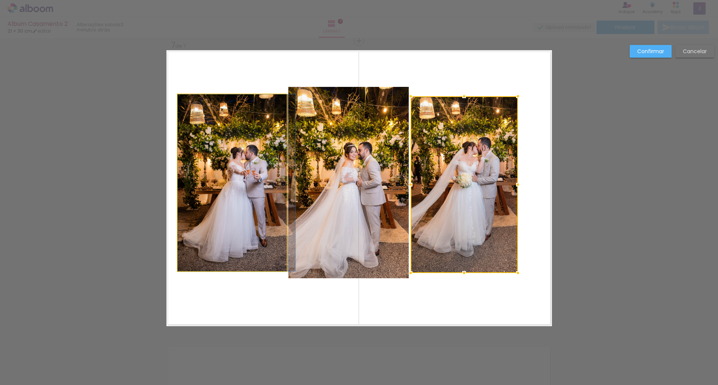
drag, startPoint x: 251, startPoint y: 175, endPoint x: 260, endPoint y: 175, distance: 9.8
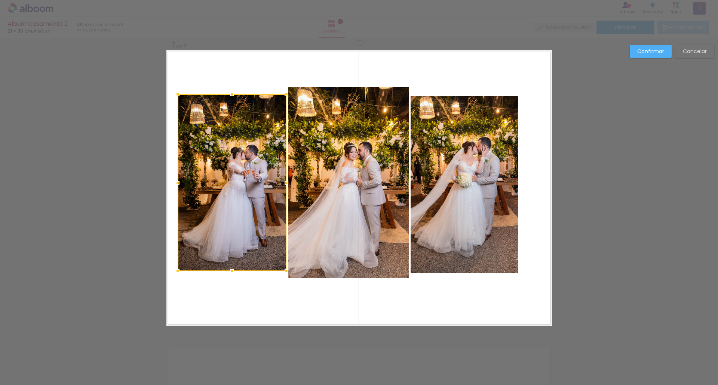
click at [272, 161] on div at bounding box center [232, 182] width 109 height 177
click at [344, 168] on quentale-photo at bounding box center [348, 182] width 120 height 191
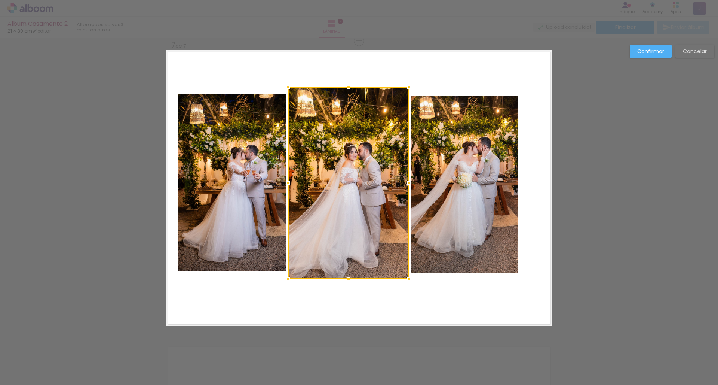
click at [388, 184] on div at bounding box center [348, 182] width 120 height 191
click at [346, 179] on div at bounding box center [348, 182] width 120 height 191
click at [435, 169] on quentale-photo at bounding box center [464, 184] width 107 height 177
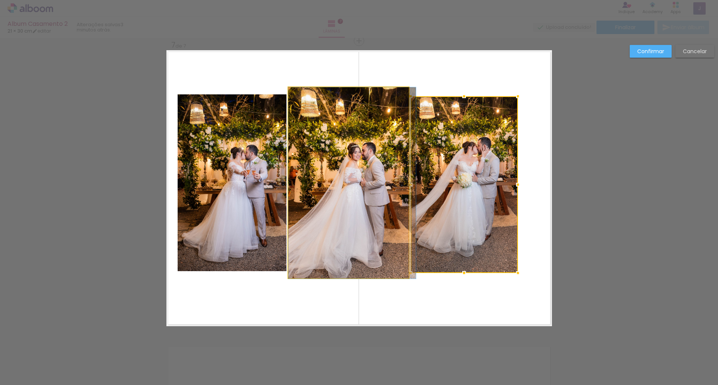
drag, startPoint x: 351, startPoint y: 166, endPoint x: 358, endPoint y: 166, distance: 7.9
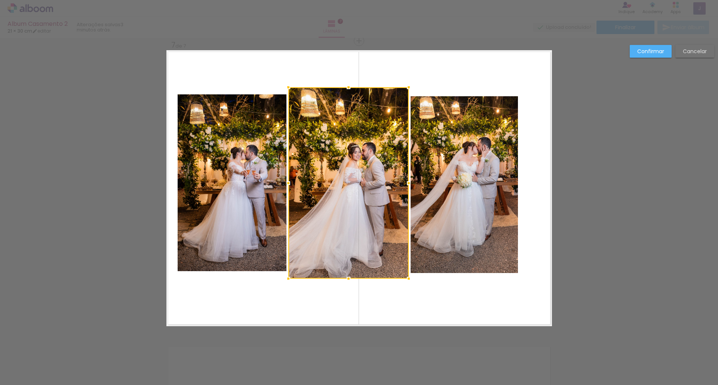
click at [250, 172] on quentale-photo at bounding box center [232, 182] width 109 height 177
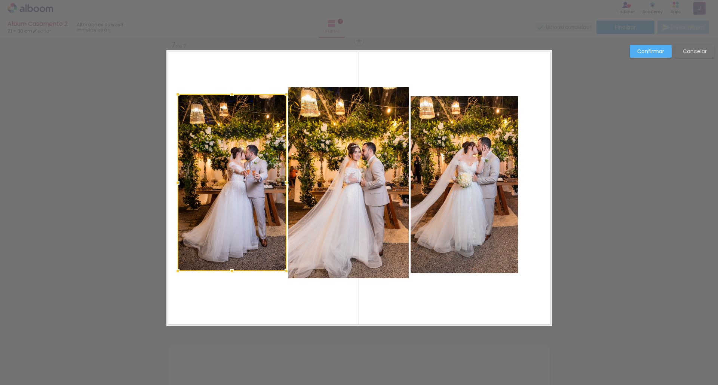
click at [437, 160] on quentale-photo at bounding box center [464, 184] width 107 height 177
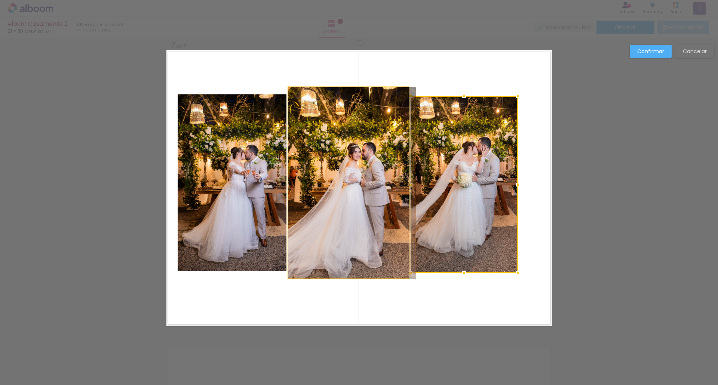
click at [356, 157] on quentale-photo at bounding box center [348, 182] width 120 height 191
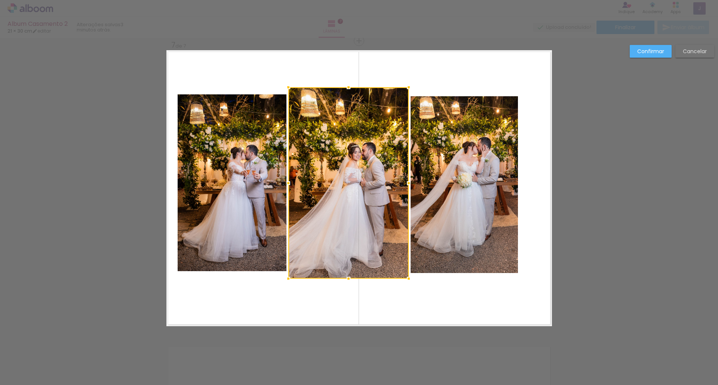
click at [508, 103] on quentale-photo at bounding box center [464, 184] width 107 height 177
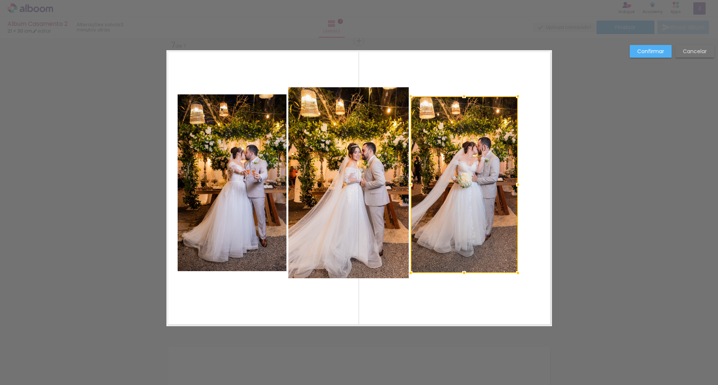
click at [411, 121] on div at bounding box center [464, 184] width 107 height 177
click at [374, 125] on quentale-photo at bounding box center [348, 182] width 120 height 191
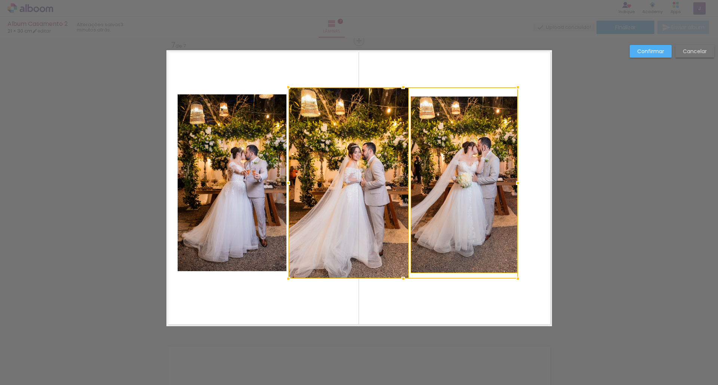
click at [230, 140] on quentale-photo at bounding box center [232, 182] width 109 height 177
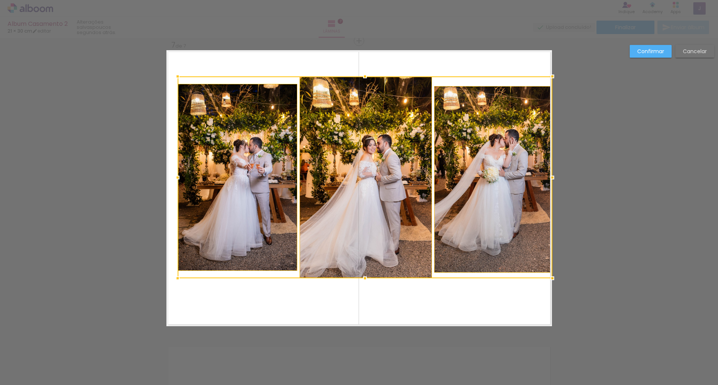
drag, startPoint x: 516, startPoint y: 86, endPoint x: 548, endPoint y: 75, distance: 34.2
click at [548, 75] on div at bounding box center [552, 76] width 15 height 15
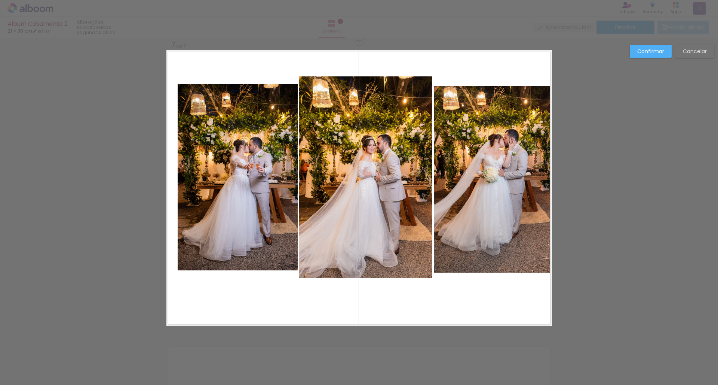
click at [388, 130] on quentale-photo at bounding box center [365, 177] width 133 height 202
click at [474, 135] on quentale-photo at bounding box center [493, 179] width 118 height 186
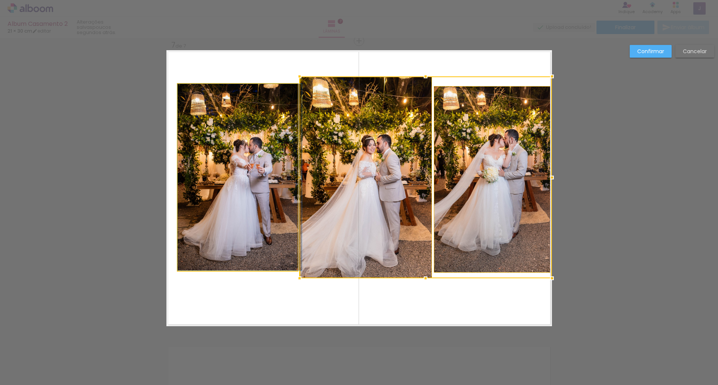
click at [257, 149] on quentale-photo at bounding box center [238, 177] width 120 height 186
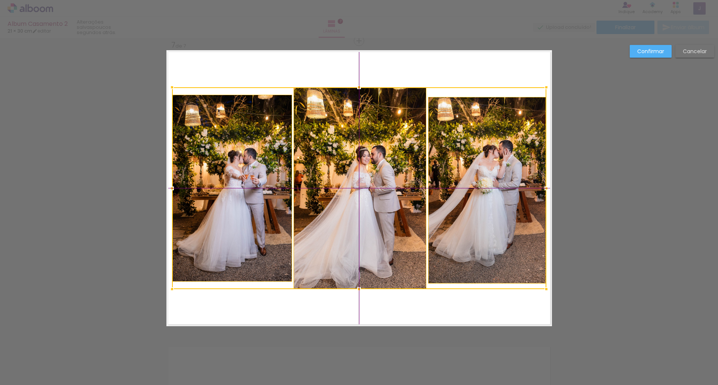
drag, startPoint x: 344, startPoint y: 136, endPoint x: 340, endPoint y: 146, distance: 10.3
click at [340, 146] on div at bounding box center [359, 188] width 374 height 202
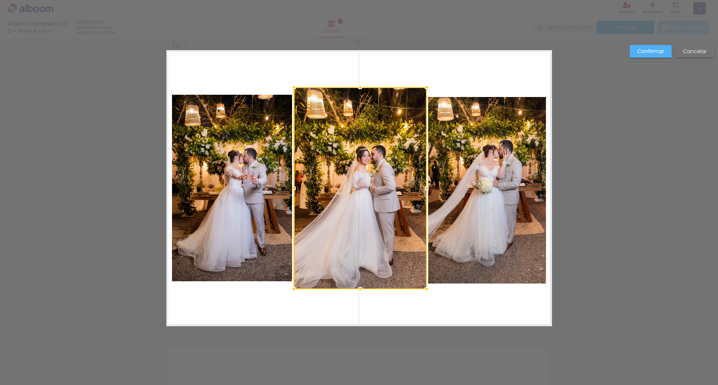
click at [219, 313] on quentale-layouter at bounding box center [359, 188] width 386 height 276
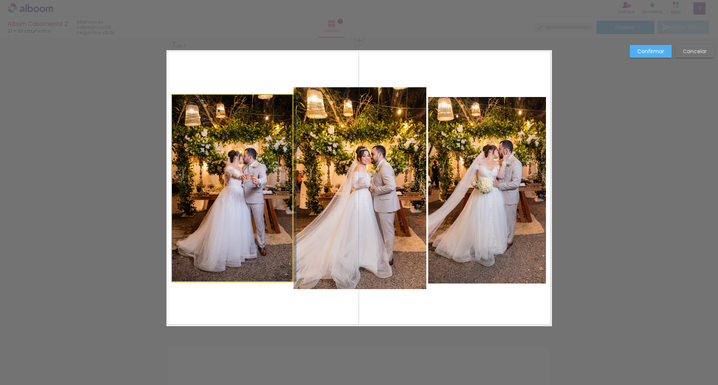
drag, startPoint x: 214, startPoint y: 211, endPoint x: 217, endPoint y: 211, distance: 3.8
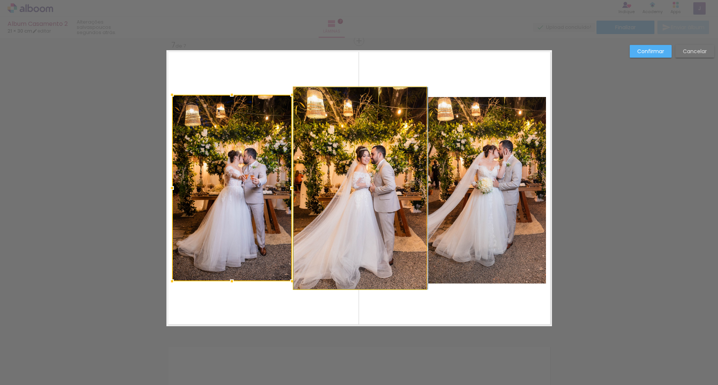
click at [400, 205] on quentale-photo at bounding box center [360, 188] width 133 height 202
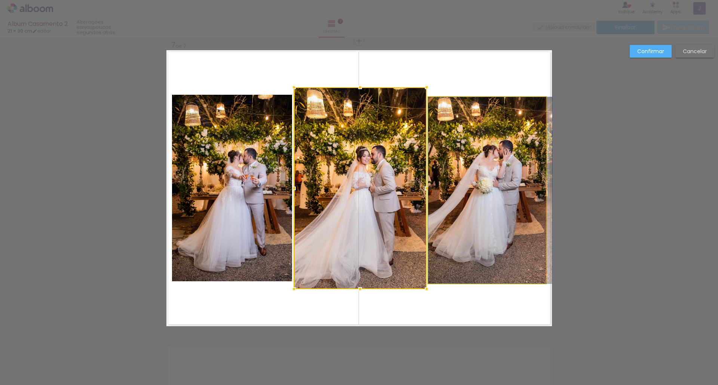
drag, startPoint x: 489, startPoint y: 202, endPoint x: 493, endPoint y: 203, distance: 4.2
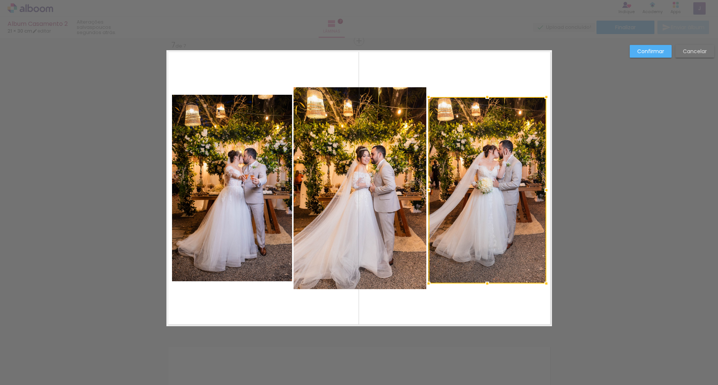
click at [0, 0] on slot "Confirmar" at bounding box center [0, 0] width 0 height 0
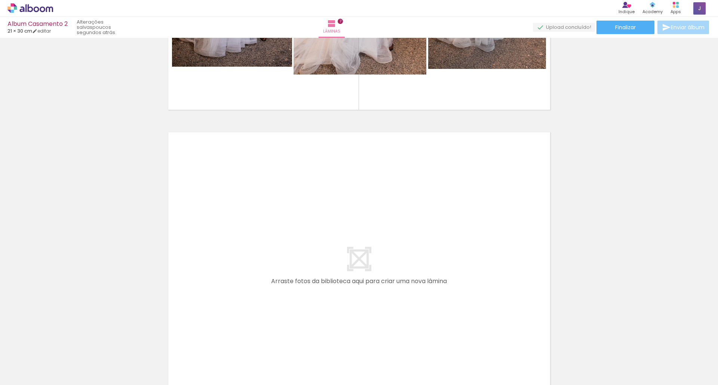
scroll to position [0, 571]
drag, startPoint x: 272, startPoint y: 381, endPoint x: 478, endPoint y: 371, distance: 206.7
click at [61, 371] on iron-horizontal-list at bounding box center [53, 361] width 15 height 47
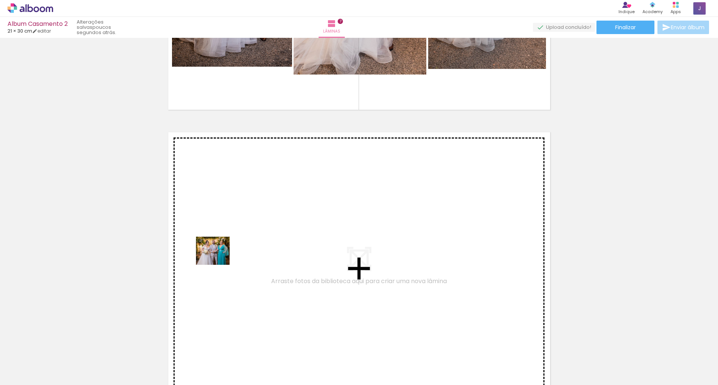
drag, startPoint x: 111, startPoint y: 361, endPoint x: 218, endPoint y: 259, distance: 148.2
click at [218, 259] on quentale-workspace at bounding box center [359, 192] width 718 height 385
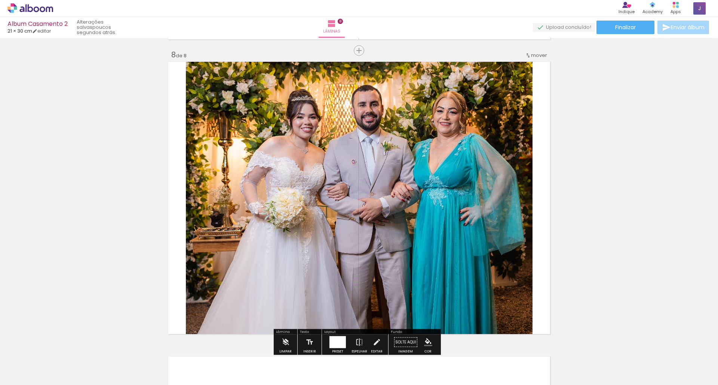
scroll to position [2070, 0]
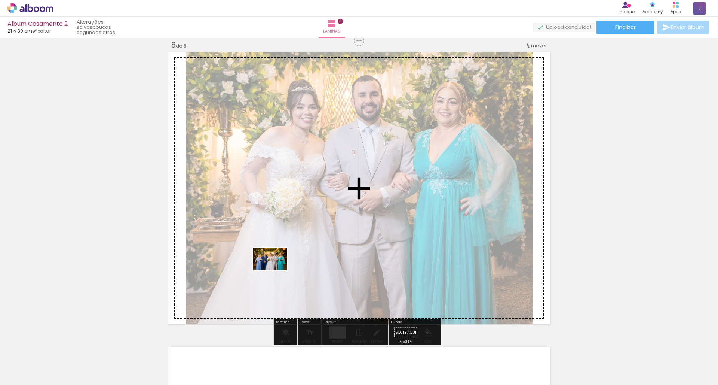
drag, startPoint x: 160, startPoint y: 363, endPoint x: 276, endPoint y: 270, distance: 148.5
click at [276, 270] on quentale-workspace at bounding box center [359, 192] width 718 height 385
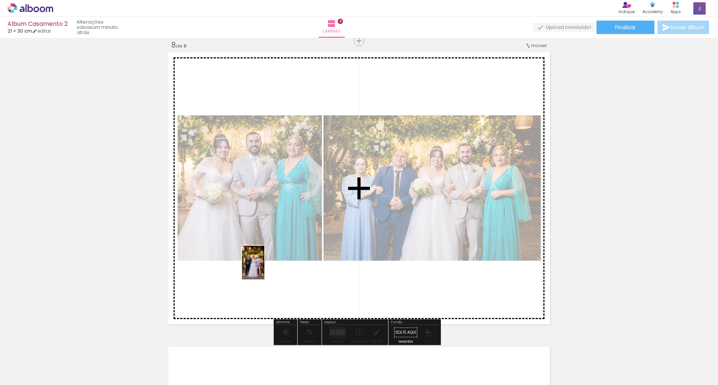
drag, startPoint x: 206, startPoint y: 364, endPoint x: 264, endPoint y: 268, distance: 112.3
click at [264, 268] on quentale-workspace at bounding box center [359, 192] width 718 height 385
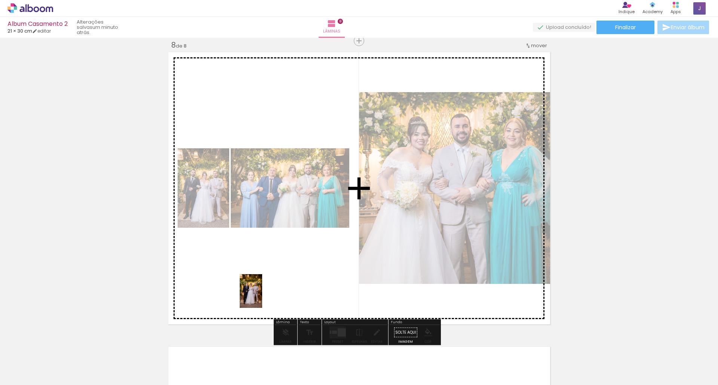
drag, startPoint x: 244, startPoint y: 367, endPoint x: 262, endPoint y: 296, distance: 72.7
click at [262, 296] on quentale-workspace at bounding box center [359, 192] width 718 height 385
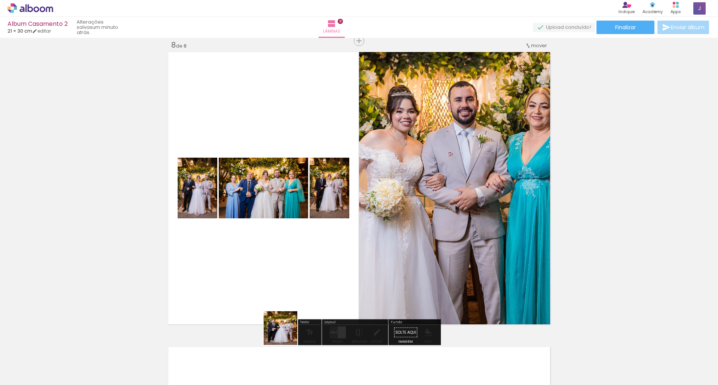
drag, startPoint x: 286, startPoint y: 333, endPoint x: 288, endPoint y: 295, distance: 38.2
click at [288, 295] on quentale-workspace at bounding box center [359, 192] width 718 height 385
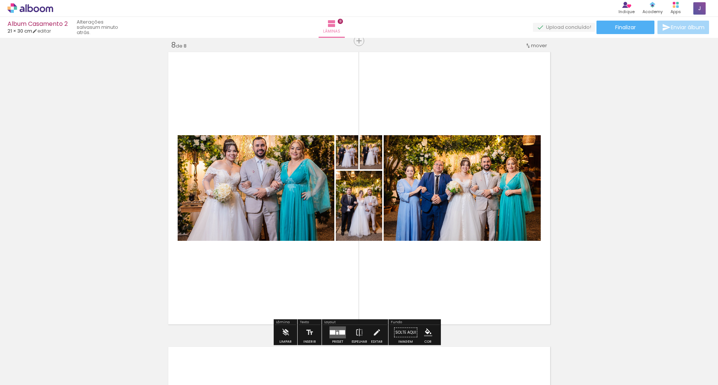
click at [331, 333] on div at bounding box center [333, 332] width 6 height 4
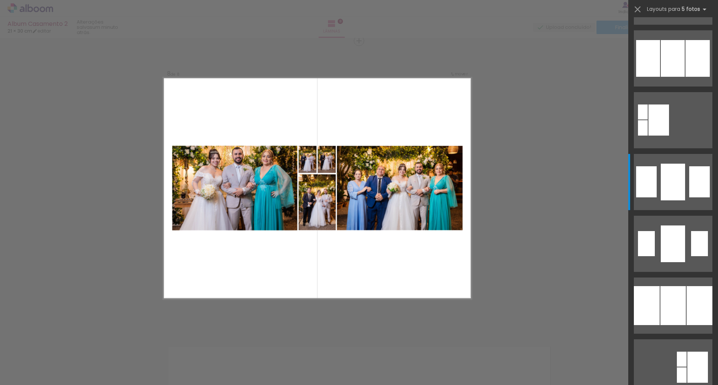
scroll to position [0, 0]
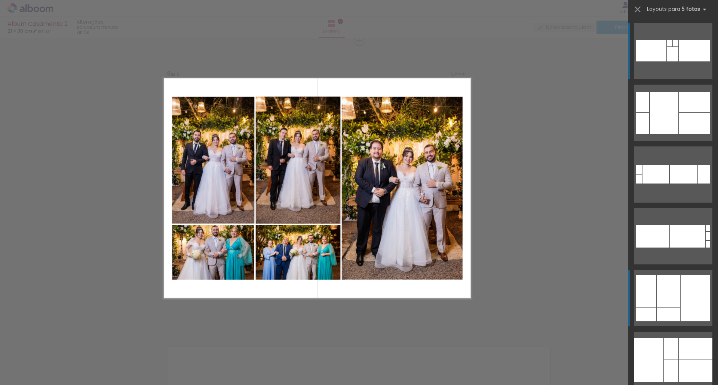
click at [690, 293] on div at bounding box center [695, 298] width 29 height 46
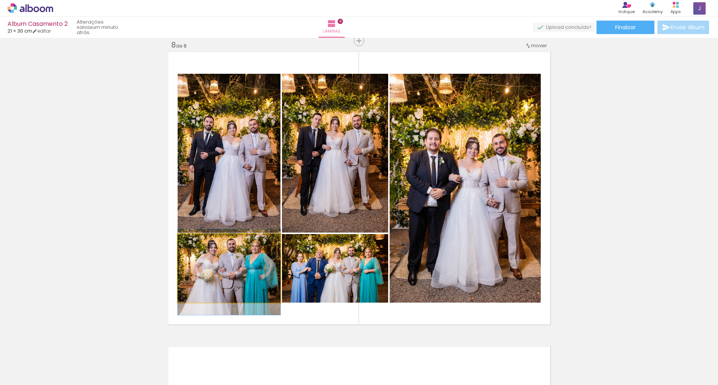
drag, startPoint x: 221, startPoint y: 261, endPoint x: 220, endPoint y: 265, distance: 3.8
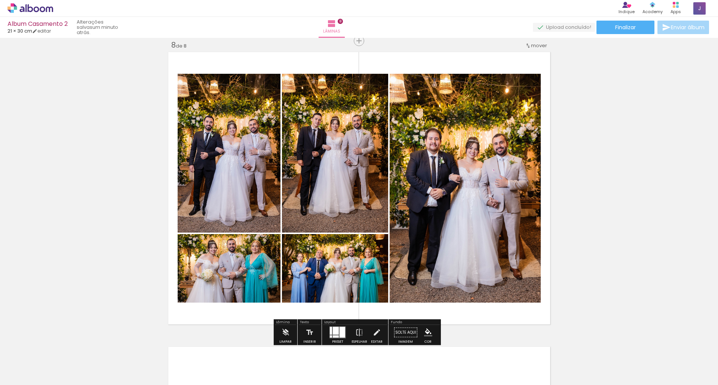
click at [335, 328] on div at bounding box center [336, 331] width 6 height 8
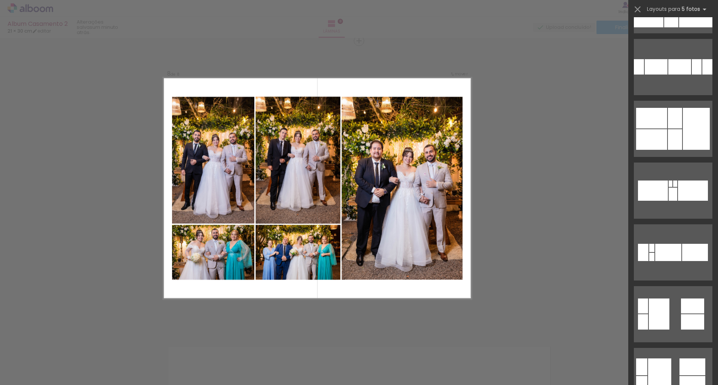
scroll to position [384, 0]
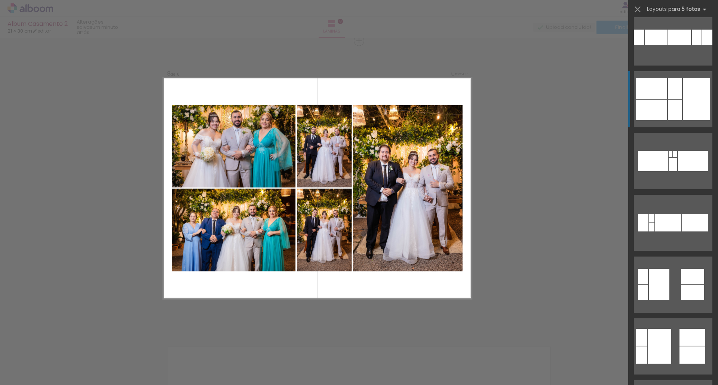
click at [683, 101] on div at bounding box center [696, 99] width 27 height 42
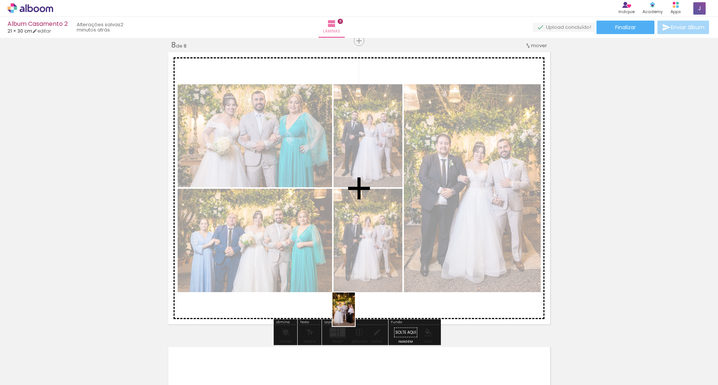
drag, startPoint x: 326, startPoint y: 368, endPoint x: 355, endPoint y: 315, distance: 60.6
click at [355, 315] on quentale-workspace at bounding box center [359, 192] width 718 height 385
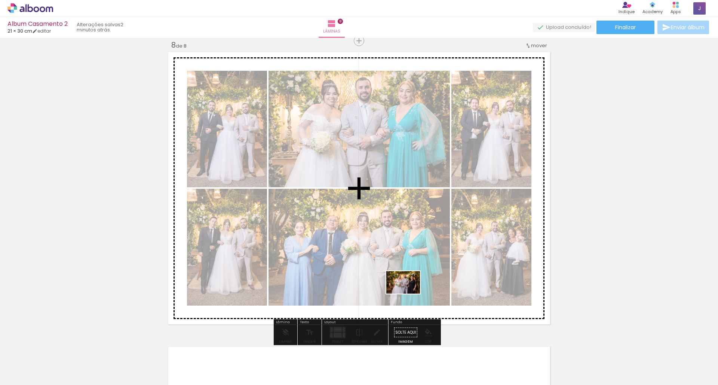
drag, startPoint x: 377, startPoint y: 362, endPoint x: 409, endPoint y: 293, distance: 75.8
click at [409, 293] on quentale-workspace at bounding box center [359, 192] width 718 height 385
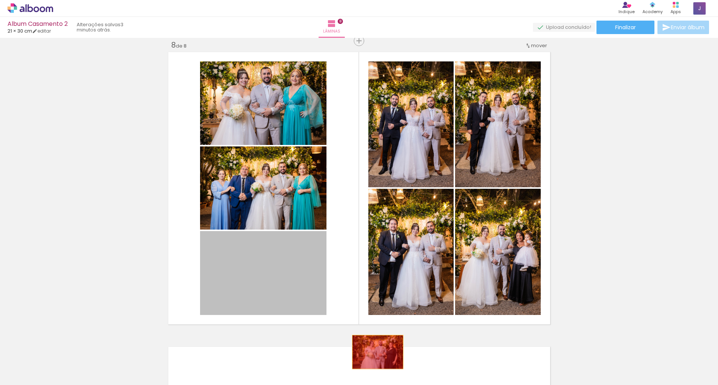
drag, startPoint x: 277, startPoint y: 287, endPoint x: 375, endPoint y: 352, distance: 117.3
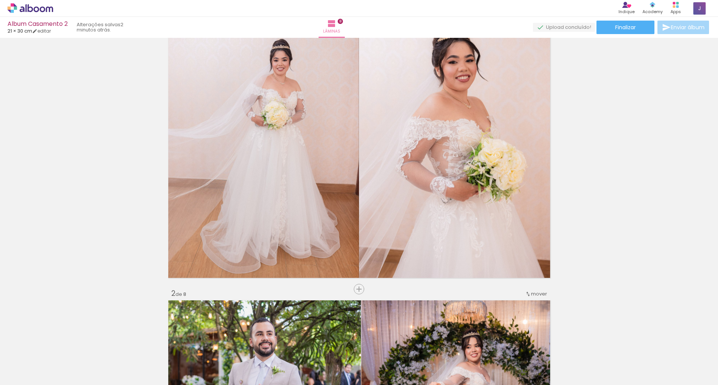
scroll to position [41, 0]
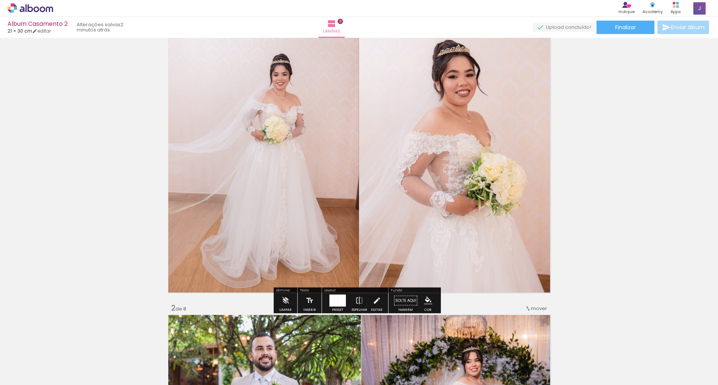
click at [380, 140] on quentale-photo at bounding box center [455, 156] width 193 height 276
click at [341, 298] on div at bounding box center [342, 300] width 8 height 12
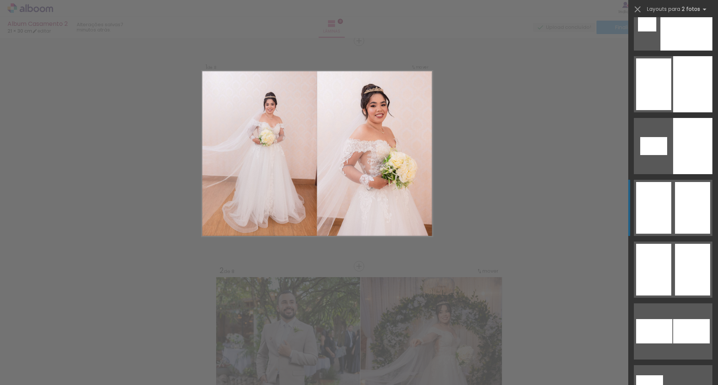
scroll to position [3024, 0]
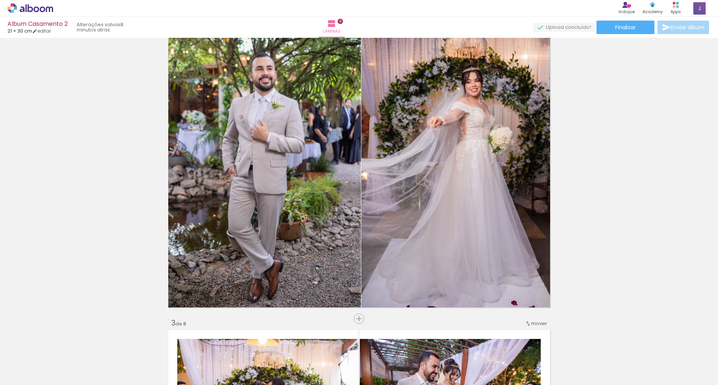
scroll to position [324, 0]
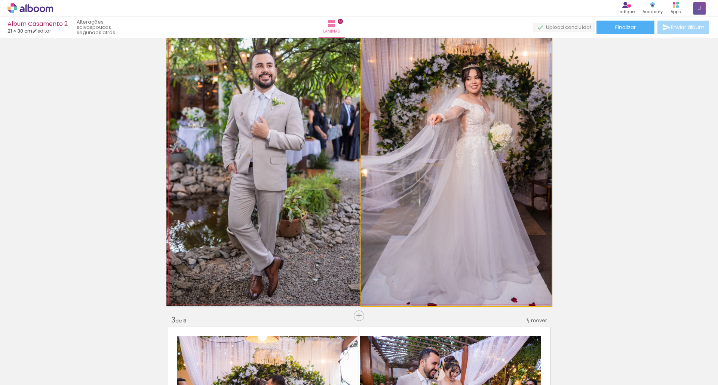
drag, startPoint x: 473, startPoint y: 125, endPoint x: 484, endPoint y: 125, distance: 11.2
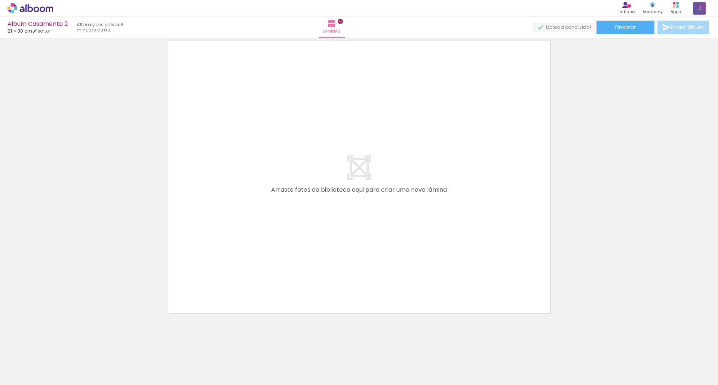
scroll to position [2379, 0]
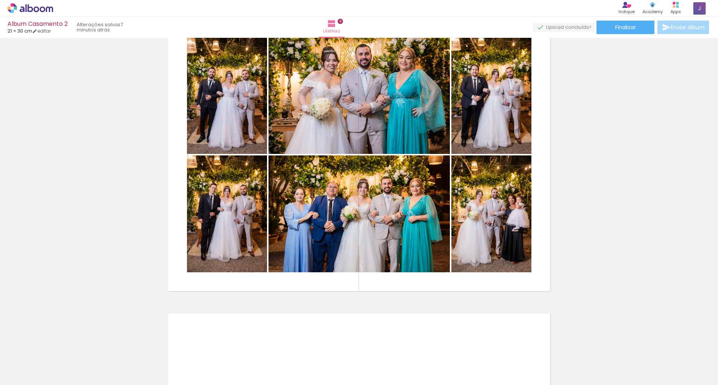
scroll to position [2098, 0]
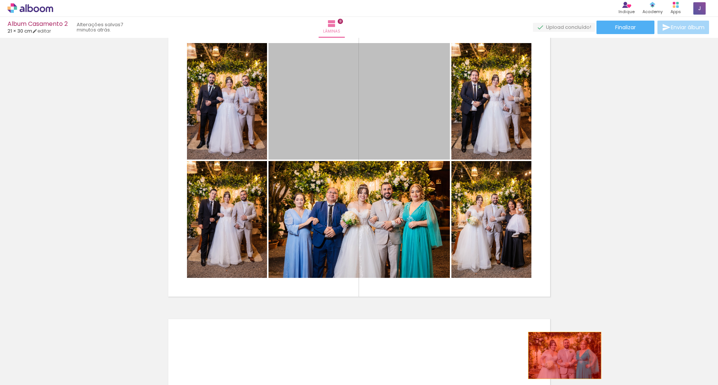
drag, startPoint x: 359, startPoint y: 122, endPoint x: 562, endPoint y: 355, distance: 308.9
click at [562, 355] on quentale-workspace at bounding box center [359, 192] width 718 height 385
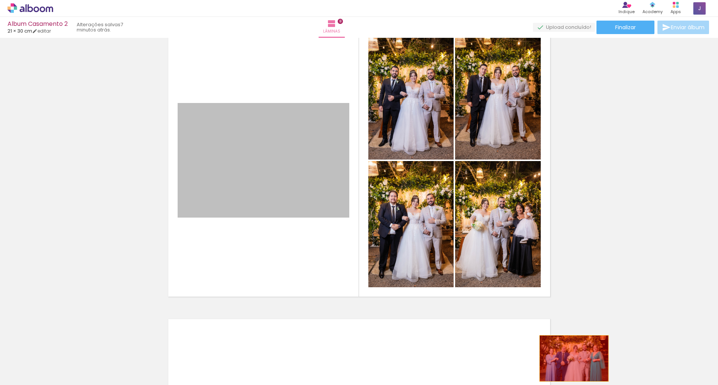
drag, startPoint x: 302, startPoint y: 156, endPoint x: 571, endPoint y: 358, distance: 336.7
click at [571, 358] on quentale-workspace at bounding box center [359, 192] width 718 height 385
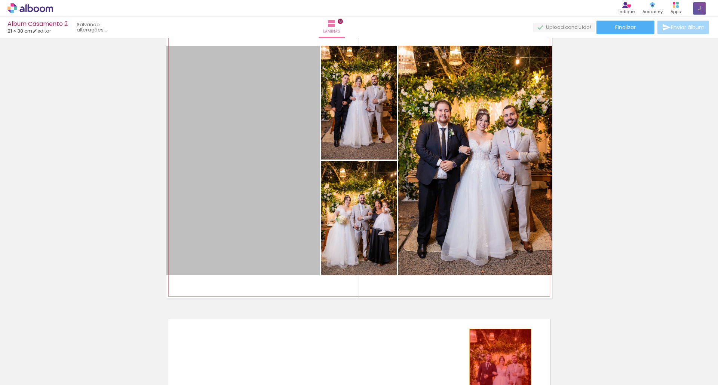
drag, startPoint x: 255, startPoint y: 126, endPoint x: 498, endPoint y: 374, distance: 347.6
click at [498, 374] on quentale-workspace at bounding box center [359, 192] width 718 height 385
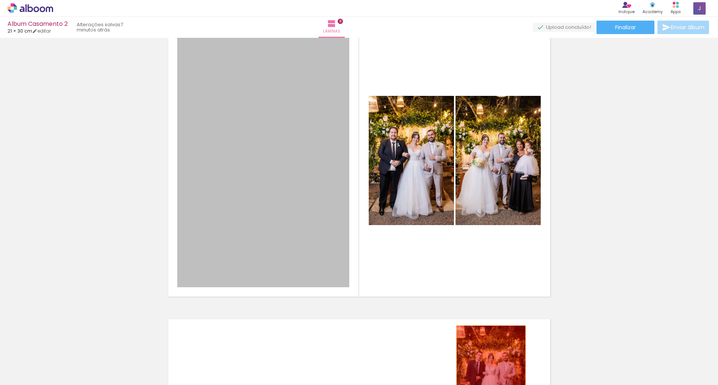
drag, startPoint x: 285, startPoint y: 172, endPoint x: 488, endPoint y: 376, distance: 288.3
click at [488, 376] on quentale-workspace at bounding box center [359, 192] width 718 height 385
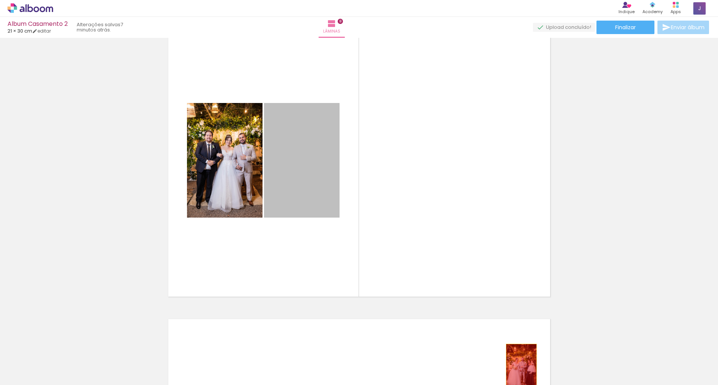
drag, startPoint x: 304, startPoint y: 179, endPoint x: 518, endPoint y: 367, distance: 284.7
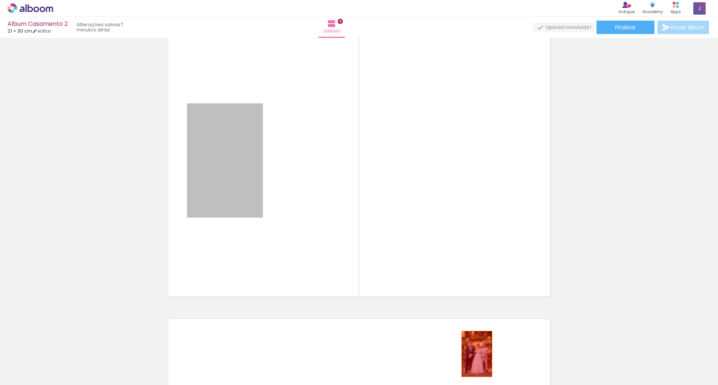
drag, startPoint x: 219, startPoint y: 194, endPoint x: 474, endPoint y: 354, distance: 301.7
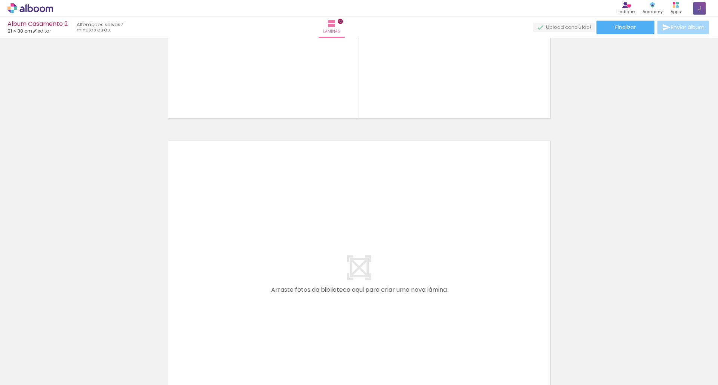
scroll to position [0, 703]
drag, startPoint x: 420, startPoint y: 381, endPoint x: 542, endPoint y: 376, distance: 122.4
click at [61, 376] on iron-horizontal-list at bounding box center [53, 361] width 15 height 47
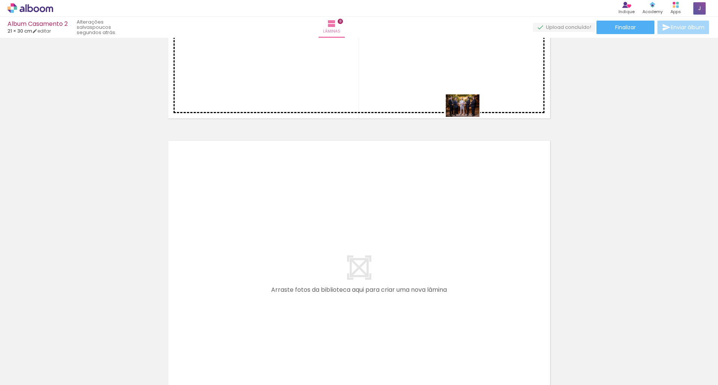
drag, startPoint x: 589, startPoint y: 361, endPoint x: 468, endPoint y: 117, distance: 272.3
click at [468, 117] on quentale-workspace at bounding box center [359, 192] width 718 height 385
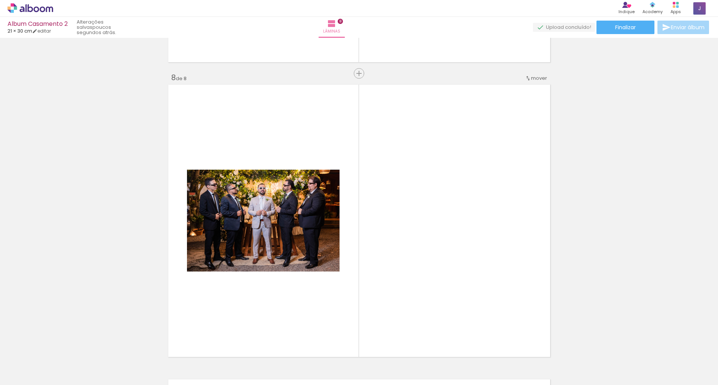
scroll to position [2091, 0]
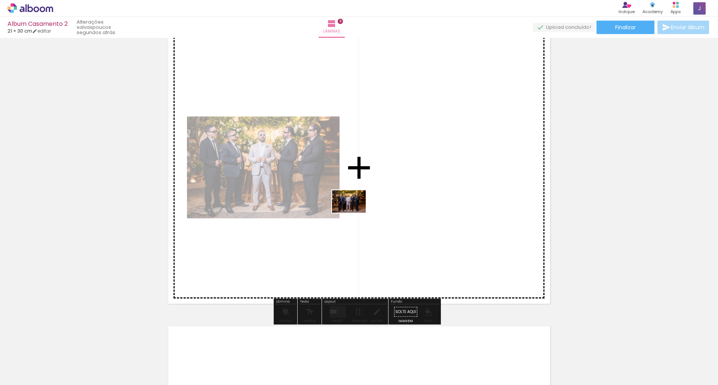
drag, startPoint x: 641, startPoint y: 368, endPoint x: 355, endPoint y: 212, distance: 325.6
click at [355, 212] on quentale-workspace at bounding box center [359, 192] width 718 height 385
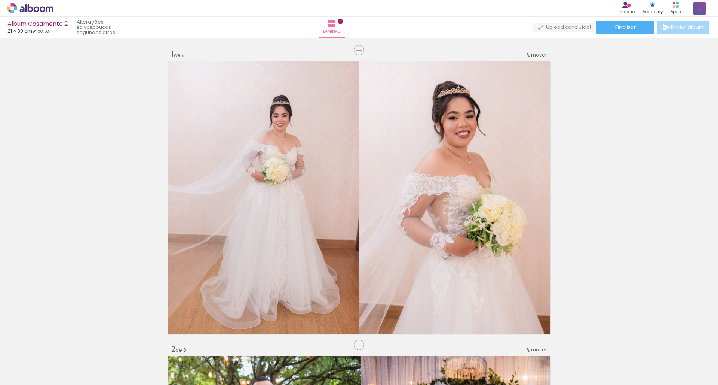
scroll to position [0, 703]
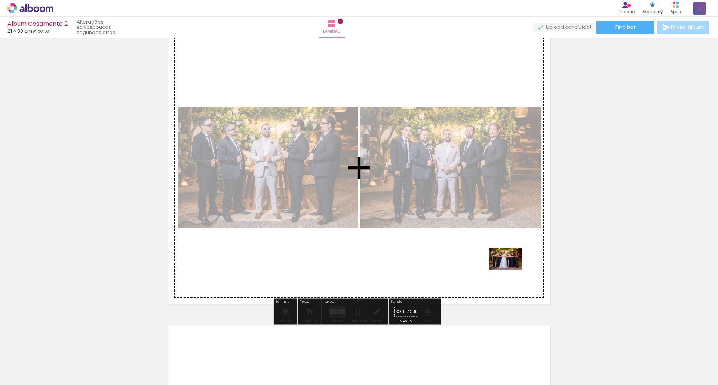
drag, startPoint x: 682, startPoint y: 362, endPoint x: 511, endPoint y: 270, distance: 194.8
click at [511, 270] on quentale-workspace at bounding box center [359, 192] width 718 height 385
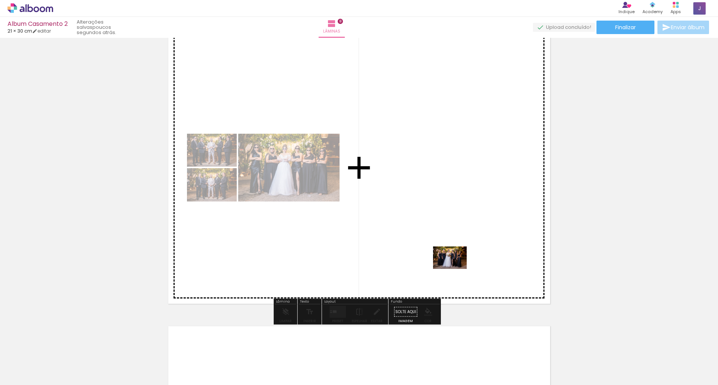
drag, startPoint x: 704, startPoint y: 363, endPoint x: 456, endPoint y: 269, distance: 265.7
click at [456, 269] on quentale-workspace at bounding box center [359, 192] width 718 height 385
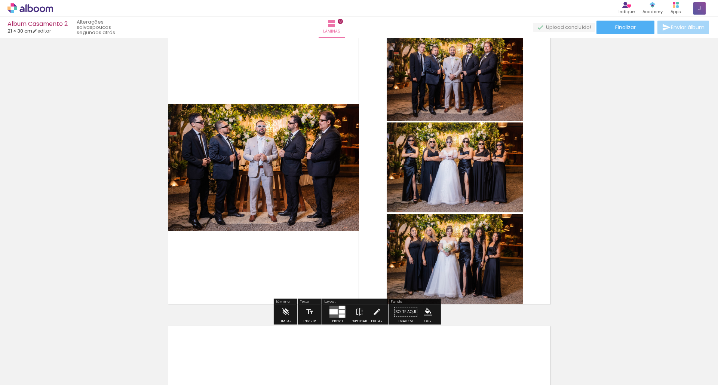
click at [344, 313] on quentale-layouter at bounding box center [338, 312] width 16 height 12
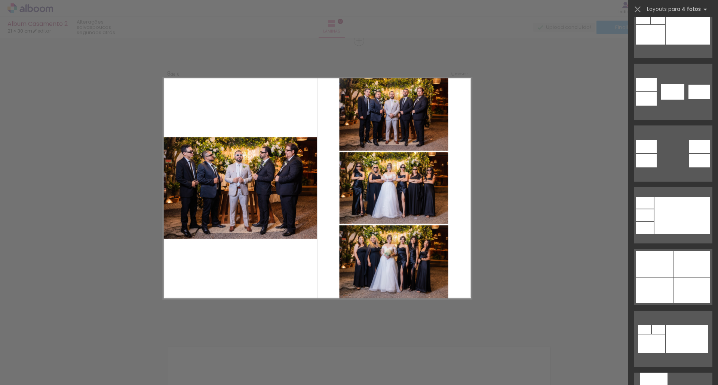
scroll to position [424, 0]
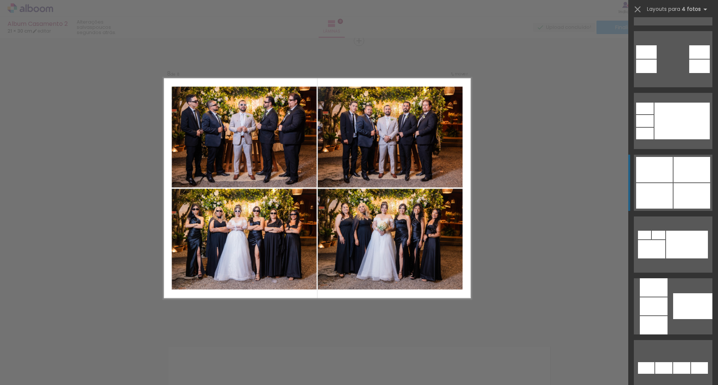
click at [681, 165] on div at bounding box center [692, 169] width 37 height 25
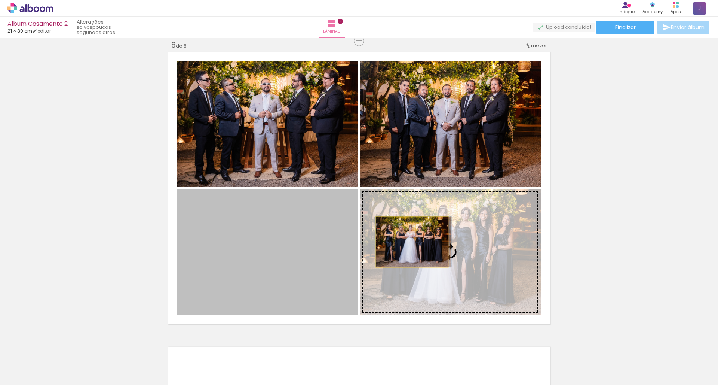
drag, startPoint x: 275, startPoint y: 230, endPoint x: 409, endPoint y: 242, distance: 135.2
click at [0, 0] on slot at bounding box center [0, 0] width 0 height 0
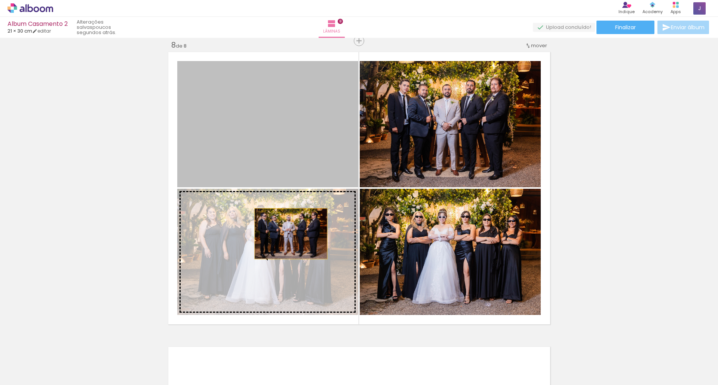
drag, startPoint x: 293, startPoint y: 149, endPoint x: 288, endPoint y: 233, distance: 85.1
click at [0, 0] on slot at bounding box center [0, 0] width 0 height 0
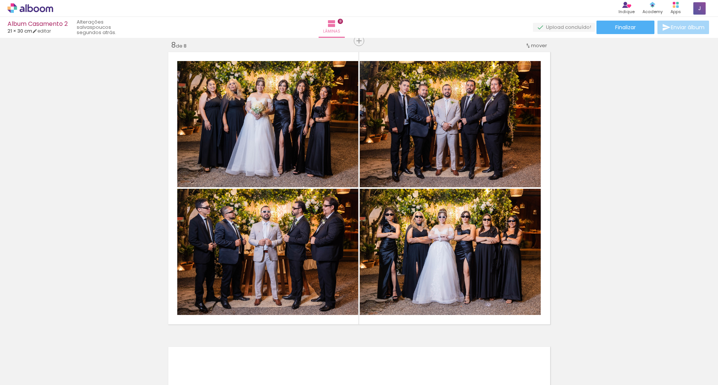
scroll to position [0, 734]
drag, startPoint x: 470, startPoint y: 383, endPoint x: 538, endPoint y: 377, distance: 68.7
click at [61, 377] on iron-horizontal-list at bounding box center [53, 361] width 15 height 47
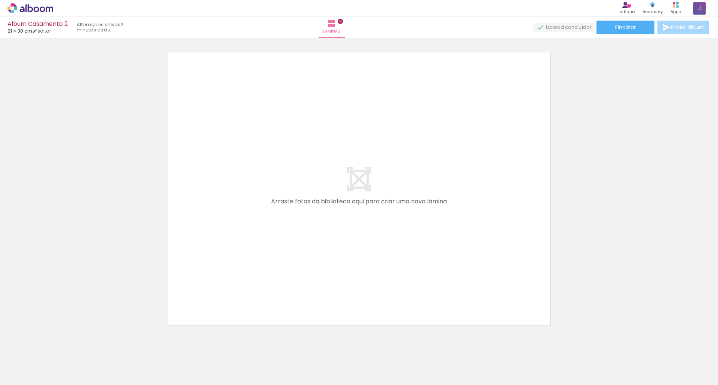
scroll to position [0, 641]
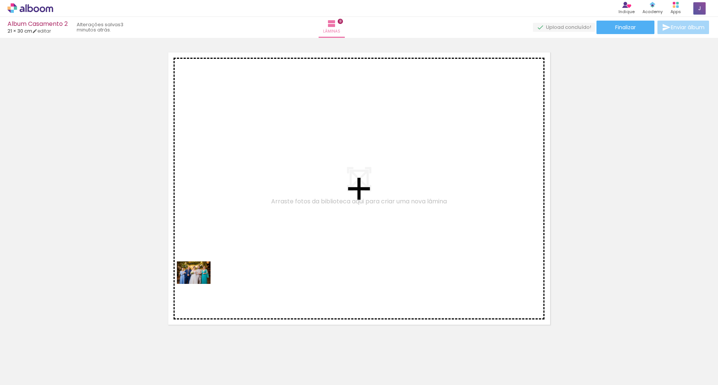
drag, startPoint x: 184, startPoint y: 360, endPoint x: 199, endPoint y: 284, distance: 78.3
click at [199, 284] on quentale-workspace at bounding box center [359, 192] width 718 height 385
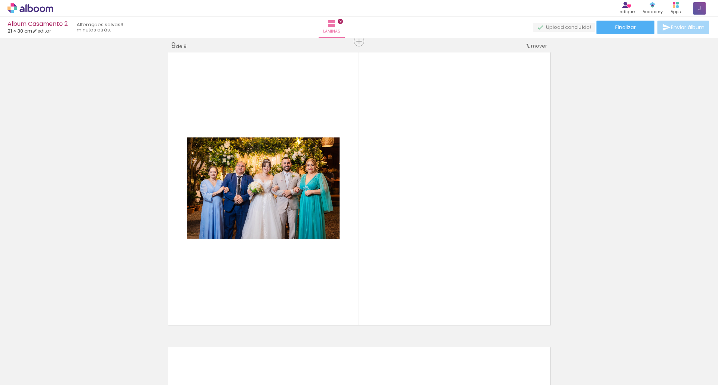
scroll to position [2364, 0]
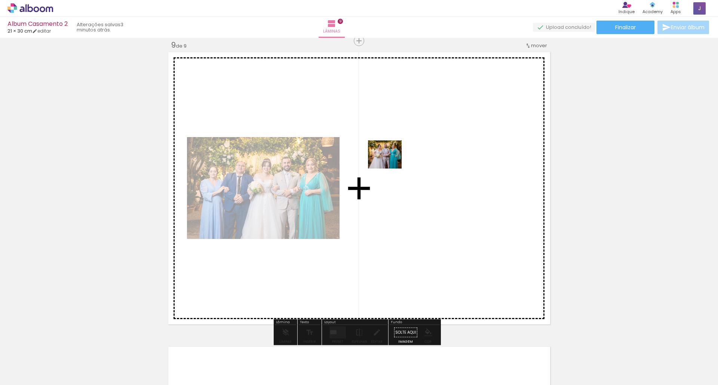
drag, startPoint x: 139, startPoint y: 369, endPoint x: 391, endPoint y: 163, distance: 325.4
click at [391, 163] on quentale-workspace at bounding box center [359, 192] width 718 height 385
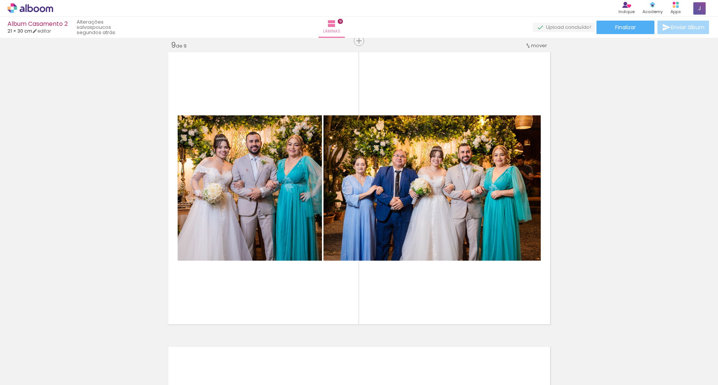
scroll to position [0, 653]
drag, startPoint x: 422, startPoint y: 382, endPoint x: 539, endPoint y: 377, distance: 117.6
click at [61, 377] on iron-horizontal-list at bounding box center [53, 361] width 15 height 47
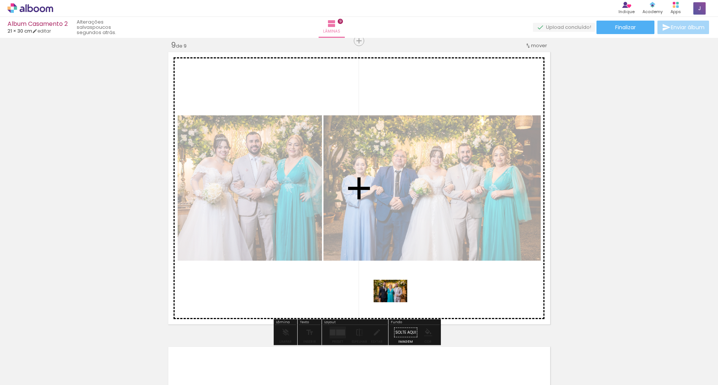
drag, startPoint x: 498, startPoint y: 365, endPoint x: 396, endPoint y: 302, distance: 119.6
click at [396, 302] on quentale-workspace at bounding box center [359, 192] width 718 height 385
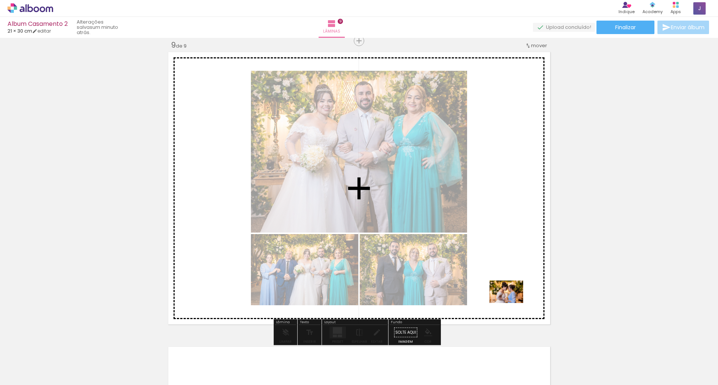
drag, startPoint x: 580, startPoint y: 366, endPoint x: 512, endPoint y: 303, distance: 92.6
click at [512, 303] on quentale-workspace at bounding box center [359, 192] width 718 height 385
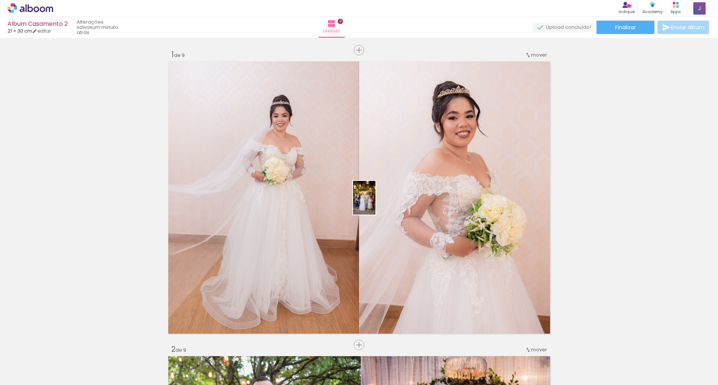
click at [376, 203] on quentale-workspace at bounding box center [359, 192] width 718 height 385
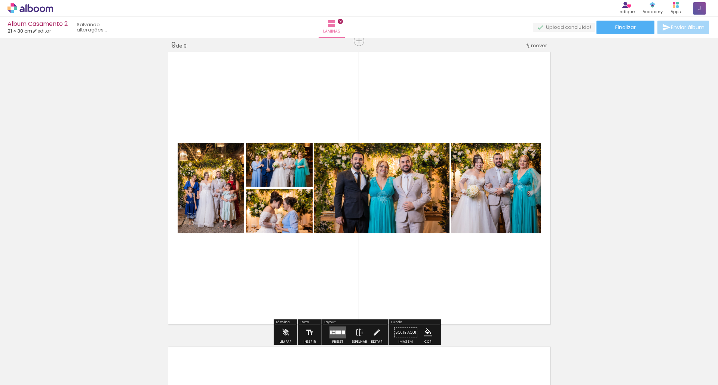
scroll to position [0, 1138]
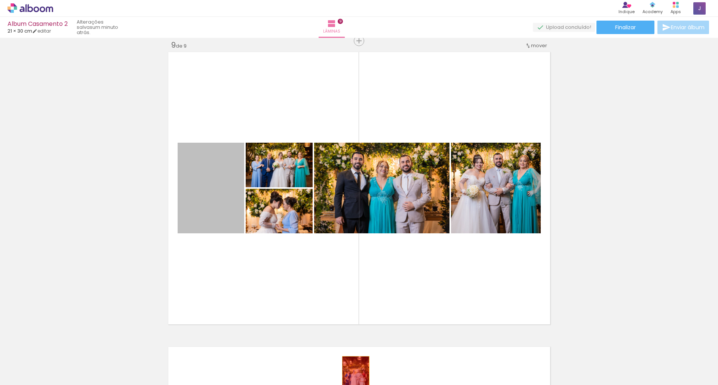
drag, startPoint x: 210, startPoint y: 211, endPoint x: 353, endPoint y: 374, distance: 216.9
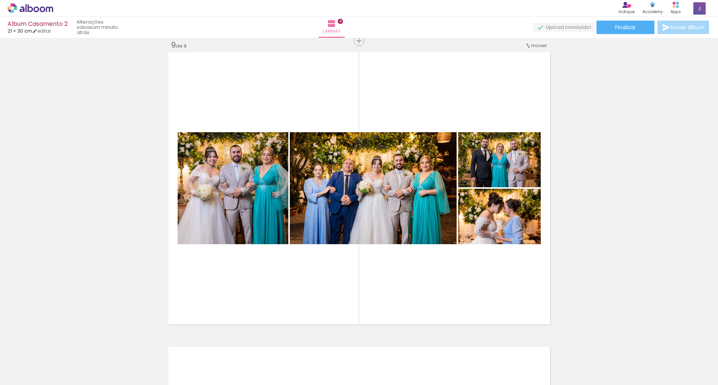
scroll to position [0, 1433]
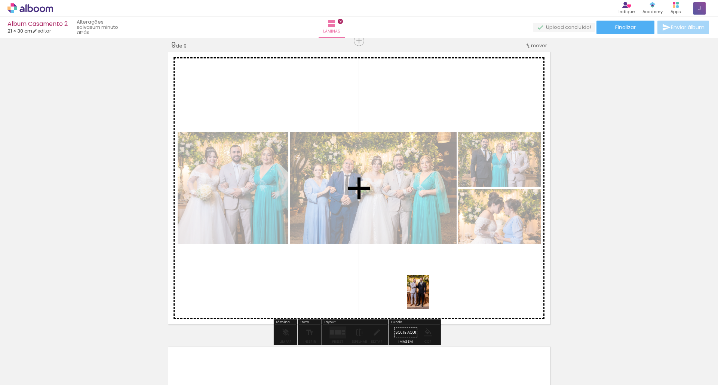
drag, startPoint x: 489, startPoint y: 364, endPoint x: 429, endPoint y: 297, distance: 89.3
click at [429, 297] on quentale-workspace at bounding box center [359, 192] width 718 height 385
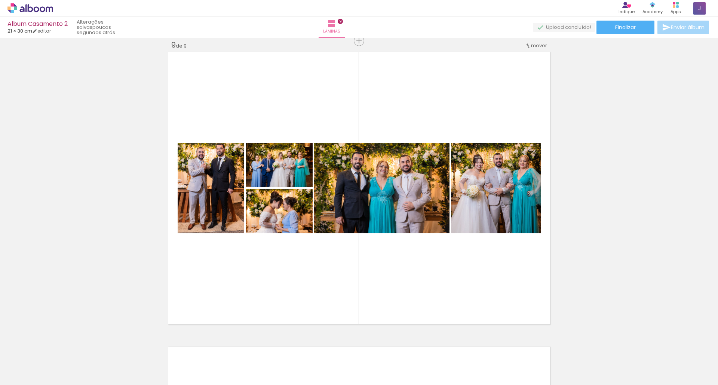
scroll to position [0, 673]
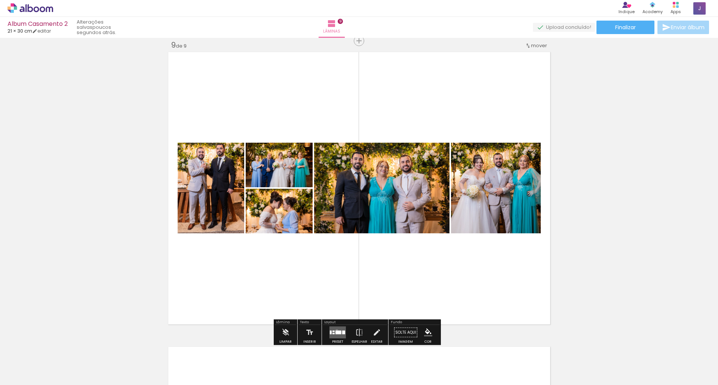
click at [335, 330] on quentale-layouter at bounding box center [338, 332] width 16 height 12
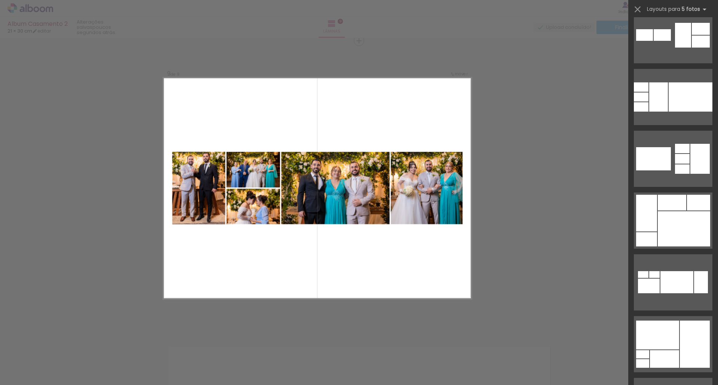
scroll to position [3070, 0]
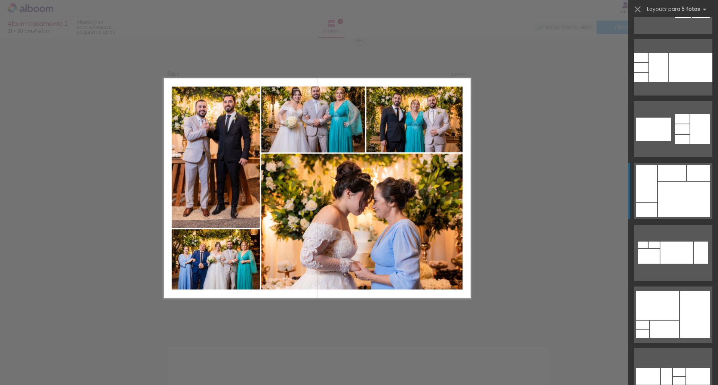
click at [671, 181] on quentale-layouter at bounding box center [673, 191] width 79 height 56
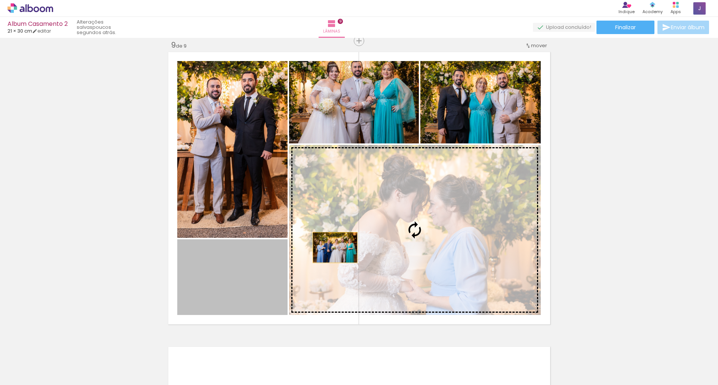
drag, startPoint x: 248, startPoint y: 270, endPoint x: 332, endPoint y: 247, distance: 87.1
click at [0, 0] on slot at bounding box center [0, 0] width 0 height 0
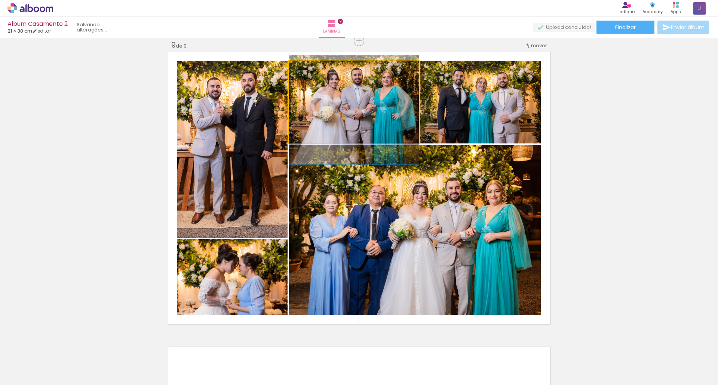
drag, startPoint x: 318, startPoint y: 111, endPoint x: 317, endPoint y: 119, distance: 7.9
drag, startPoint x: 343, startPoint y: 109, endPoint x: 338, endPoint y: 108, distance: 4.9
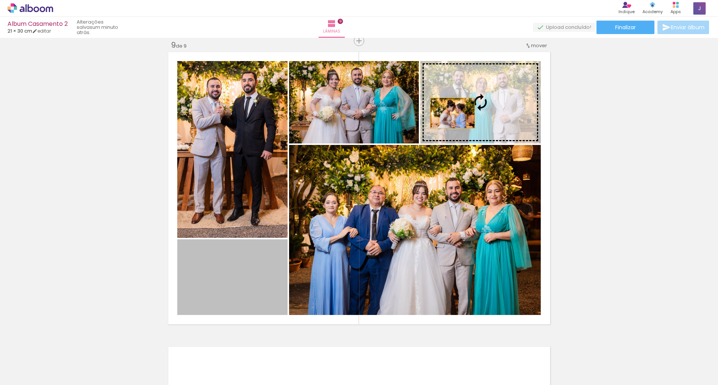
drag, startPoint x: 237, startPoint y: 268, endPoint x: 450, endPoint y: 113, distance: 263.4
click at [0, 0] on slot at bounding box center [0, 0] width 0 height 0
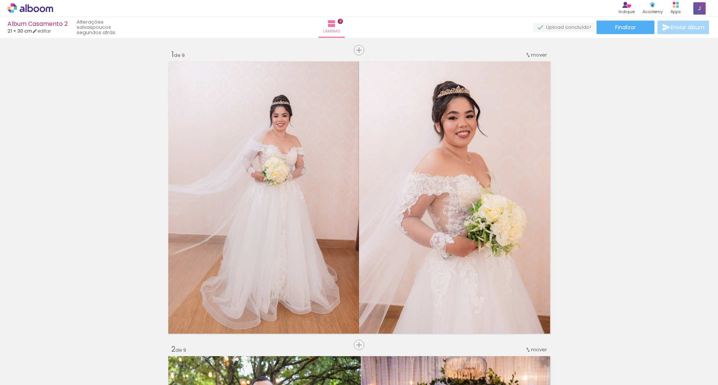
scroll to position [0, 673]
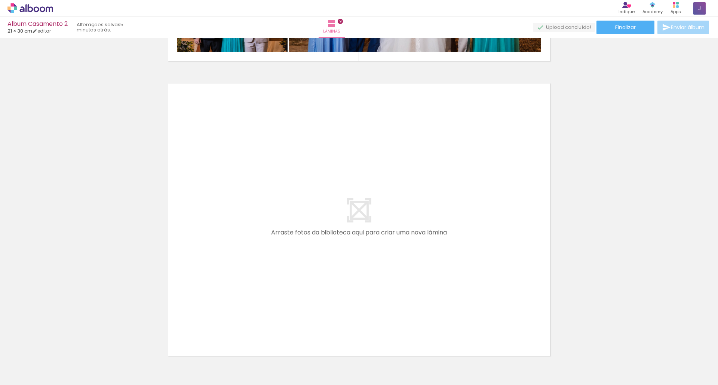
scroll to position [2673, 0]
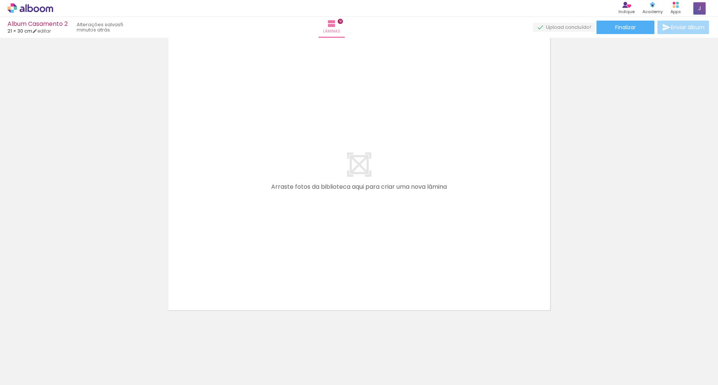
click at [496, 366] on div at bounding box center [491, 359] width 37 height 25
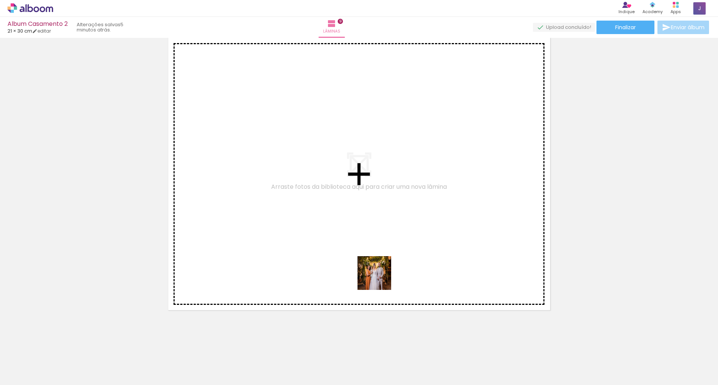
drag, startPoint x: 492, startPoint y: 365, endPoint x: 380, endPoint y: 278, distance: 141.3
click at [380, 278] on quentale-workspace at bounding box center [359, 192] width 718 height 385
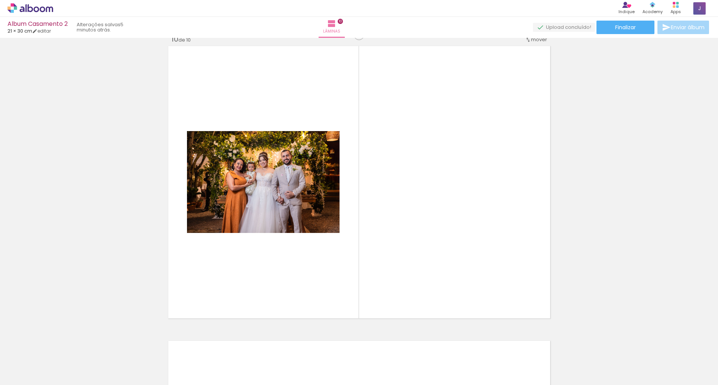
scroll to position [2659, 0]
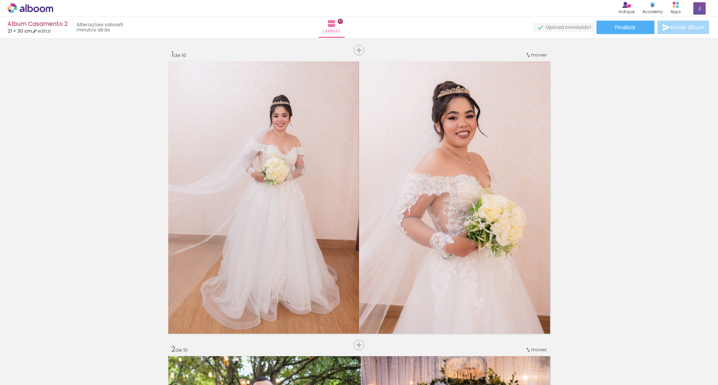
scroll to position [0, 673]
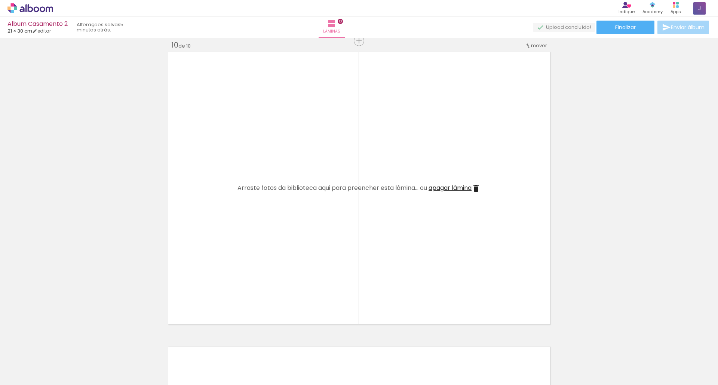
click at [454, 367] on div at bounding box center [449, 359] width 37 height 25
click at [436, 345] on iron-icon at bounding box center [433, 344] width 8 height 8
click at [571, 369] on div at bounding box center [575, 359] width 37 height 25
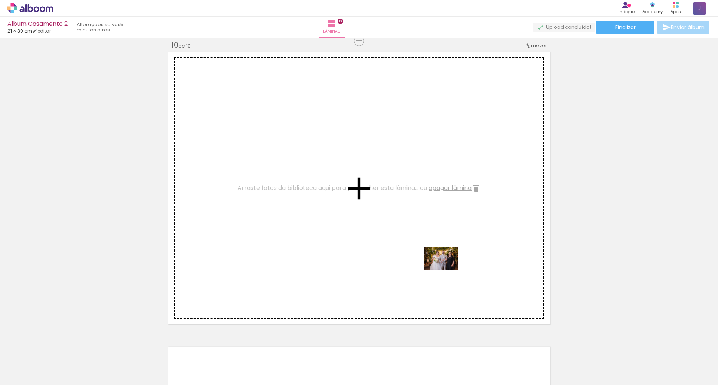
drag, startPoint x: 425, startPoint y: 358, endPoint x: 447, endPoint y: 269, distance: 91.0
click at [447, 269] on quentale-workspace at bounding box center [359, 192] width 718 height 385
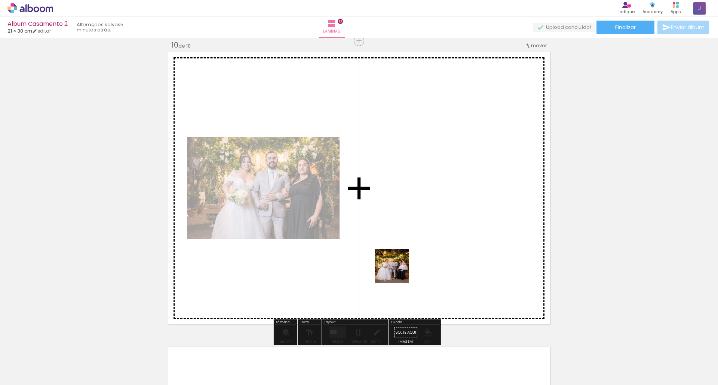
drag, startPoint x: 390, startPoint y: 364, endPoint x: 398, endPoint y: 271, distance: 93.1
click at [398, 271] on quentale-workspace at bounding box center [359, 192] width 718 height 385
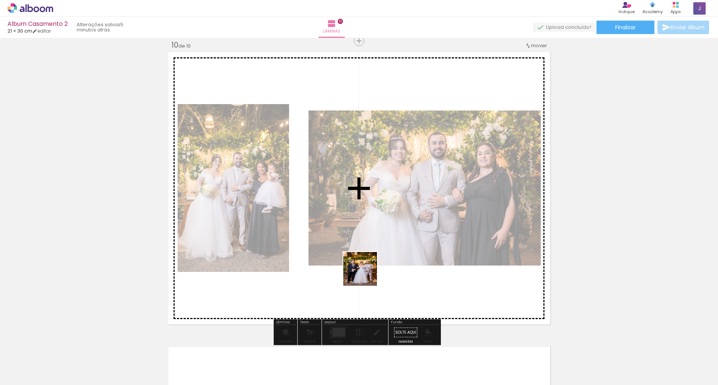
drag, startPoint x: 350, startPoint y: 359, endPoint x: 374, endPoint y: 248, distance: 113.2
click at [374, 248] on quentale-workspace at bounding box center [359, 192] width 718 height 385
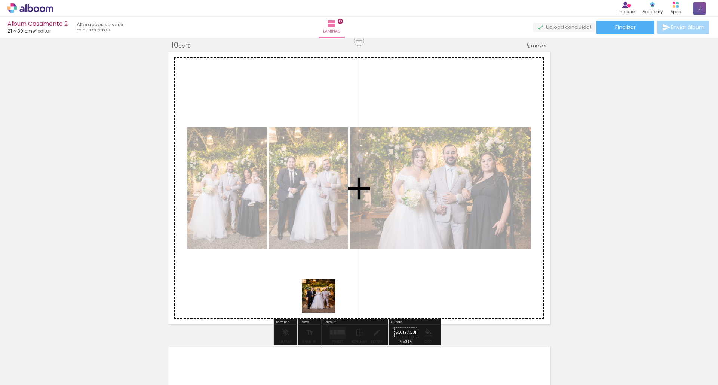
drag, startPoint x: 312, startPoint y: 365, endPoint x: 332, endPoint y: 272, distance: 95.2
click at [332, 272] on quentale-workspace at bounding box center [359, 192] width 718 height 385
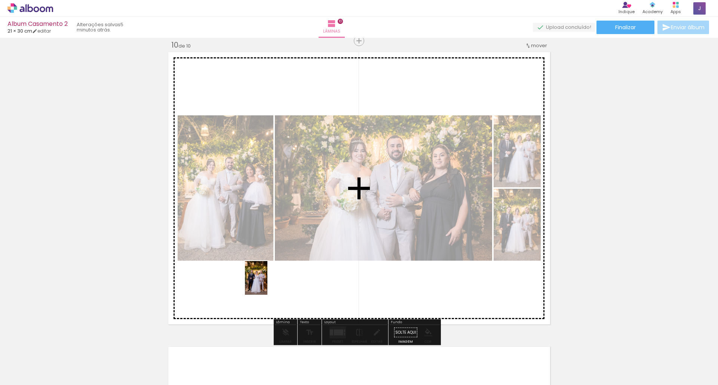
drag, startPoint x: 260, startPoint y: 366, endPoint x: 267, endPoint y: 283, distance: 83.0
click at [267, 283] on quentale-workspace at bounding box center [359, 192] width 718 height 385
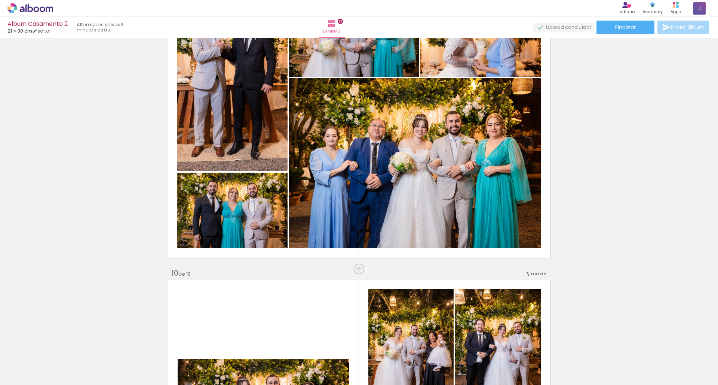
scroll to position [0, 659]
drag, startPoint x: 394, startPoint y: 383, endPoint x: 477, endPoint y: 383, distance: 82.7
click at [61, 383] on iron-horizontal-list at bounding box center [53, 361] width 15 height 47
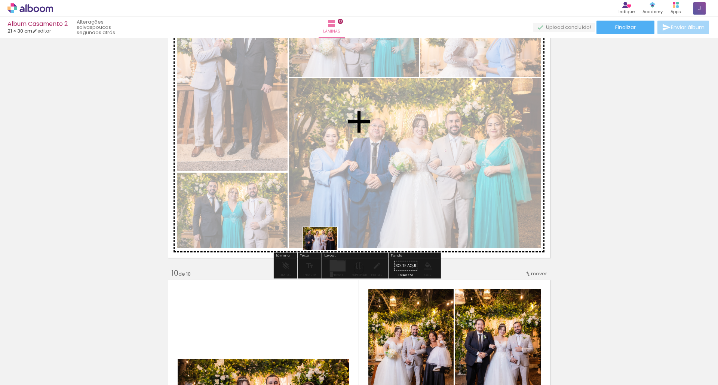
drag, startPoint x: 291, startPoint y: 360, endPoint x: 326, endPoint y: 250, distance: 115.7
click at [326, 250] on quentale-workspace at bounding box center [359, 192] width 718 height 385
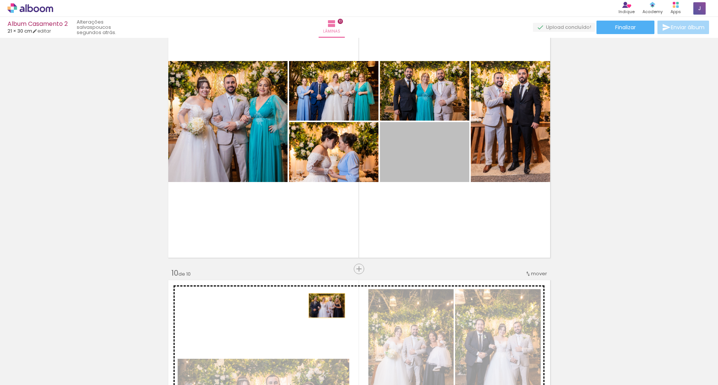
drag, startPoint x: 424, startPoint y: 161, endPoint x: 324, endPoint y: 305, distance: 175.6
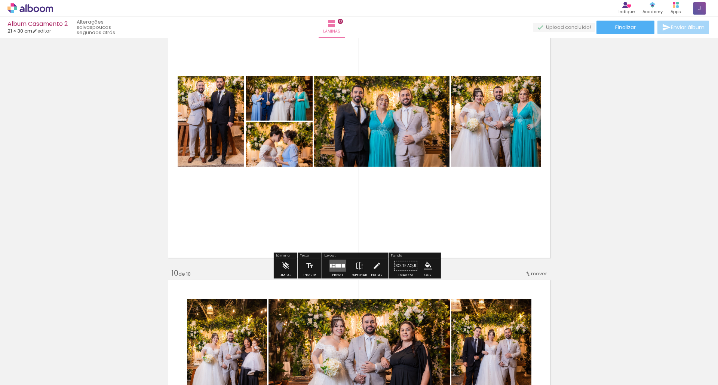
click at [331, 272] on div at bounding box center [338, 265] width 20 height 15
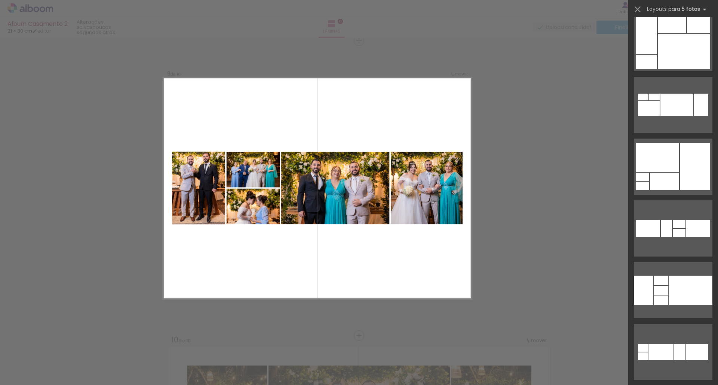
scroll to position [3158, 0]
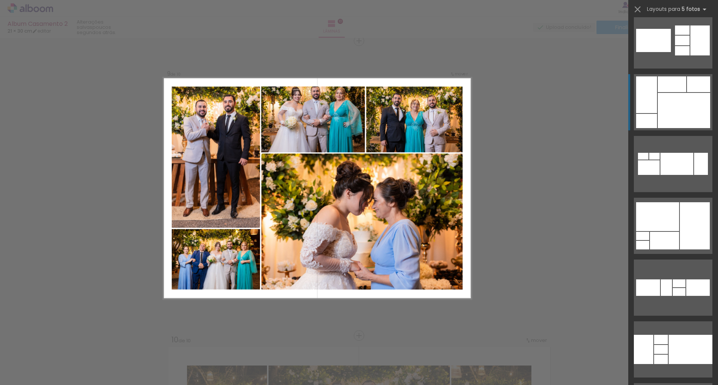
click at [679, 83] on div at bounding box center [672, 84] width 28 height 16
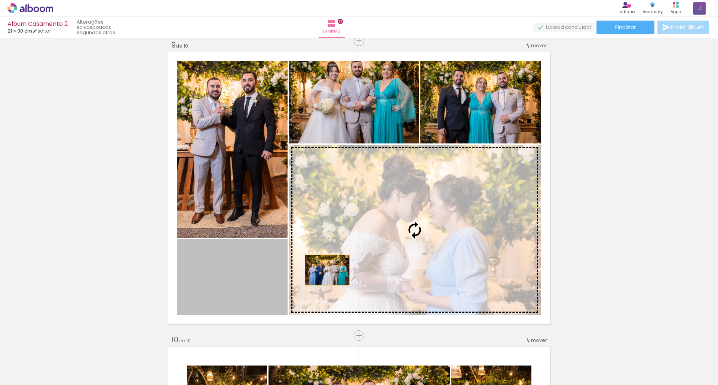
drag, startPoint x: 230, startPoint y: 276, endPoint x: 327, endPoint y: 269, distance: 97.1
click at [0, 0] on slot at bounding box center [0, 0] width 0 height 0
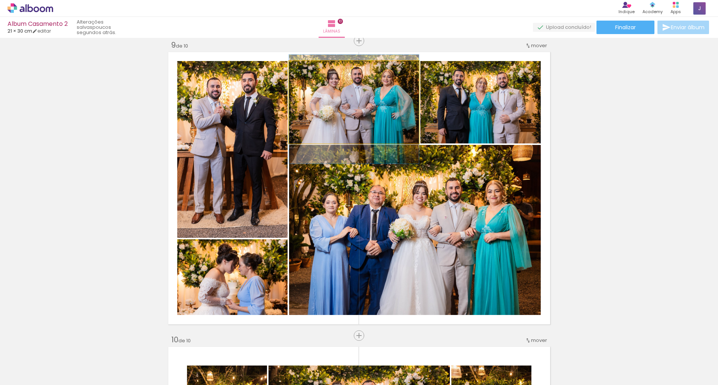
drag, startPoint x: 384, startPoint y: 115, endPoint x: 384, endPoint y: 122, distance: 7.1
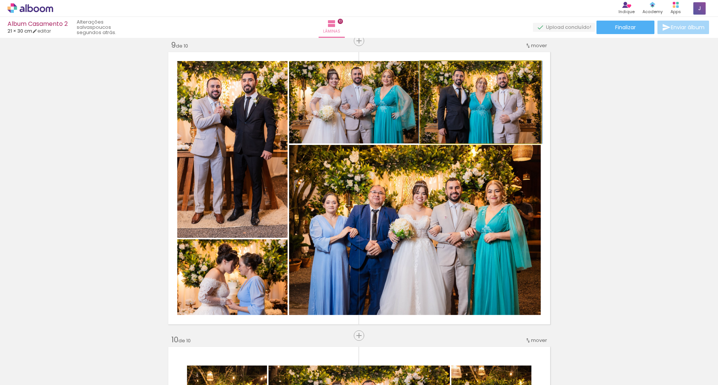
click at [478, 125] on quentale-photo at bounding box center [480, 102] width 120 height 82
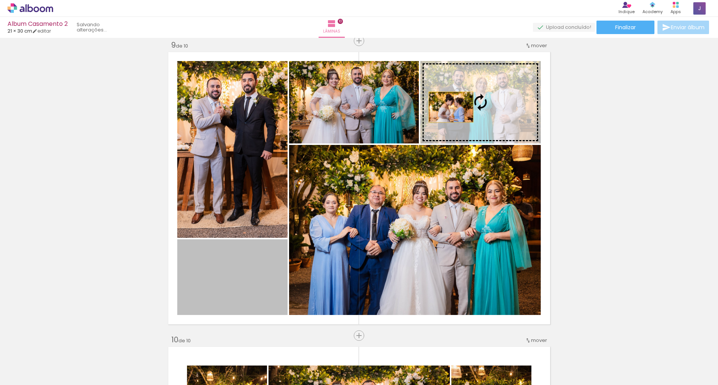
drag, startPoint x: 230, startPoint y: 269, endPoint x: 448, endPoint y: 107, distance: 271.9
click at [0, 0] on slot at bounding box center [0, 0] width 0 height 0
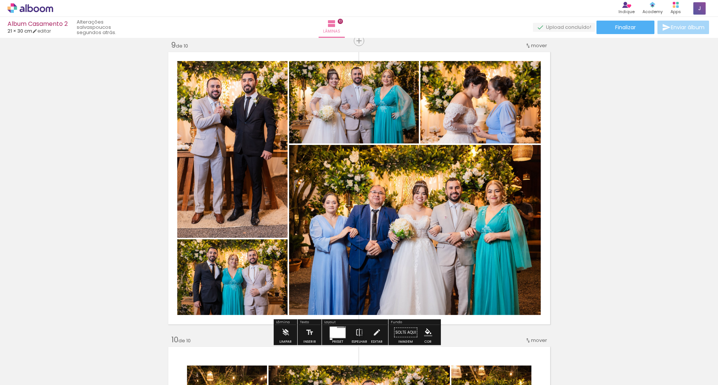
click at [199, 279] on quentale-photo at bounding box center [232, 277] width 110 height 76
click at [374, 332] on iron-icon at bounding box center [377, 332] width 8 height 15
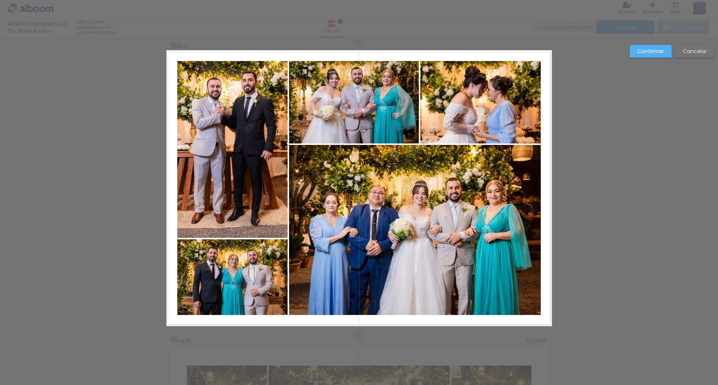
click at [0, 0] on slot "Confirmar" at bounding box center [0, 0] width 0 height 0
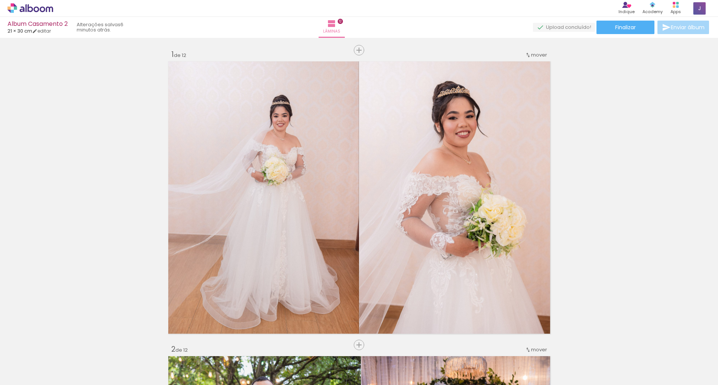
scroll to position [0, 1391]
